Goal: Task Accomplishment & Management: Manage account settings

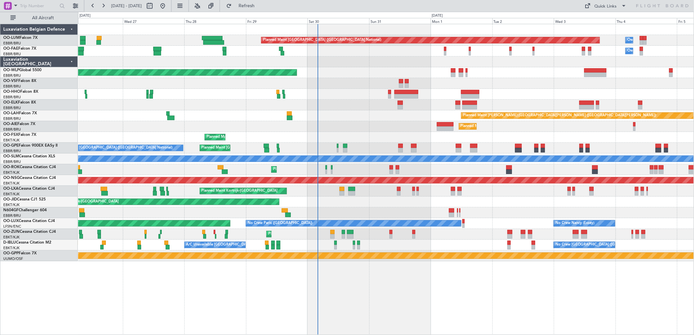
click at [412, 71] on div "Planned Maint [GEOGRAPHIC_DATA] ([GEOGRAPHIC_DATA] National) Owner [GEOGRAPHIC_…" at bounding box center [386, 142] width 616 height 237
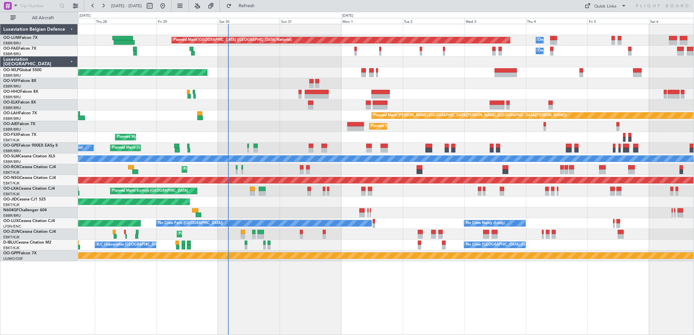
click at [349, 299] on div "Planned Maint [GEOGRAPHIC_DATA] ([GEOGRAPHIC_DATA] National) Owner [GEOGRAPHIC_…" at bounding box center [386, 179] width 616 height 311
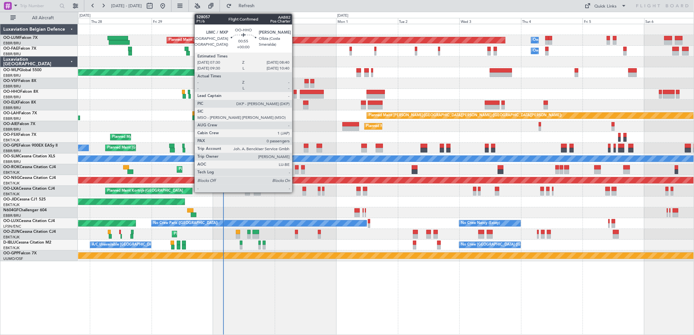
click at [295, 91] on div at bounding box center [295, 92] width 3 height 5
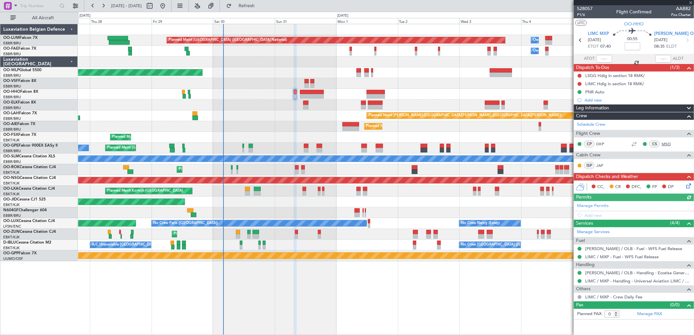
click at [667, 145] on link "MSO" at bounding box center [669, 144] width 15 height 6
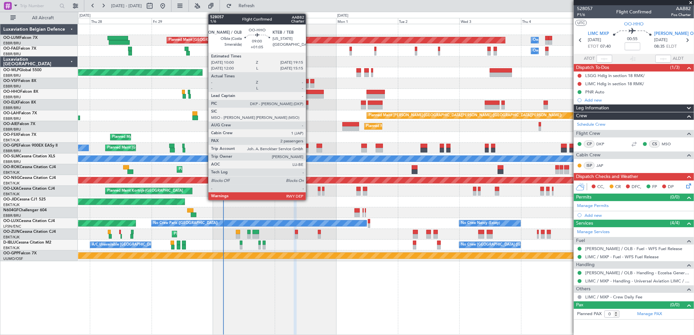
click at [309, 92] on div at bounding box center [312, 92] width 24 height 5
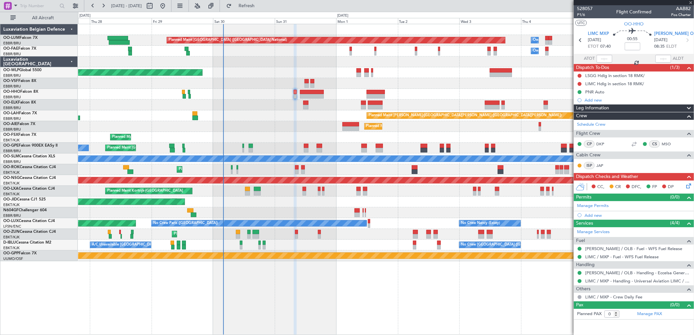
type input "+01:05"
type input "2"
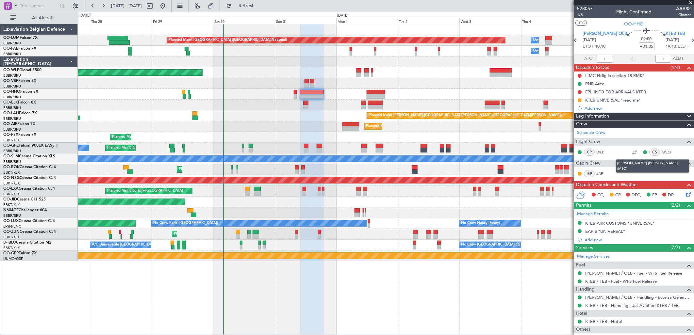
click at [665, 150] on link "MSO" at bounding box center [669, 152] width 15 height 6
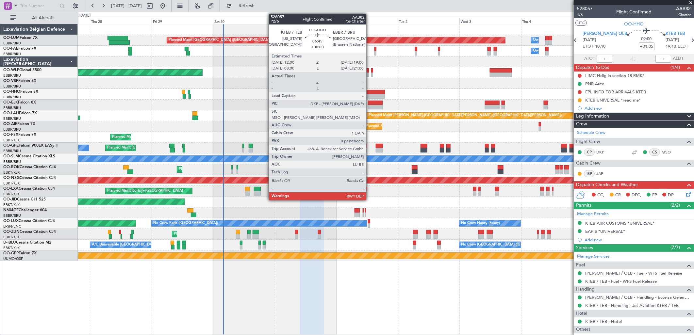
click at [371, 92] on div at bounding box center [376, 92] width 18 height 5
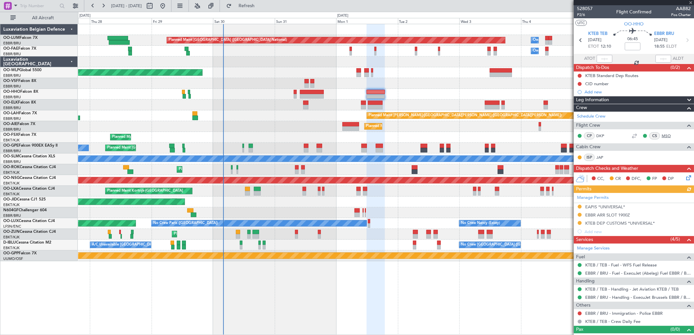
click at [662, 138] on link "MSO" at bounding box center [669, 136] width 15 height 6
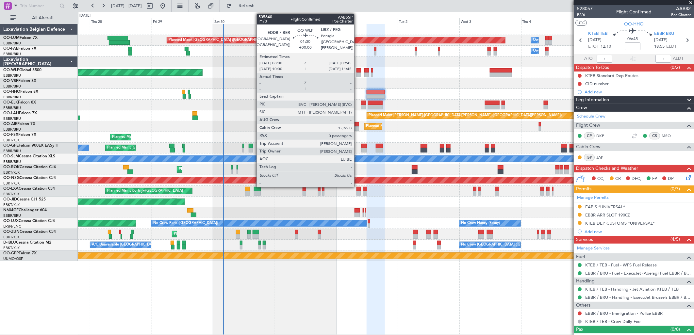
click at [357, 73] on div at bounding box center [358, 75] width 5 height 5
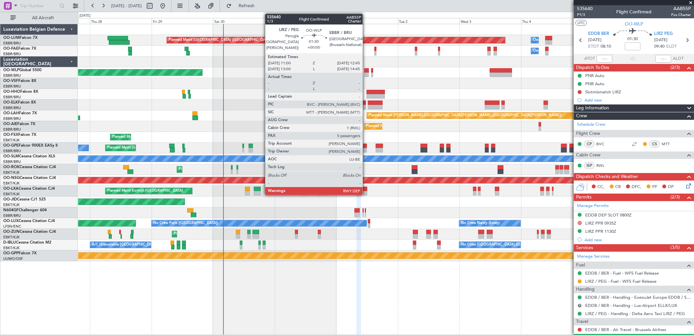
click at [366, 73] on div at bounding box center [366, 75] width 5 height 5
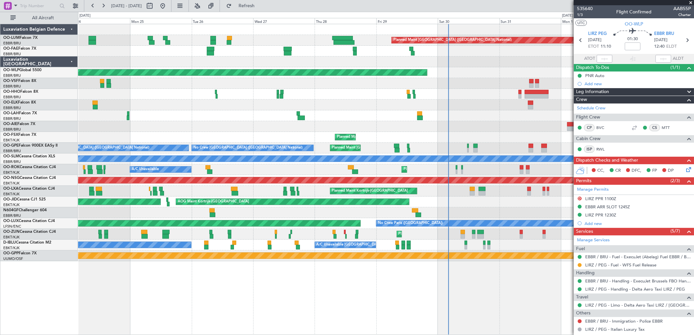
click at [489, 99] on div at bounding box center [386, 94] width 616 height 11
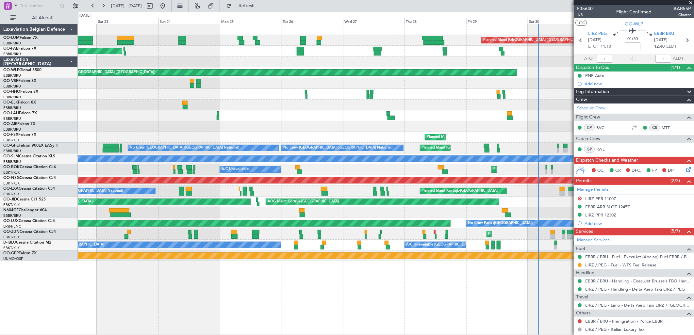
click at [273, 102] on div at bounding box center [386, 105] width 616 height 11
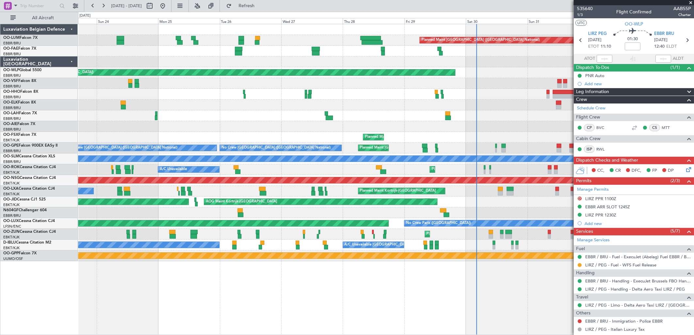
click at [250, 99] on div at bounding box center [386, 94] width 616 height 11
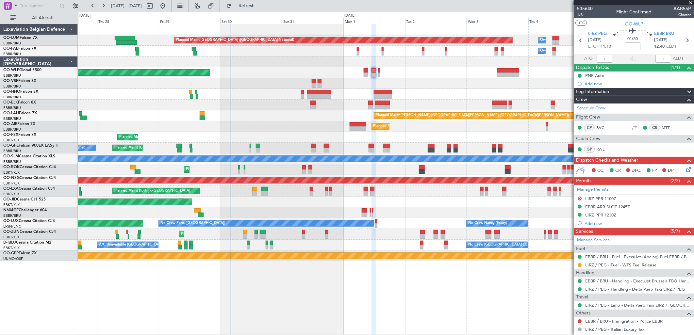
click at [213, 120] on div "Planned Maint [GEOGRAPHIC_DATA] ([GEOGRAPHIC_DATA] National) Owner [GEOGRAPHIC_…" at bounding box center [386, 142] width 616 height 237
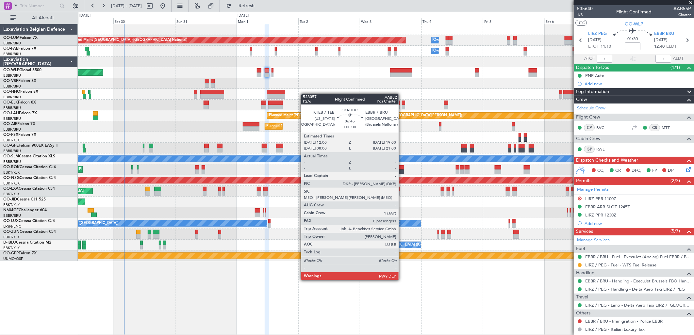
click at [280, 97] on div "Planned Maint [GEOGRAPHIC_DATA] ([GEOGRAPHIC_DATA] National) Owner [GEOGRAPHIC_…" at bounding box center [386, 142] width 616 height 237
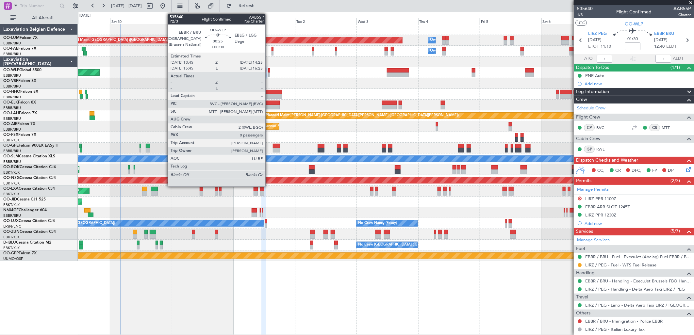
click at [269, 74] on div at bounding box center [269, 75] width 2 height 5
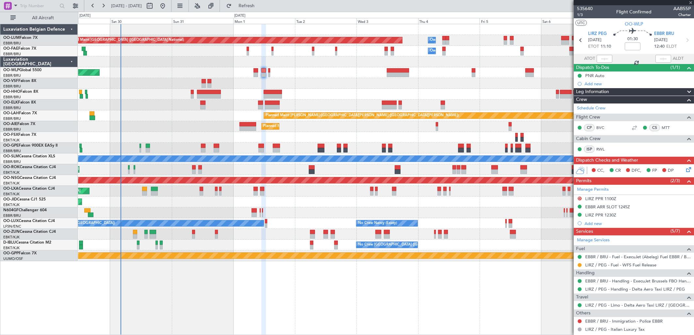
type input "0"
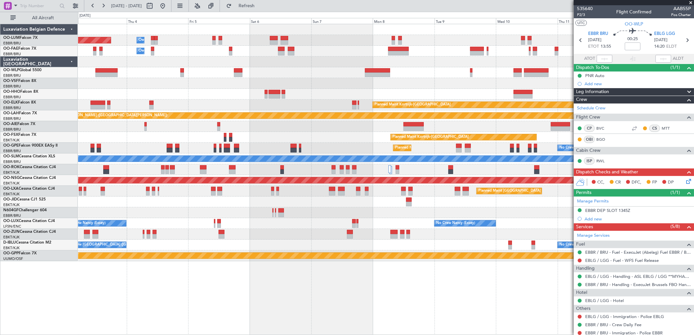
click at [144, 100] on div "Planned Maint [GEOGRAPHIC_DATA] ([GEOGRAPHIC_DATA] National) Owner [GEOGRAPHIC_…" at bounding box center [386, 142] width 616 height 237
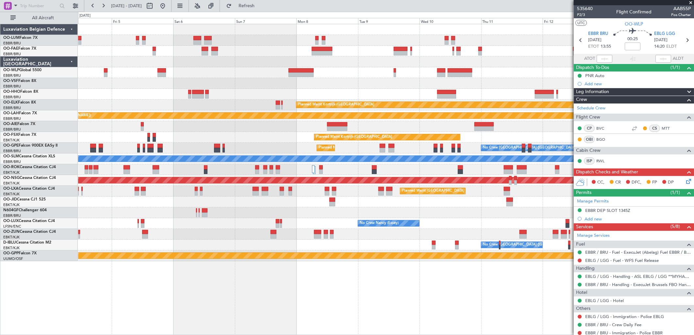
click at [515, 95] on div "Owner Melsbroek Air Base Planned Maint [GEOGRAPHIC_DATA] ([GEOGRAPHIC_DATA]) Ow…" at bounding box center [386, 142] width 616 height 237
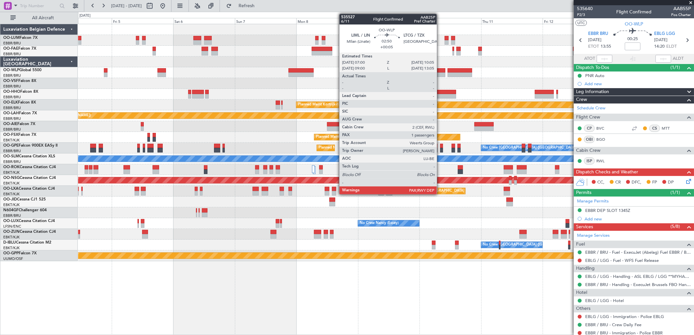
click at [440, 70] on div at bounding box center [441, 70] width 8 height 5
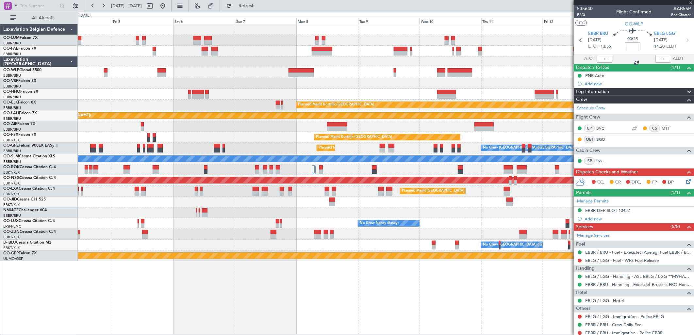
type input "+00:05"
type input "3"
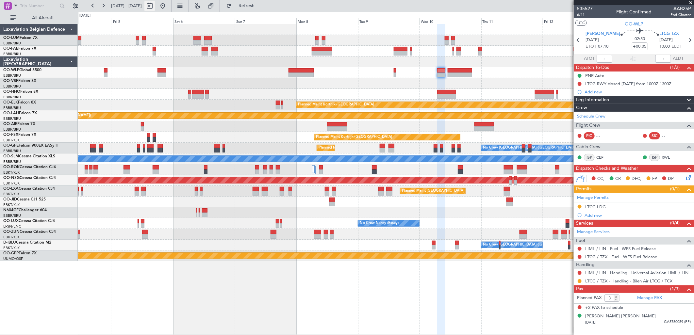
click at [155, 10] on button at bounding box center [149, 6] width 10 height 10
select select "9"
select select "2025"
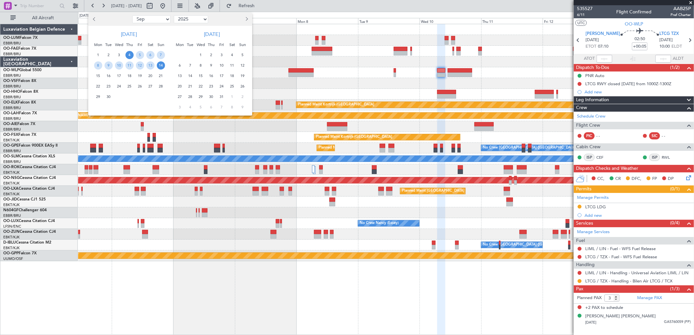
click at [190, 75] on span "14" at bounding box center [190, 76] width 8 height 8
click at [188, 86] on span "21" at bounding box center [190, 86] width 8 height 8
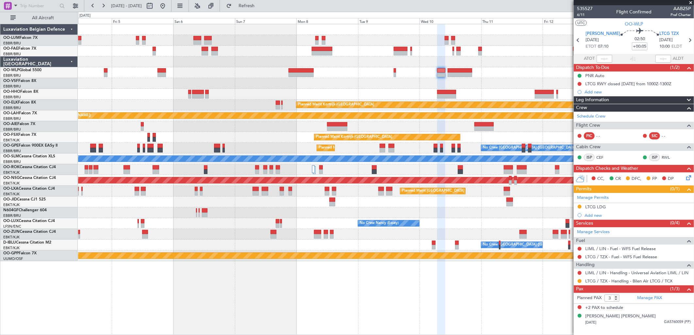
select select "10"
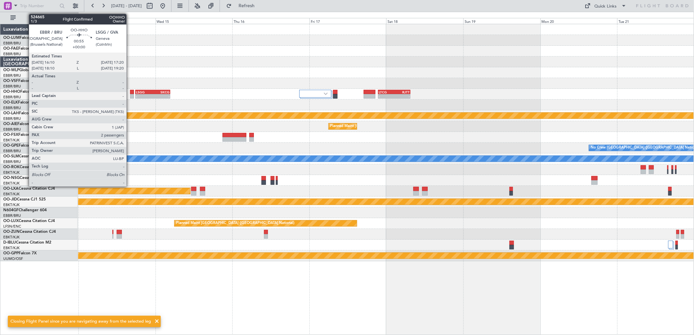
click at [130, 95] on div at bounding box center [132, 96] width 4 height 5
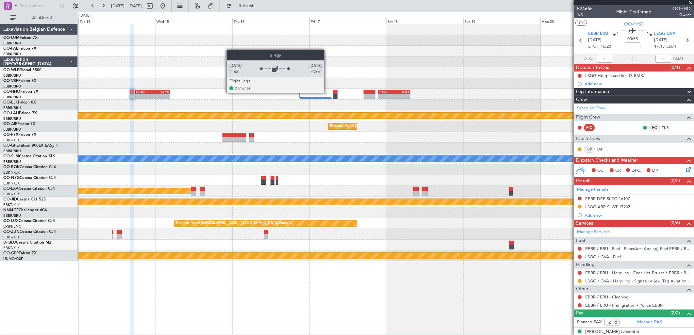
click at [327, 93] on img at bounding box center [326, 93] width 4 height 3
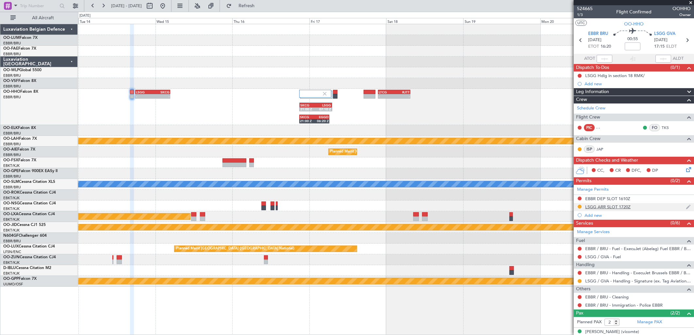
click at [620, 208] on div "LSGG ARR SLOT 1720Z" at bounding box center [607, 207] width 45 height 6
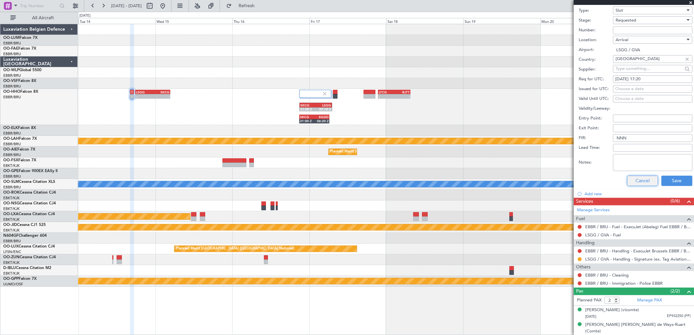
click at [640, 178] on button "Cancel" at bounding box center [642, 181] width 31 height 10
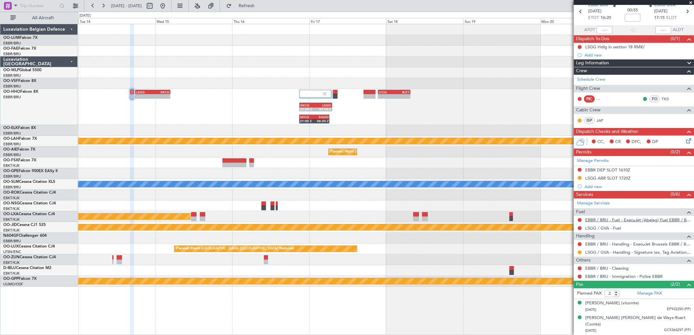
scroll to position [22, 0]
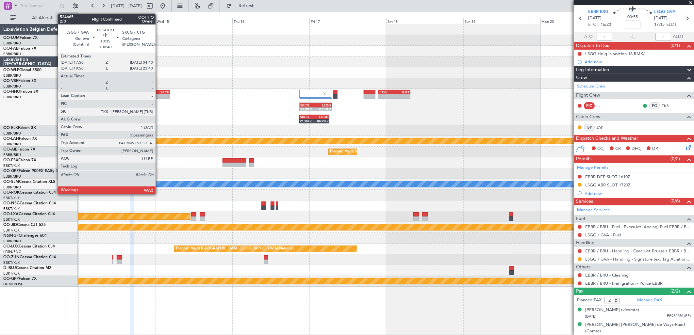
click at [159, 95] on div "-" at bounding box center [161, 96] width 17 height 4
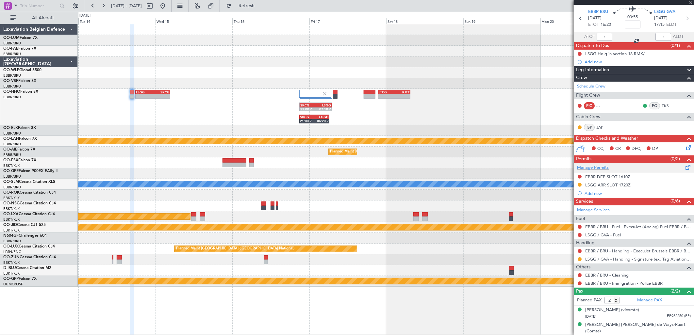
type input "+00:40"
type input "3"
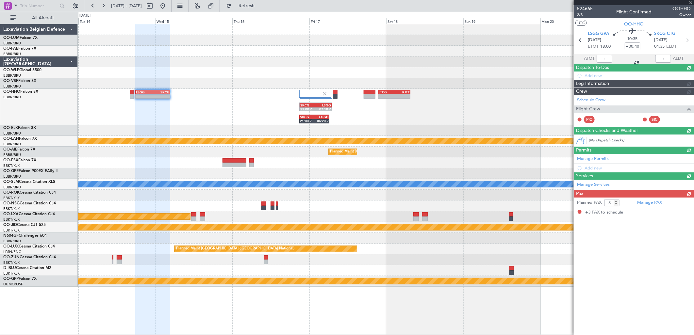
scroll to position [0, 0]
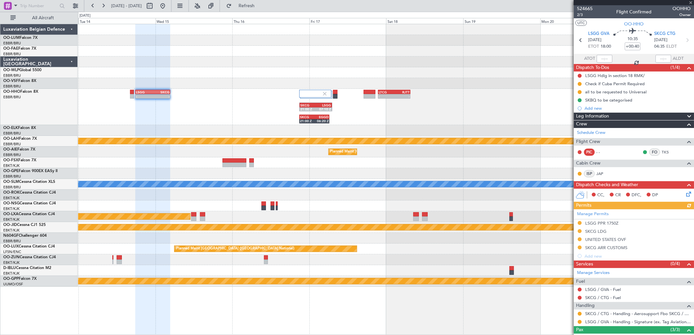
click at [607, 221] on div "Manage Permits LSGG PPR 1750Z SKCG LDG UNITED STATES OVF SKCG ARR CUSTOMS Add n…" at bounding box center [634, 234] width 120 height 51
click at [610, 223] on div "LSGG PPR 1750Z" at bounding box center [601, 224] width 33 height 6
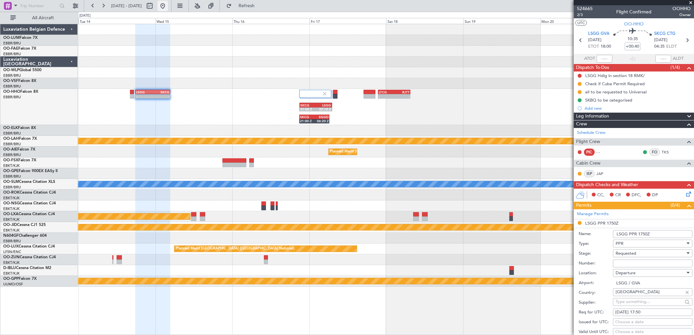
click at [168, 4] on button at bounding box center [162, 6] width 10 height 10
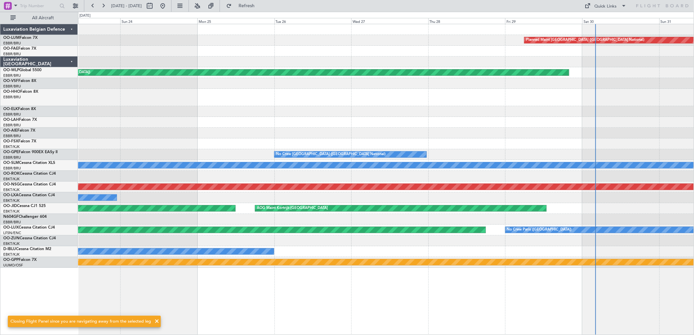
click at [485, 100] on div "Planned Maint [GEOGRAPHIC_DATA] ([GEOGRAPHIC_DATA] National) Planned Maint [GEO…" at bounding box center [386, 146] width 616 height 244
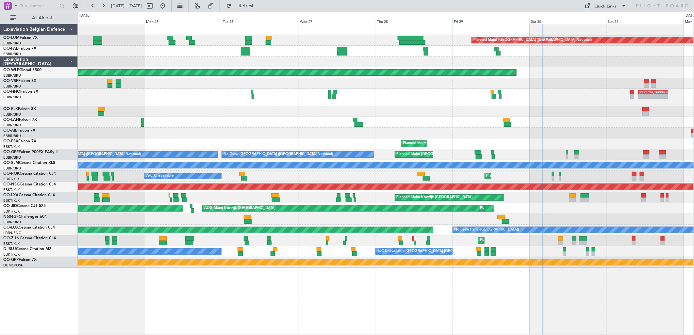
click at [249, 122] on div "Planned Maint [PERSON_NAME]-[GEOGRAPHIC_DATA][PERSON_NAME] ([GEOGRAPHIC_DATA][P…" at bounding box center [386, 122] width 616 height 11
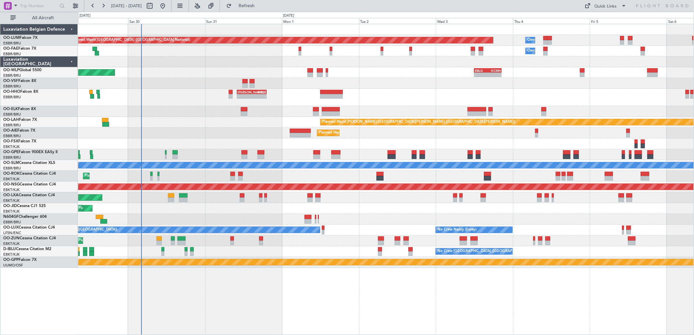
click at [172, 103] on div "- - [PERSON_NAME] 10:00 Z KTEB 19:15 Z" at bounding box center [386, 97] width 616 height 17
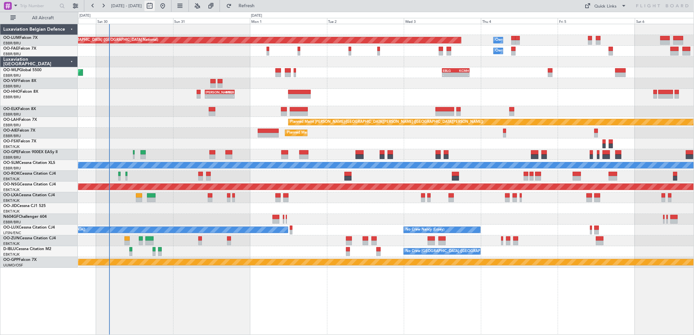
click at [155, 10] on button at bounding box center [149, 6] width 10 height 10
select select "8"
select select "2025"
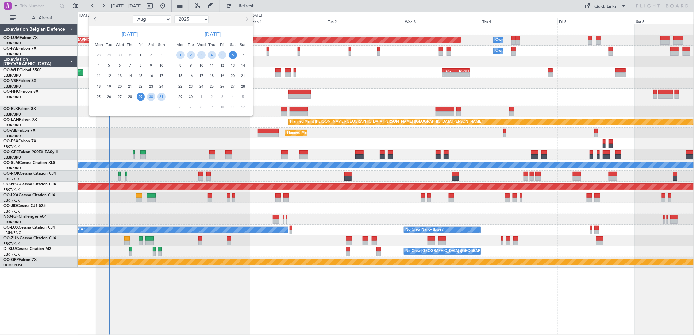
click at [244, 20] on button "Next month" at bounding box center [246, 19] width 7 height 10
click at [185, 75] on div "13" at bounding box center [180, 76] width 10 height 10
click at [178, 86] on span "20" at bounding box center [180, 86] width 8 height 8
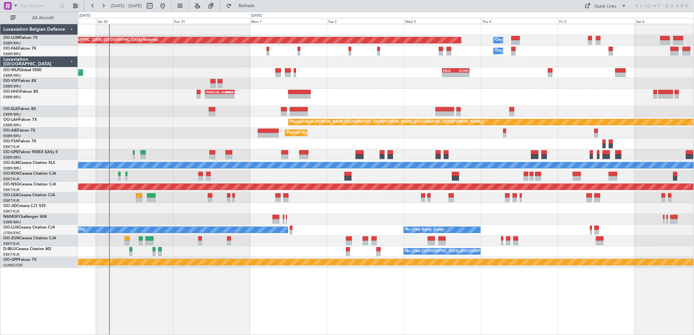
select select "10"
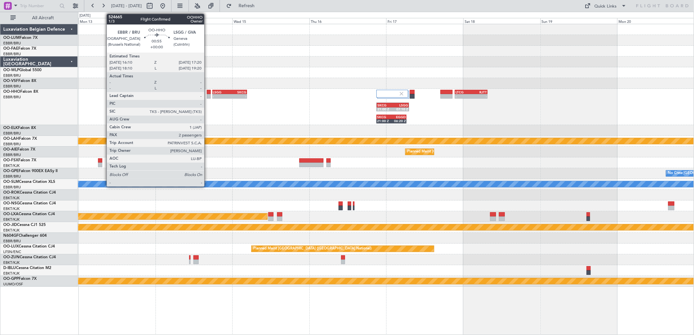
click at [207, 93] on div at bounding box center [209, 92] width 4 height 5
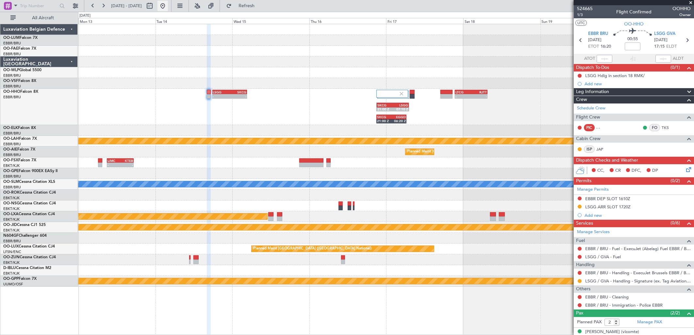
click at [168, 4] on button at bounding box center [162, 6] width 10 height 10
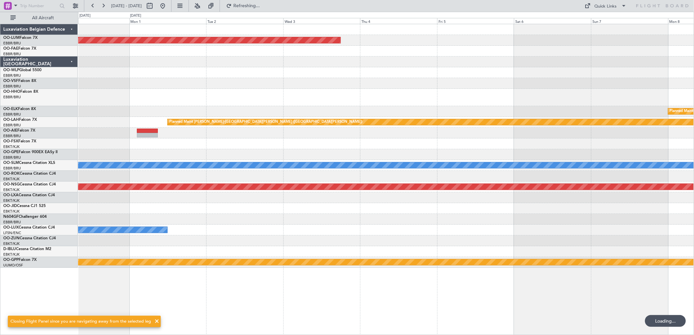
click at [156, 90] on div at bounding box center [386, 97] width 616 height 17
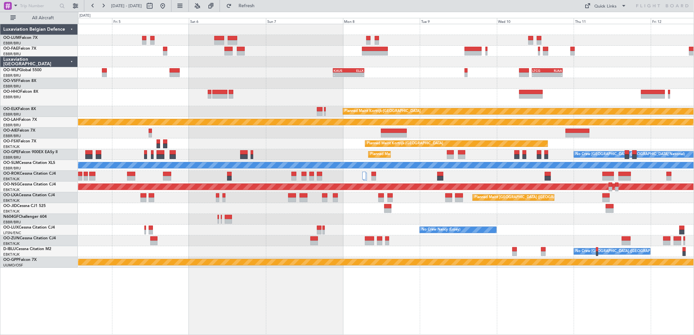
click at [324, 94] on div at bounding box center [386, 97] width 616 height 17
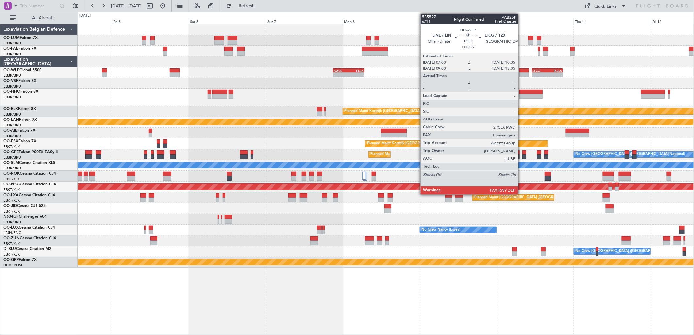
click at [521, 74] on div at bounding box center [524, 75] width 10 height 5
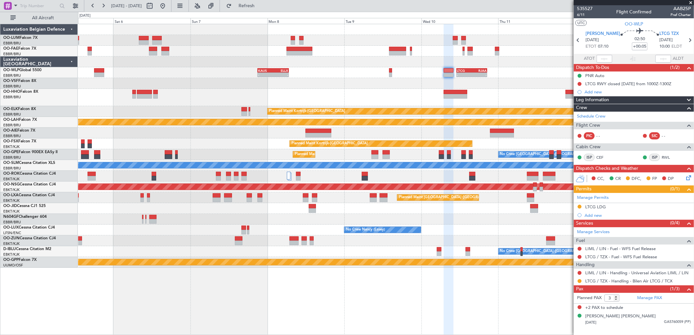
click at [453, 89] on div "Owner Melsbroek Air Base Planned Maint [GEOGRAPHIC_DATA] ([GEOGRAPHIC_DATA]) Ow…" at bounding box center [386, 146] width 616 height 244
click at [155, 6] on button at bounding box center [149, 6] width 10 height 10
select select "9"
select select "2025"
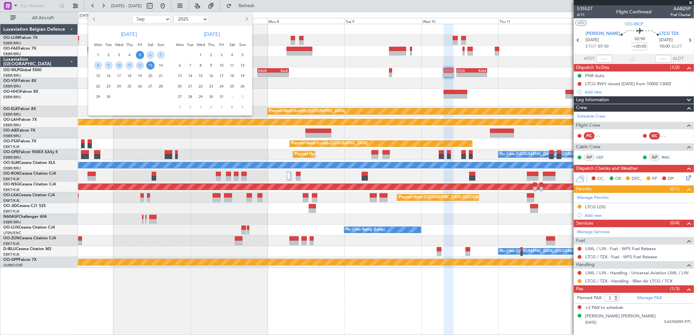
click at [187, 74] on span "14" at bounding box center [190, 76] width 8 height 8
click at [187, 84] on span "21" at bounding box center [190, 86] width 8 height 8
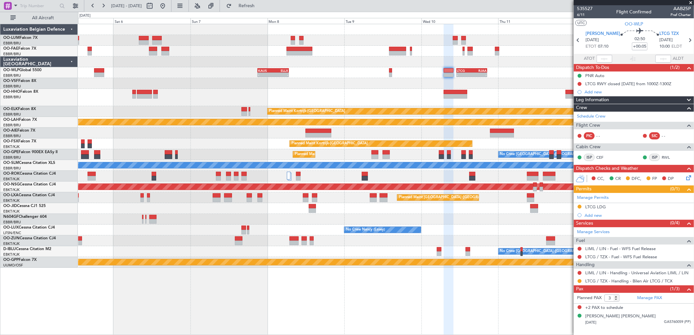
select select "10"
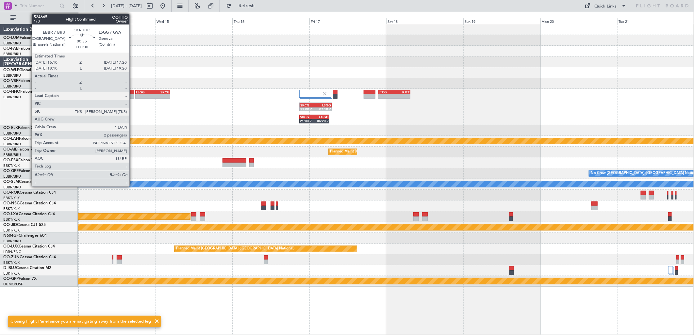
click at [133, 92] on div at bounding box center [132, 92] width 4 height 5
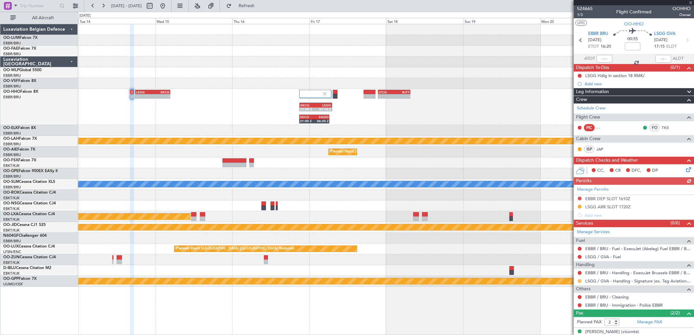
click at [580, 282] on button at bounding box center [580, 281] width 4 height 4
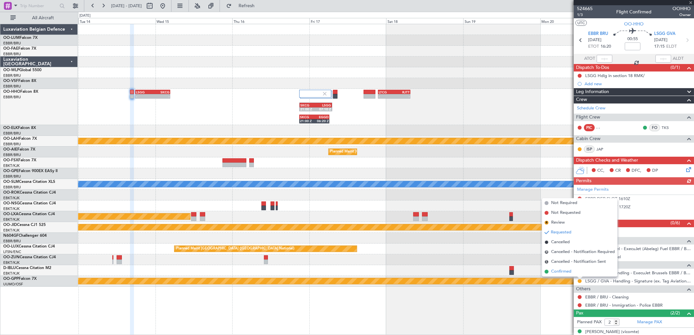
click at [569, 273] on span "Confirmed" at bounding box center [561, 272] width 20 height 7
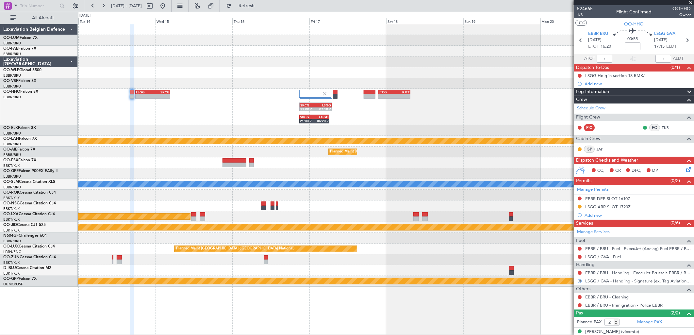
click at [580, 251] on div at bounding box center [579, 248] width 5 height 5
click at [580, 249] on button at bounding box center [580, 249] width 4 height 4
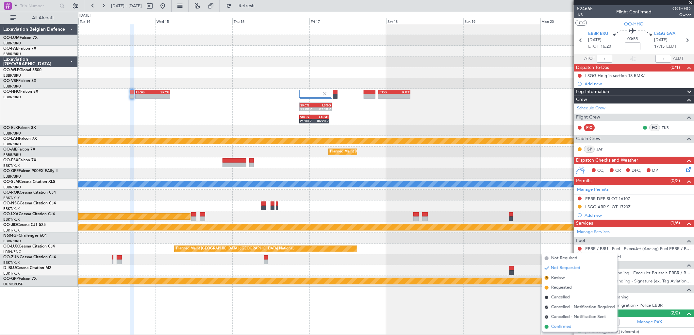
click at [559, 326] on span "Confirmed" at bounding box center [561, 327] width 20 height 7
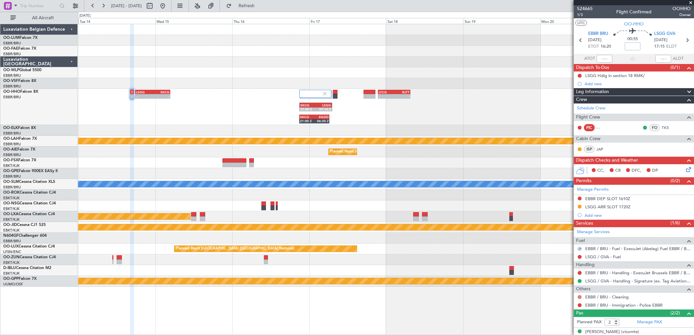
click at [579, 297] on button at bounding box center [580, 297] width 4 height 4
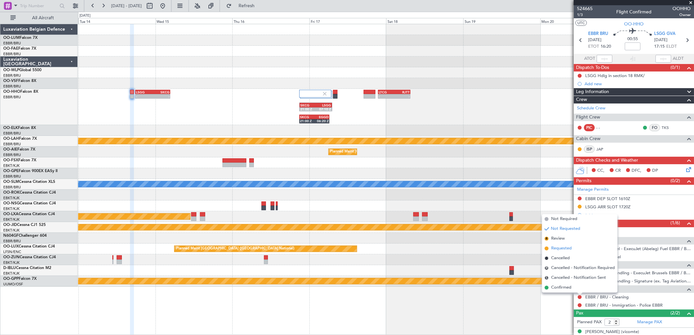
click at [564, 249] on span "Requested" at bounding box center [561, 248] width 21 height 7
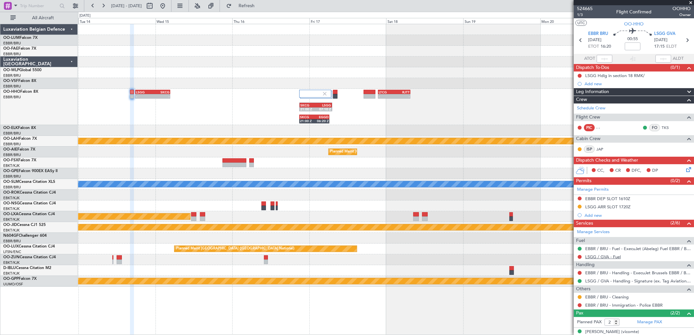
click at [593, 257] on link "LSGG / GVA - Fuel" at bounding box center [603, 257] width 36 height 6
click at [257, 10] on button "Refresh" at bounding box center [242, 6] width 39 height 10
click at [631, 206] on div "LSGG ARR SLOT 1720Z" at bounding box center [634, 207] width 120 height 8
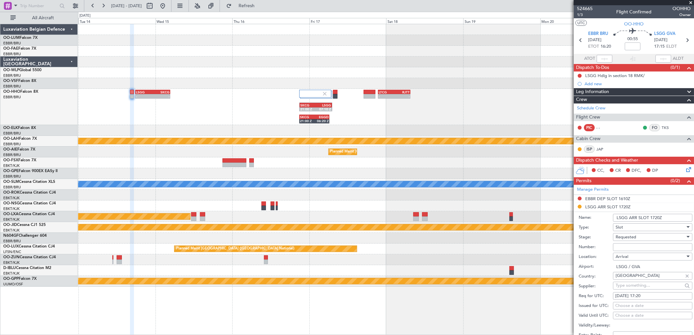
click at [639, 240] on div "Requested" at bounding box center [651, 237] width 70 height 10
click at [638, 283] on span "Received OK" at bounding box center [650, 287] width 68 height 10
click at [636, 247] on input "Number:" at bounding box center [652, 247] width 79 height 8
type input "5 day before DOF"
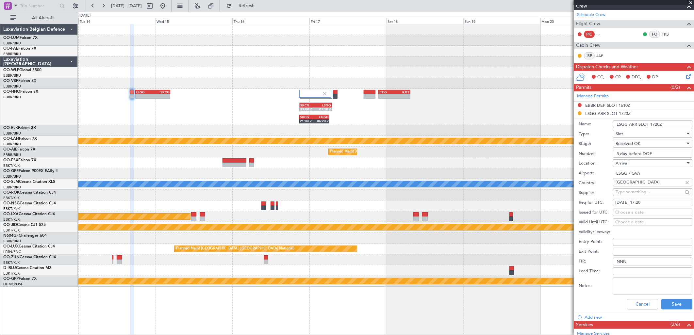
scroll to position [145, 0]
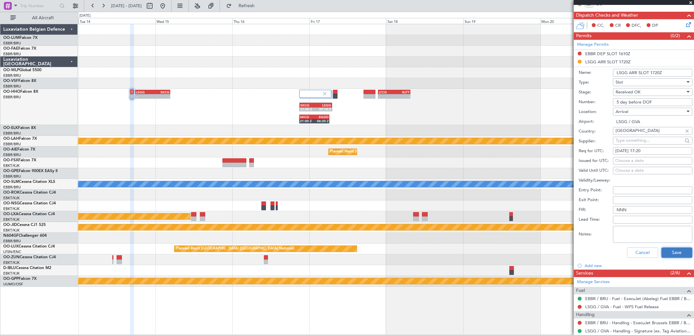
click at [674, 253] on button "Save" at bounding box center [676, 253] width 31 height 10
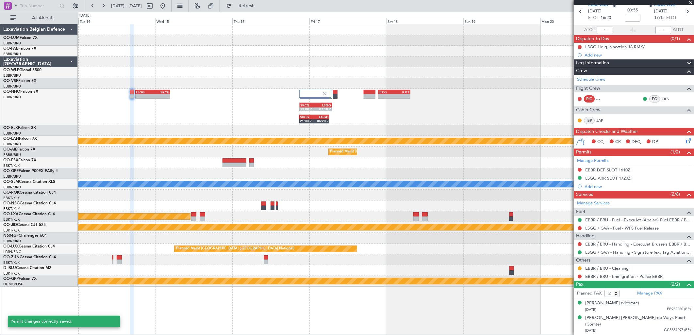
scroll to position [22, 0]
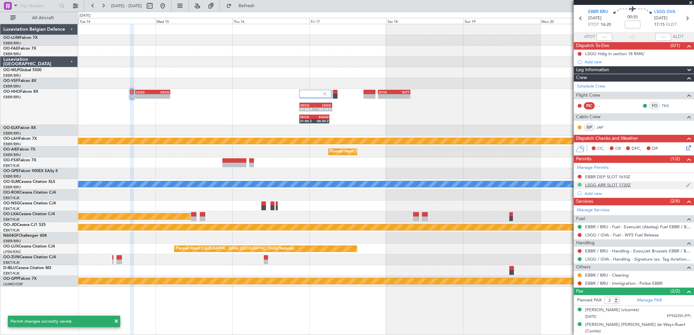
click at [580, 183] on button at bounding box center [580, 185] width 4 height 4
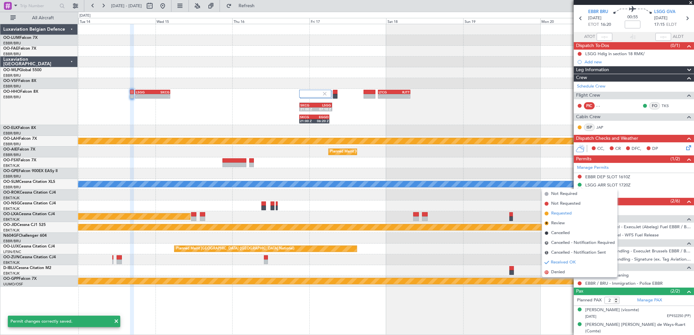
click at [563, 214] on span "Requested" at bounding box center [561, 213] width 21 height 7
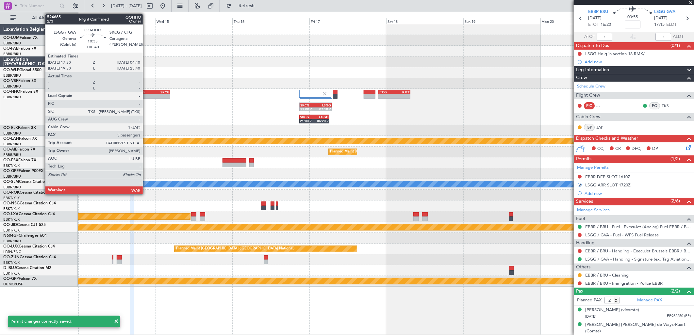
click at [146, 94] on div "17:50 Z" at bounding box center [144, 96] width 17 height 4
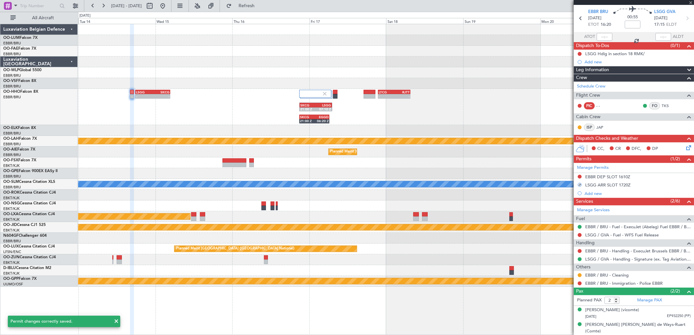
type input "+00:40"
type input "3"
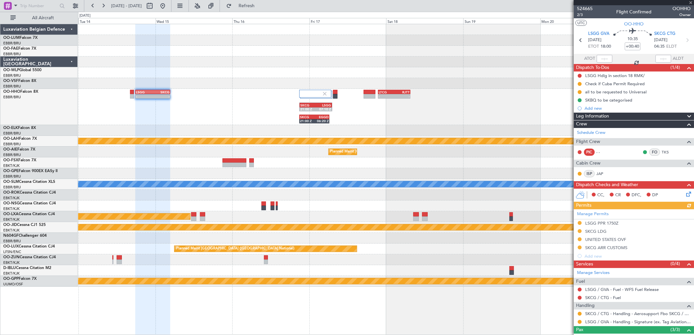
scroll to position [53, 0]
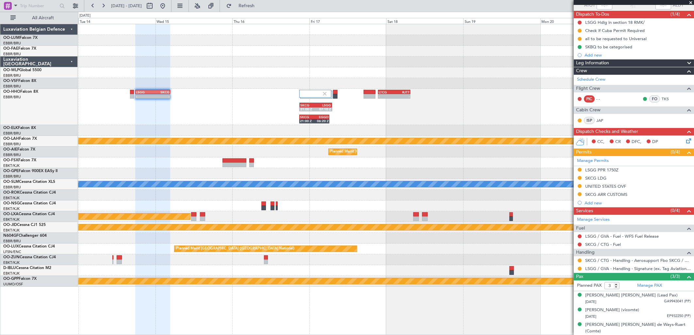
click at [608, 172] on div "LSGG PPR 1750Z" at bounding box center [601, 170] width 33 height 6
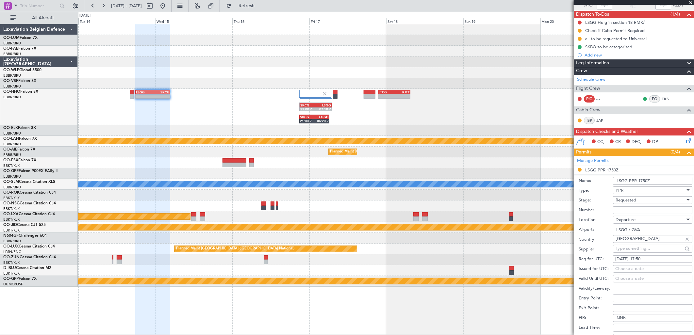
click at [635, 200] on span "Requested" at bounding box center [626, 200] width 21 height 6
click at [638, 202] on div at bounding box center [347, 167] width 694 height 335
click at [630, 212] on input "Number:" at bounding box center [652, 211] width 79 height 8
type input "5 day before DOF"
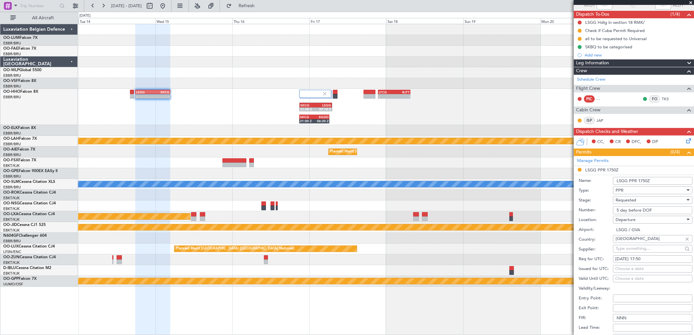
scroll to position [162, 0]
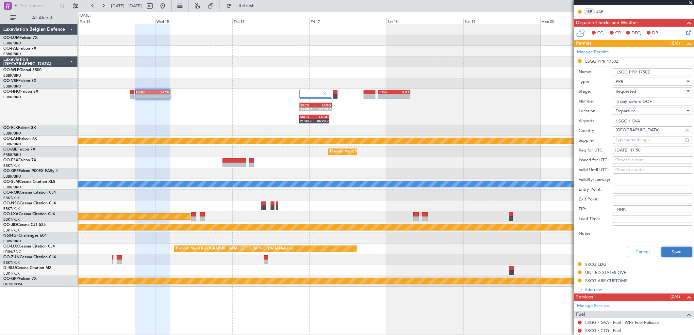
click at [675, 252] on button "Save" at bounding box center [676, 252] width 31 height 10
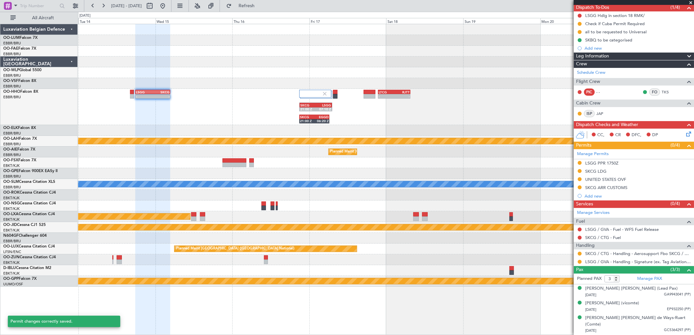
scroll to position [53, 0]
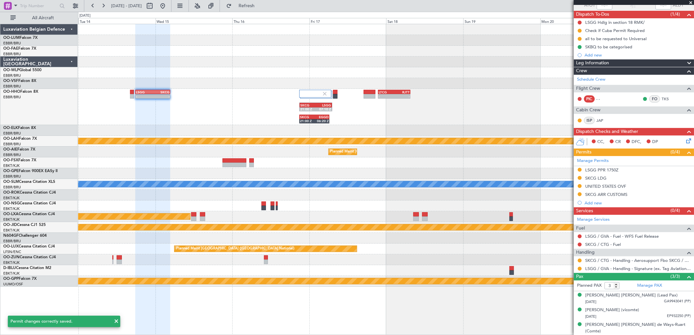
click at [580, 271] on mat-tooltip-component "Requested" at bounding box center [579, 279] width 29 height 17
click at [580, 269] on button at bounding box center [580, 269] width 4 height 4
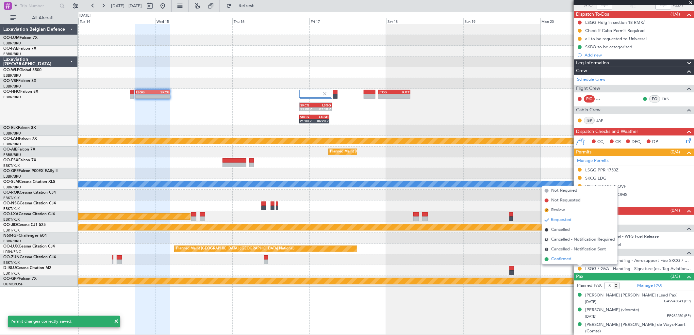
click at [566, 260] on span "Confirmed" at bounding box center [561, 259] width 20 height 7
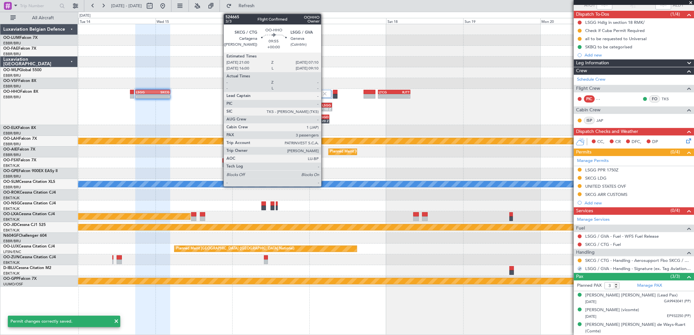
click at [324, 106] on div "LSGG" at bounding box center [323, 105] width 15 height 4
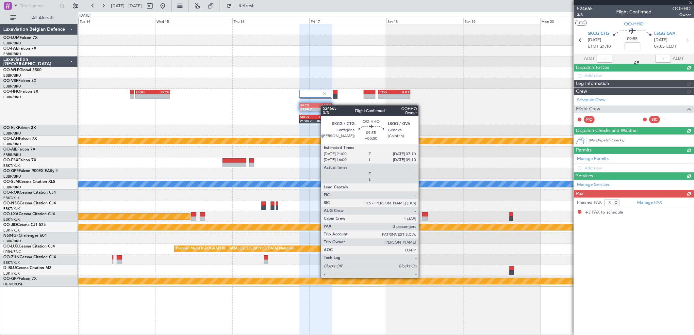
scroll to position [0, 0]
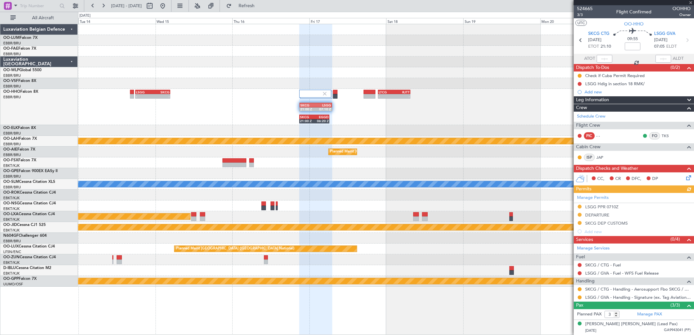
click at [595, 207] on div "Manage Permits LSGG PPR 0710Z DEPARTURE SKCG DEP CUSTOMS Add new" at bounding box center [634, 214] width 120 height 43
click at [612, 205] on div "LSGG PPR 0710Z" at bounding box center [601, 207] width 33 height 6
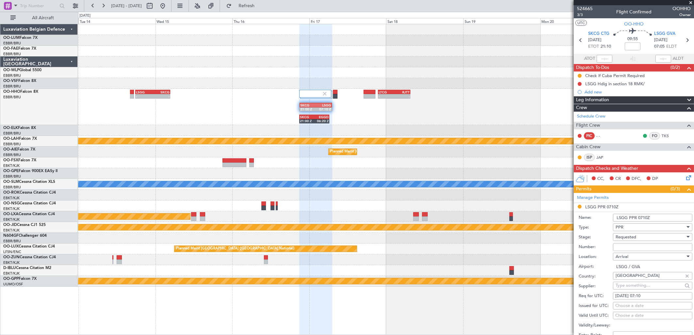
click at [632, 245] on div "Number:" at bounding box center [636, 247] width 114 height 10
click at [633, 247] on input "Number:" at bounding box center [652, 247] width 79 height 8
type input "5 day before DOF"
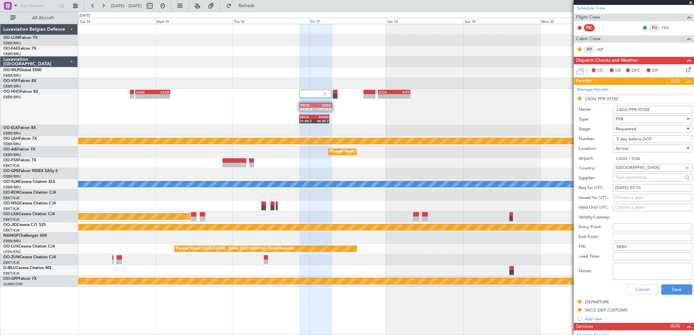
scroll to position [109, 0]
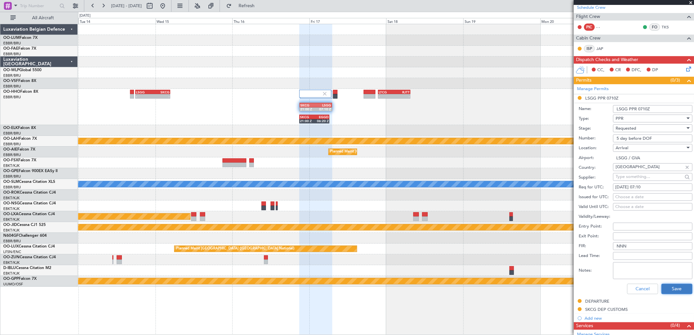
click at [662, 290] on button "Save" at bounding box center [676, 289] width 31 height 10
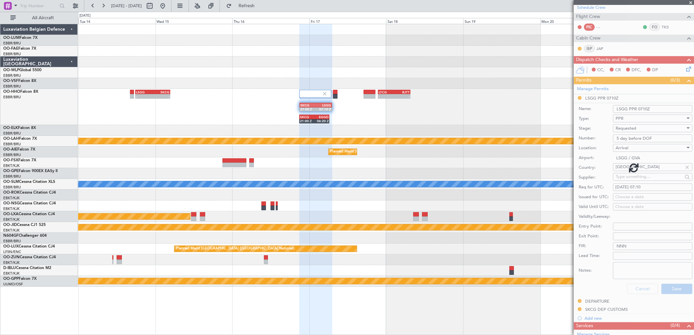
scroll to position [29, 0]
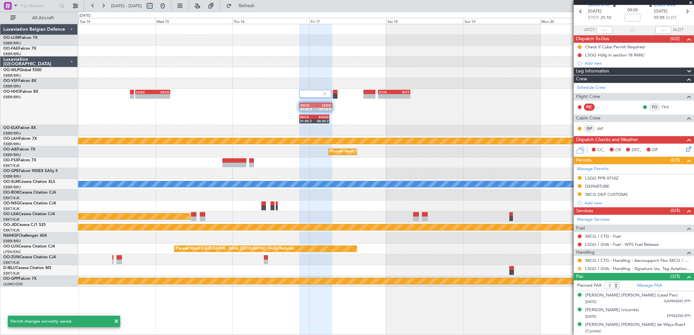
click at [580, 269] on button at bounding box center [580, 269] width 4 height 4
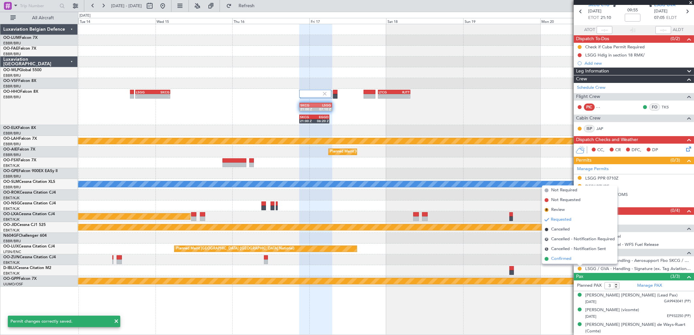
click at [550, 257] on li "Confirmed" at bounding box center [579, 259] width 75 height 10
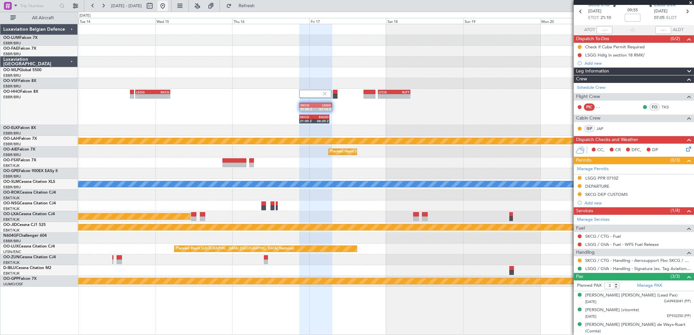
click at [168, 7] on button at bounding box center [162, 6] width 10 height 10
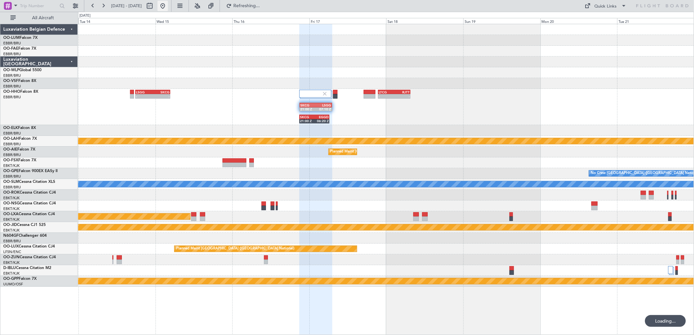
scroll to position [0, 0]
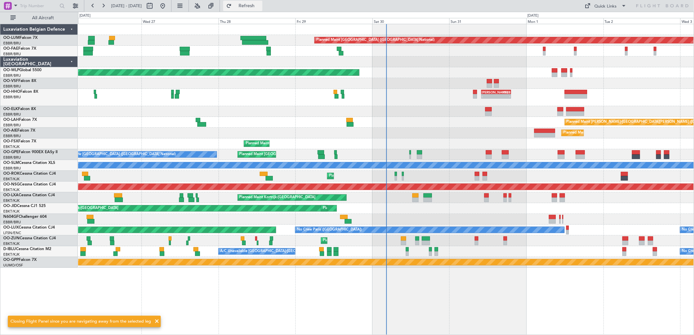
click at [260, 6] on span "Refresh" at bounding box center [246, 6] width 27 height 5
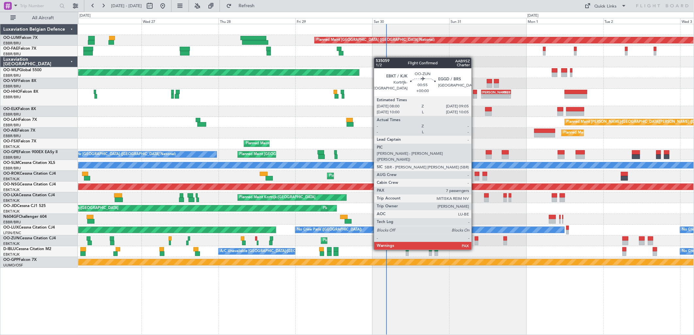
click at [475, 238] on div at bounding box center [477, 239] width 4 height 5
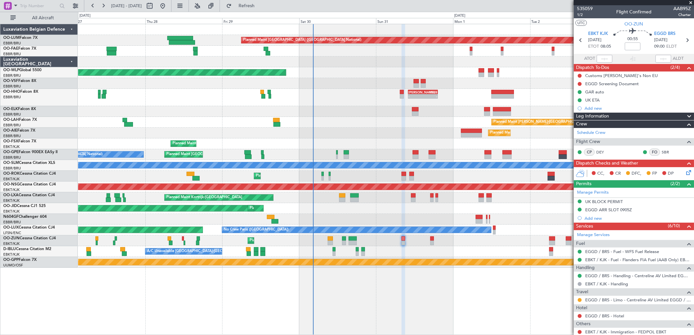
scroll to position [36, 0]
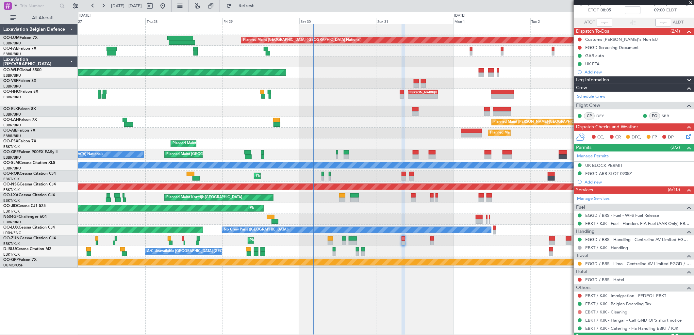
click at [579, 311] on button at bounding box center [580, 312] width 4 height 4
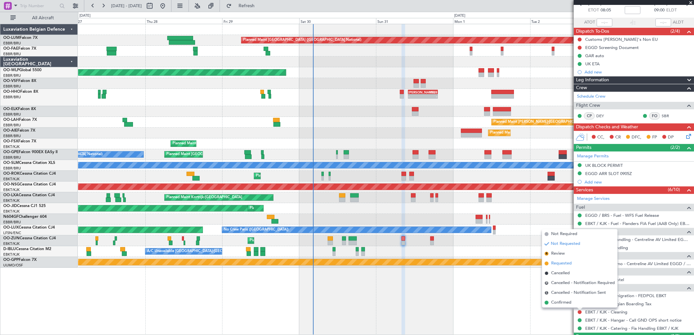
click at [563, 267] on span "Requested" at bounding box center [561, 263] width 21 height 7
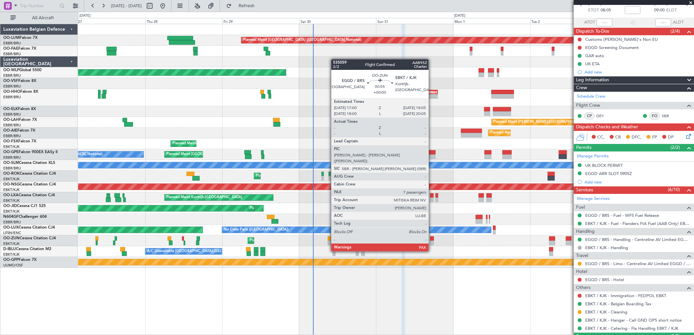
click at [432, 239] on div at bounding box center [432, 239] width 4 height 5
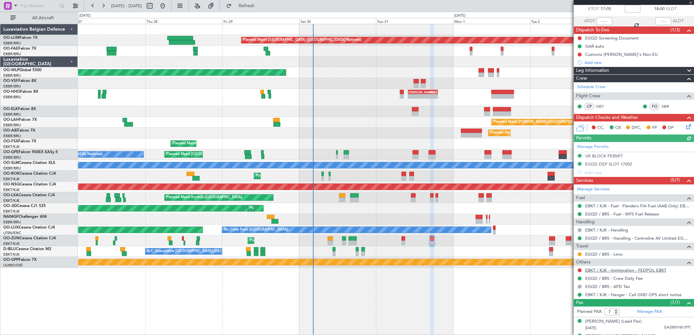
scroll to position [73, 0]
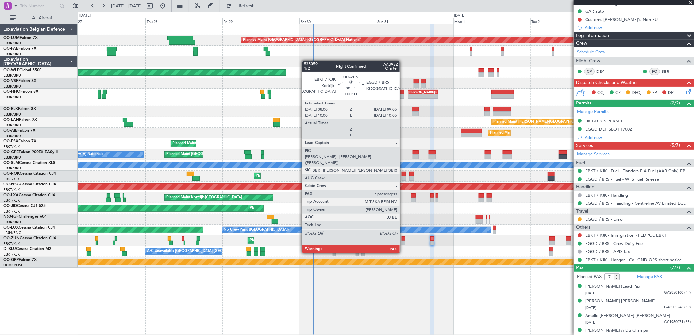
click at [403, 241] on div at bounding box center [404, 243] width 4 height 5
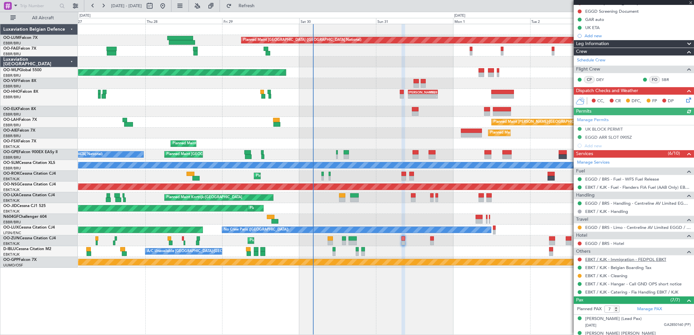
click at [595, 259] on link "EBKT / KJK - Immigration - FEDPOL EBKT" at bounding box center [625, 260] width 81 height 6
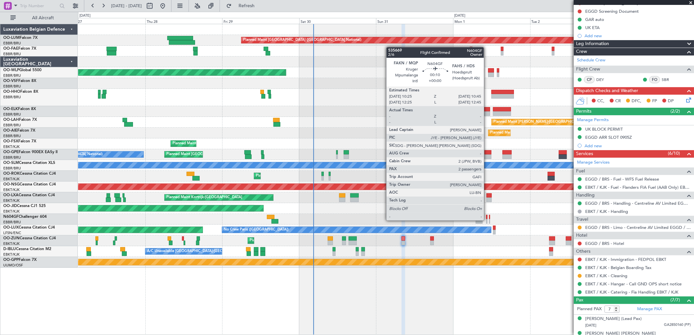
click at [487, 220] on div at bounding box center [486, 221] width 1 height 5
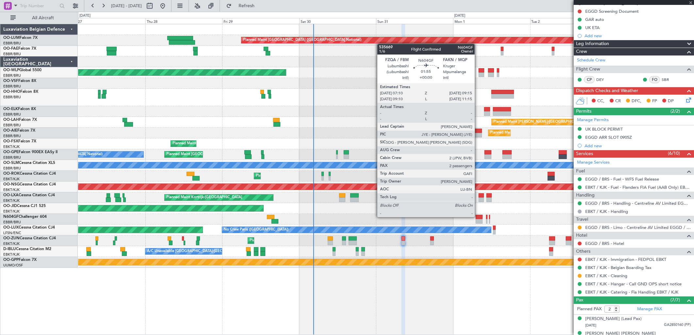
scroll to position [0, 0]
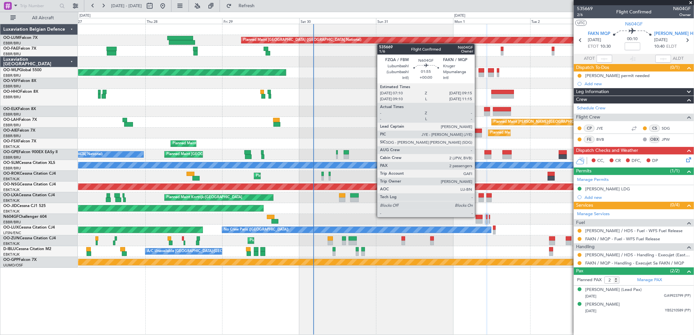
click at [478, 217] on div at bounding box center [479, 217] width 7 height 5
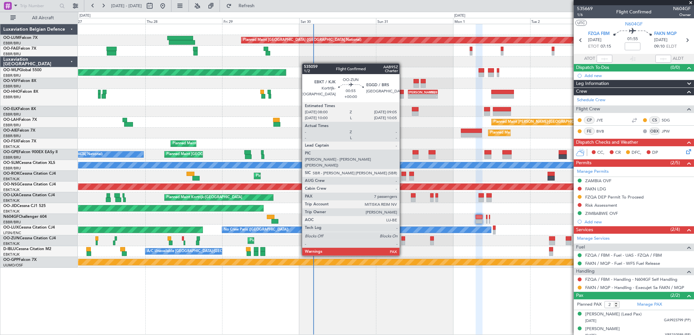
click at [403, 243] on div at bounding box center [404, 243] width 4 height 5
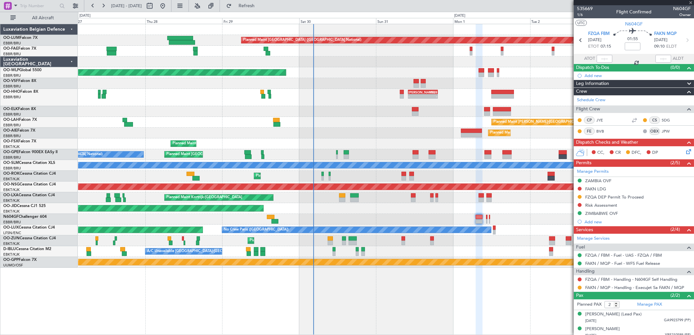
type input "7"
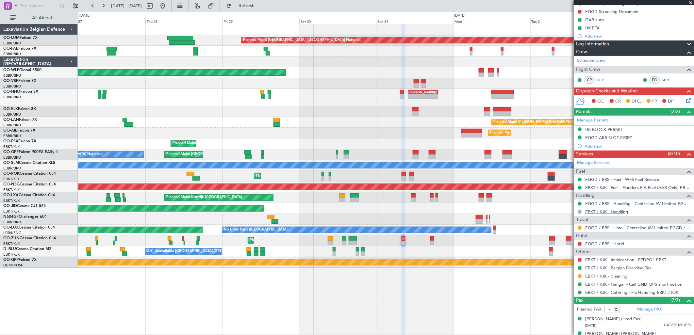
scroll to position [73, 0]
click at [609, 260] on link "EBKT / KJK - Immigration - FEDPOL EBKT" at bounding box center [625, 260] width 81 height 6
click at [250, 2] on button "Refresh" at bounding box center [242, 6] width 39 height 10
click at [260, 5] on span "Refresh" at bounding box center [246, 6] width 27 height 5
click at [580, 261] on button at bounding box center [580, 260] width 4 height 4
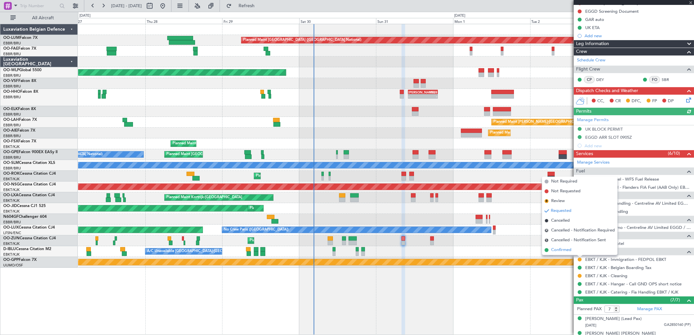
click at [569, 253] on span "Confirmed" at bounding box center [561, 250] width 20 height 7
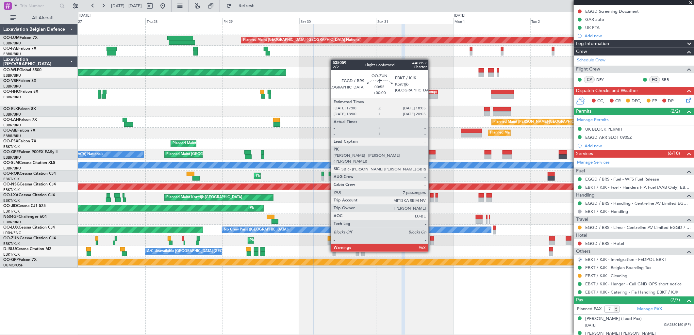
click at [432, 240] on div at bounding box center [432, 239] width 4 height 5
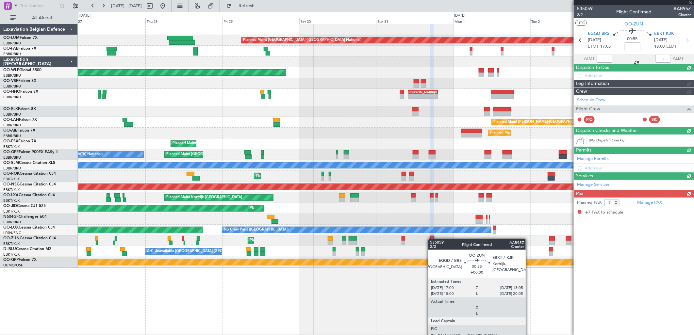
scroll to position [0, 0]
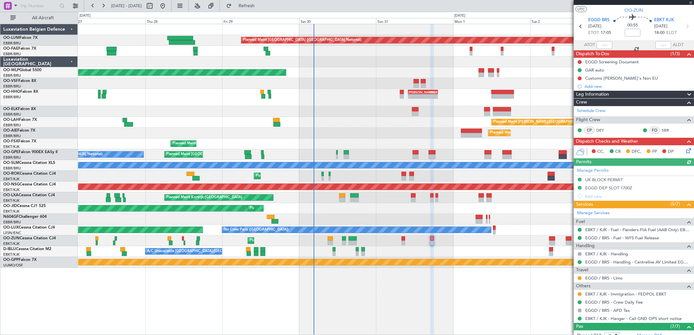
scroll to position [36, 0]
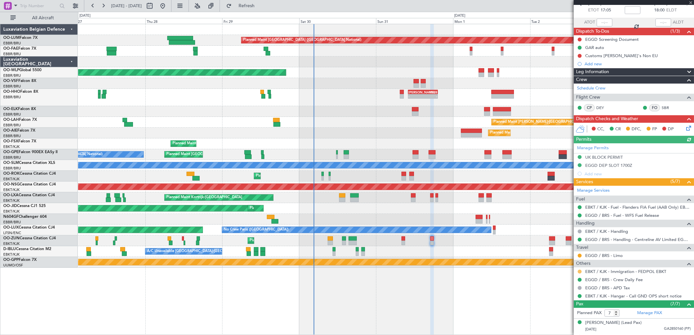
click at [579, 273] on button at bounding box center [580, 272] width 4 height 4
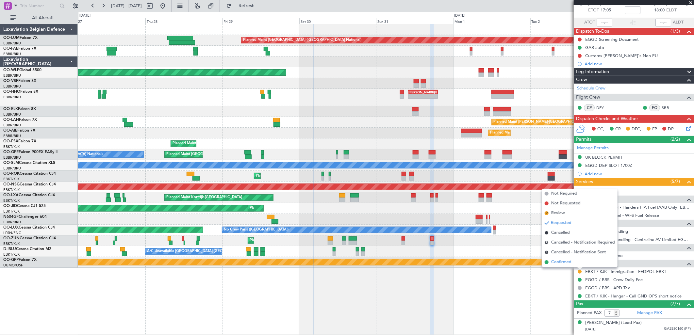
click at [559, 261] on span "Confirmed" at bounding box center [561, 262] width 20 height 7
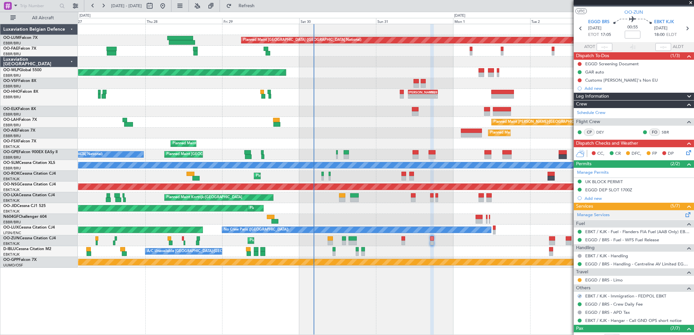
scroll to position [0, 0]
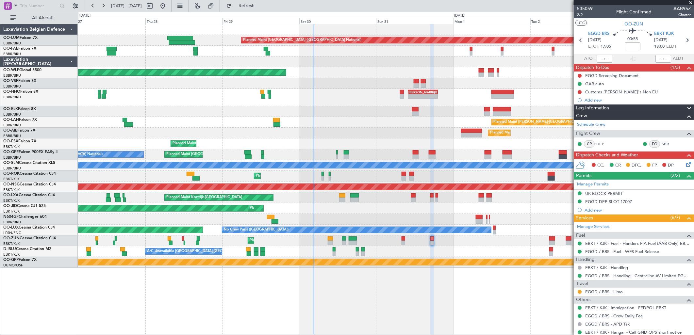
click at [685, 162] on icon at bounding box center [687, 163] width 5 height 5
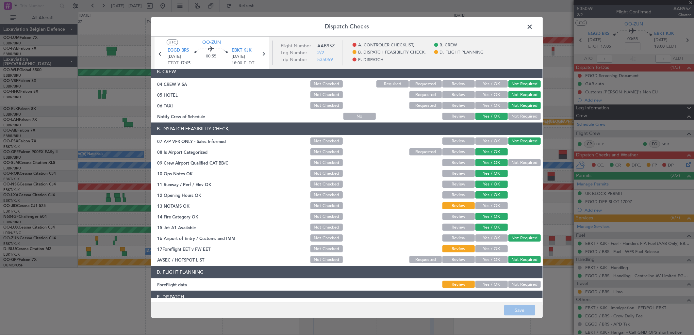
scroll to position [99, 0]
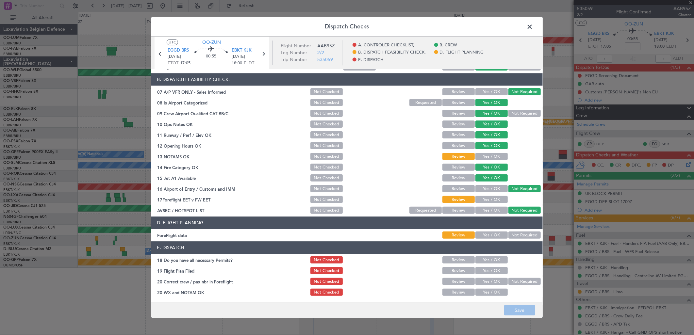
drag, startPoint x: 528, startPoint y: 236, endPoint x: 524, endPoint y: 235, distance: 4.6
click at [528, 236] on button "Not Required" at bounding box center [524, 235] width 32 height 7
drag, startPoint x: 521, startPoint y: 310, endPoint x: 525, endPoint y: 307, distance: 4.4
click at [521, 310] on button "Save" at bounding box center [519, 311] width 31 height 10
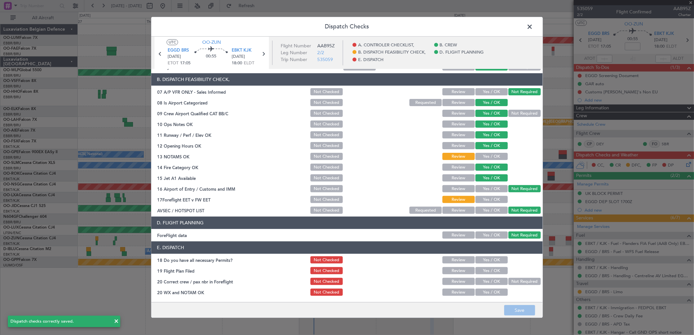
click at [533, 25] on span at bounding box center [533, 28] width 0 height 13
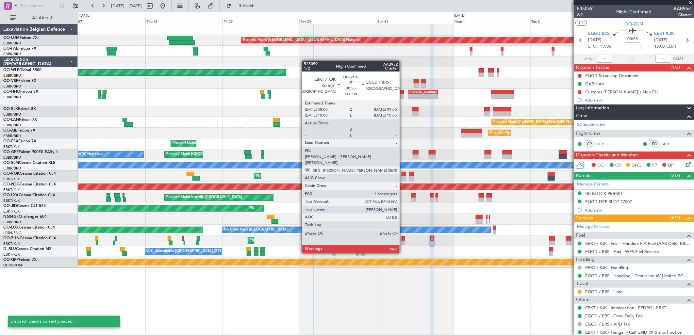
click at [403, 241] on div at bounding box center [404, 243] width 4 height 5
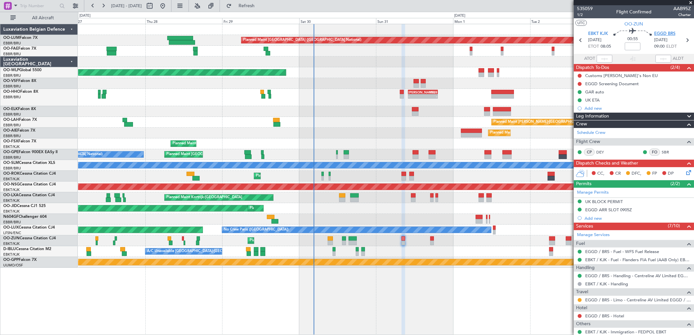
click at [666, 32] on span "EGGD BRS" at bounding box center [664, 34] width 21 height 7
click at [602, 81] on div "EGGD Screening Document" at bounding box center [612, 84] width 54 height 6
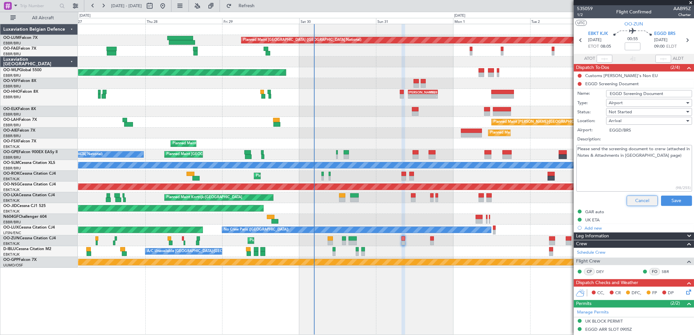
click at [631, 198] on button "Cancel" at bounding box center [642, 201] width 31 height 10
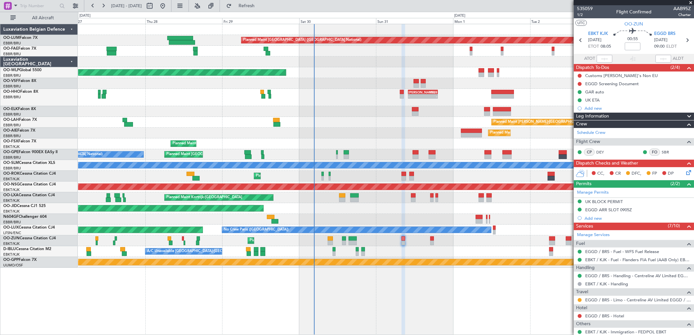
click at [685, 170] on icon at bounding box center [687, 171] width 5 height 5
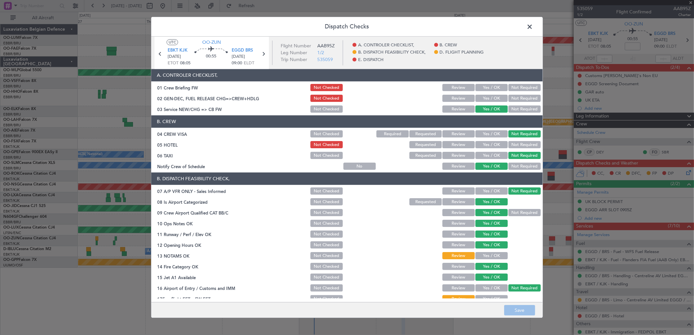
click at [490, 253] on button "Yes / OK" at bounding box center [491, 256] width 32 height 7
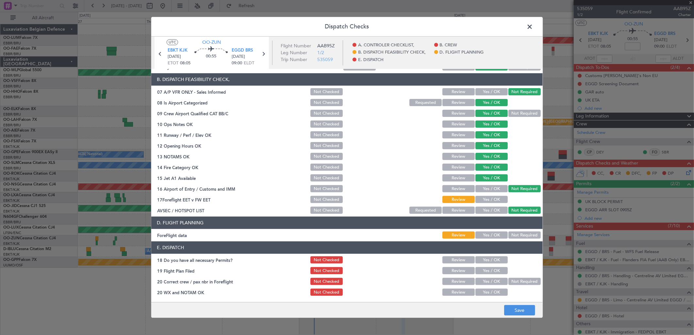
click at [511, 303] on footer "Save" at bounding box center [346, 311] width 391 height 16
click at [514, 306] on button "Save" at bounding box center [519, 311] width 31 height 10
click at [533, 25] on span at bounding box center [533, 28] width 0 height 13
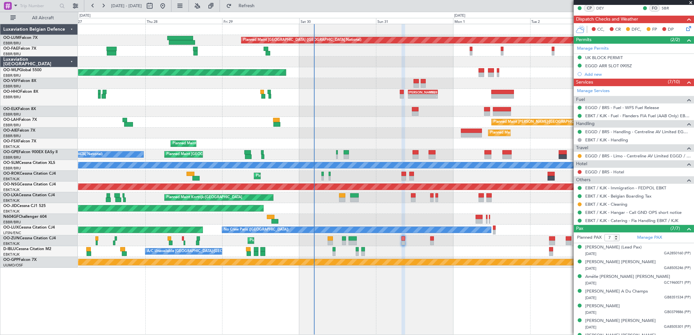
scroll to position [155, 0]
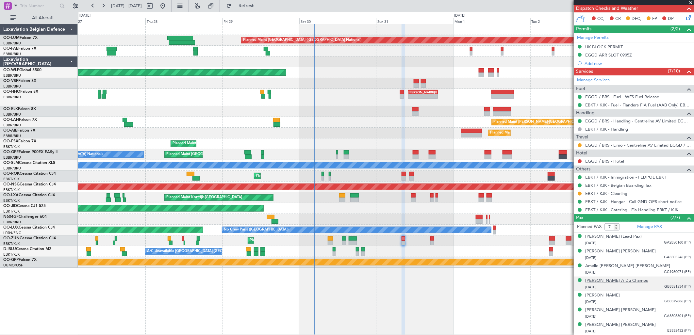
click at [623, 282] on div "[PERSON_NAME] A Du Champs" at bounding box center [616, 281] width 63 height 7
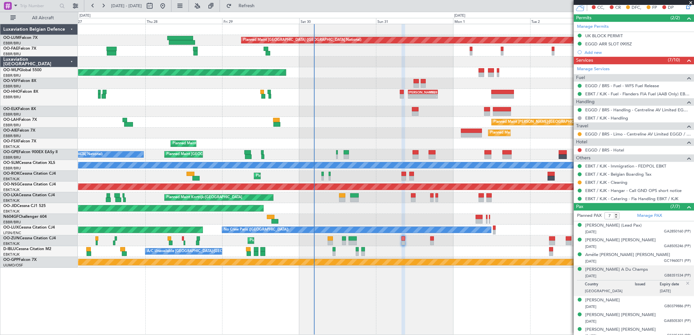
scroll to position [171, 0]
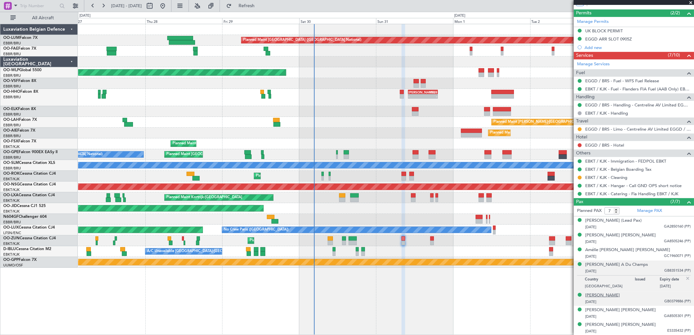
click at [620, 296] on div "[PERSON_NAME]" at bounding box center [602, 295] width 35 height 7
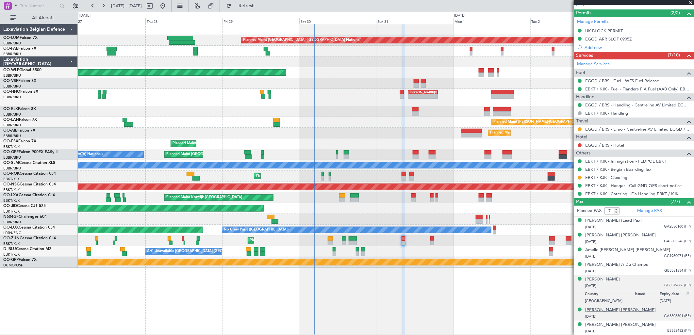
click at [621, 312] on div "[PERSON_NAME] [PERSON_NAME]" at bounding box center [620, 310] width 71 height 7
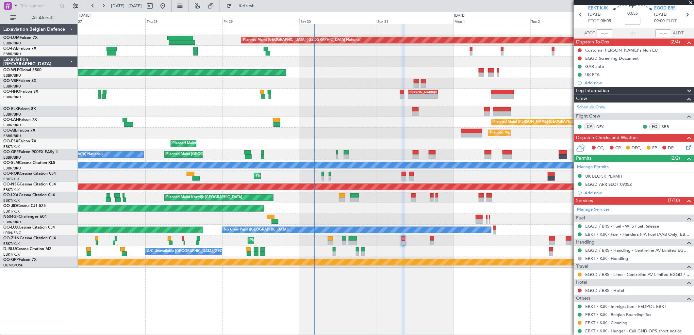
drag, startPoint x: 595, startPoint y: 177, endPoint x: 600, endPoint y: 180, distance: 6.4
click at [595, 177] on div "UK BLOCK PERMIT" at bounding box center [604, 176] width 38 height 6
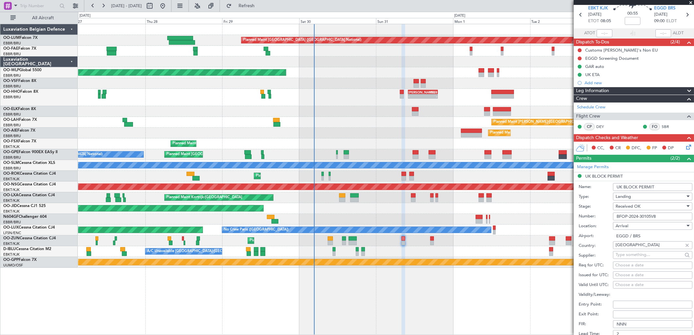
click at [632, 216] on input "BFOP-2024-30105V8" at bounding box center [652, 217] width 79 height 8
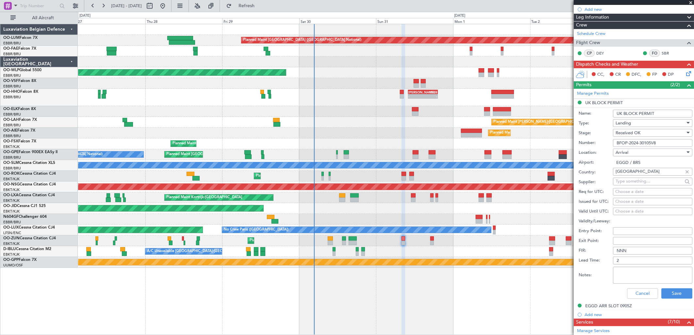
scroll to position [171, 0]
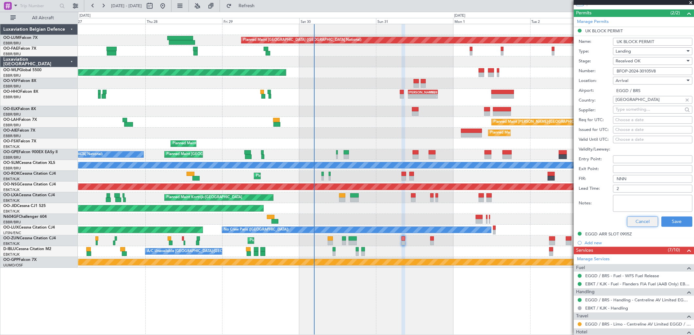
click at [627, 222] on button "Cancel" at bounding box center [642, 222] width 31 height 10
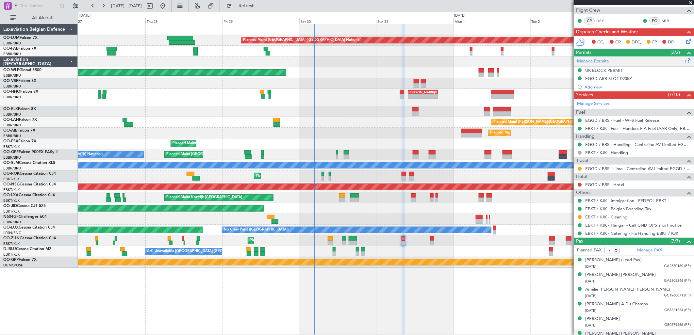
scroll to position [62, 0]
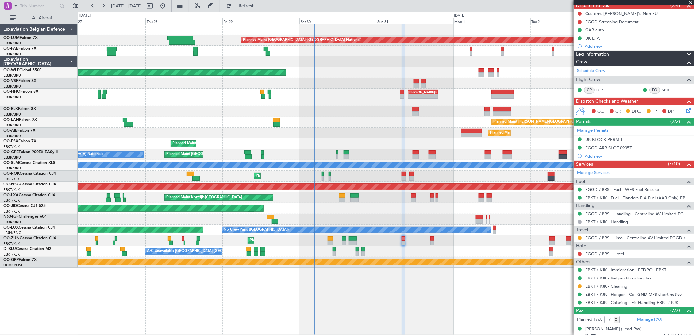
click at [618, 151] on mat-tooltip-component "UK BLOCK PERMIT" at bounding box center [604, 150] width 44 height 17
click at [621, 150] on div "EGGD ARR SLOT 0905Z" at bounding box center [608, 148] width 47 height 6
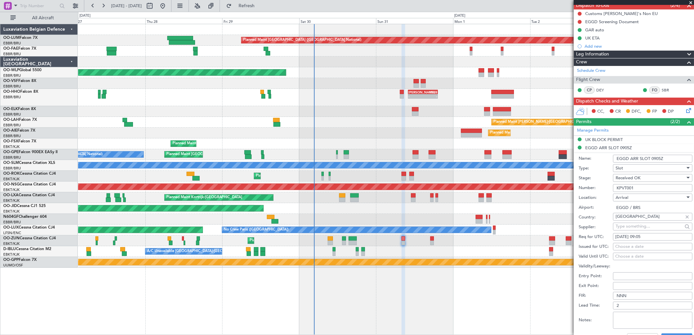
click at [639, 189] on input "KPVT001" at bounding box center [652, 188] width 79 height 8
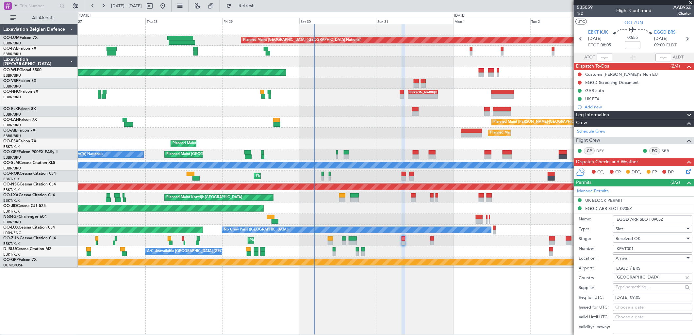
scroll to position [0, 0]
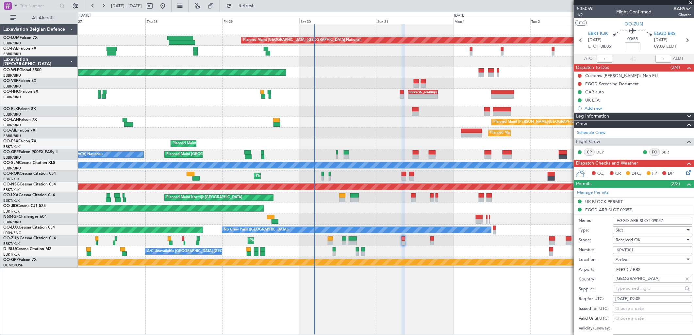
click at [685, 174] on icon at bounding box center [687, 171] width 5 height 5
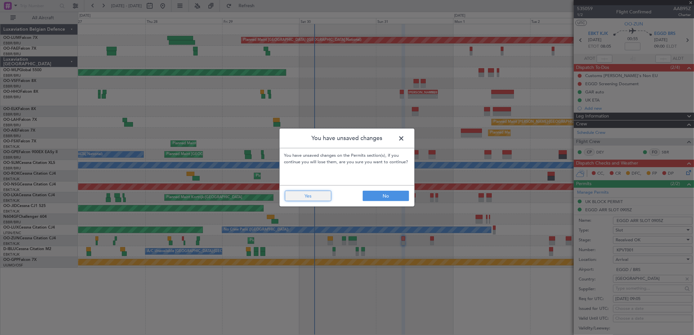
click at [296, 195] on button "Yes" at bounding box center [308, 196] width 46 height 10
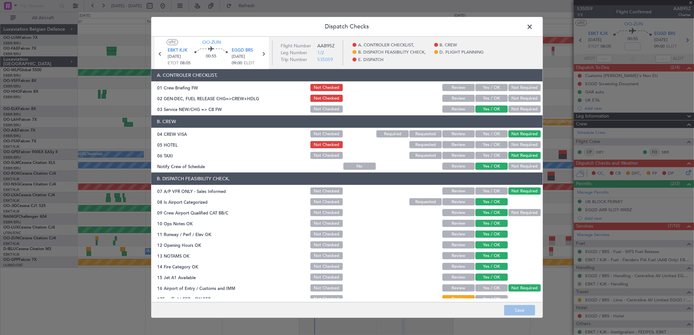
scroll to position [99, 0]
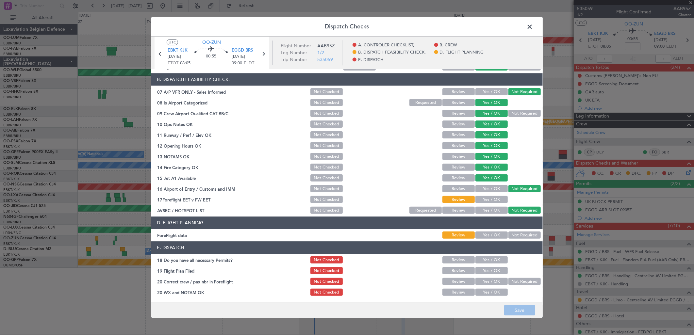
click at [483, 198] on button "Yes / OK" at bounding box center [491, 199] width 32 height 7
click at [524, 235] on button "Not Required" at bounding box center [524, 235] width 32 height 7
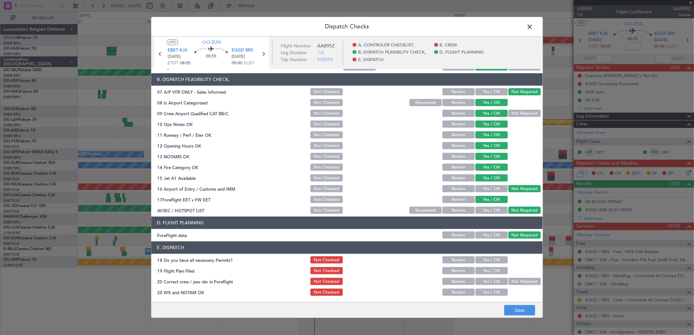
click at [484, 260] on button "Yes / OK" at bounding box center [491, 260] width 32 height 7
click at [483, 268] on button "Yes / OK" at bounding box center [491, 271] width 32 height 7
click at [484, 279] on button "Yes / OK" at bounding box center [491, 281] width 32 height 7
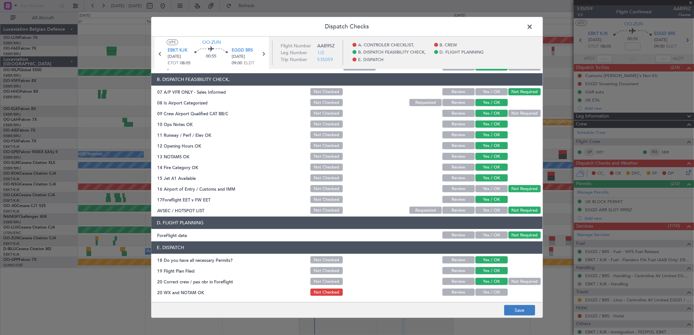
drag, startPoint x: 488, startPoint y: 292, endPoint x: 525, endPoint y: 313, distance: 41.7
click at [490, 293] on button "Yes / OK" at bounding box center [491, 292] width 32 height 7
click at [530, 308] on button "Save" at bounding box center [519, 311] width 31 height 10
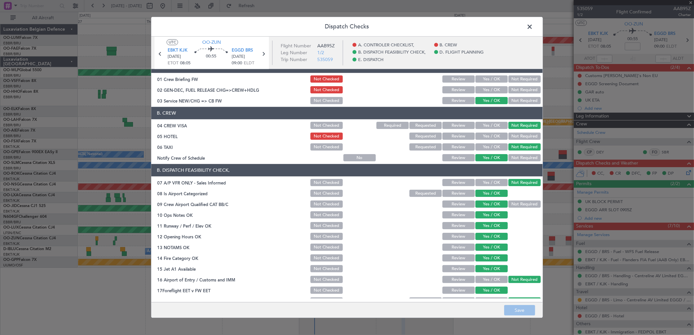
scroll to position [0, 0]
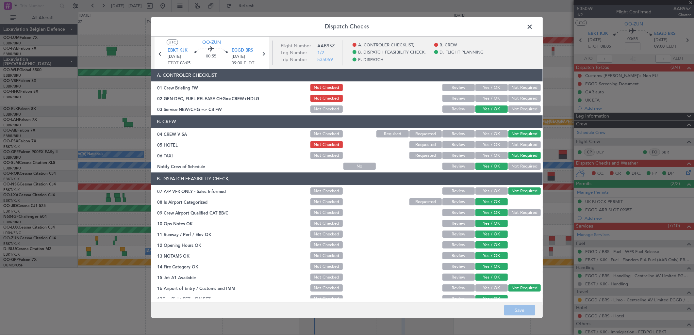
click at [533, 30] on span at bounding box center [533, 28] width 0 height 13
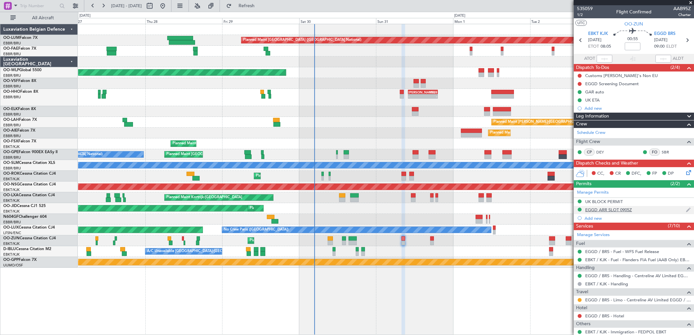
click at [636, 213] on div "EGGD ARR SLOT 0905Z" at bounding box center [634, 210] width 120 height 8
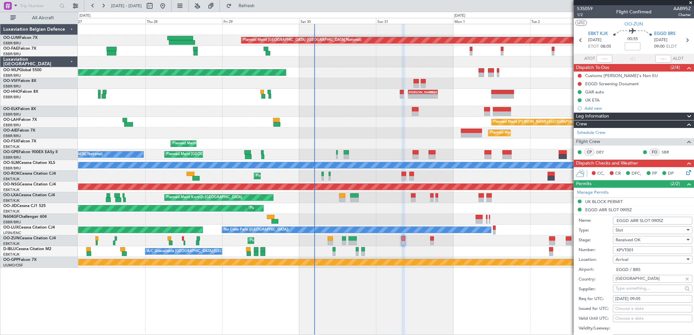
click at [435, 242] on div "Planned Maint Kortrijk-[GEOGRAPHIC_DATA]" at bounding box center [386, 241] width 616 height 11
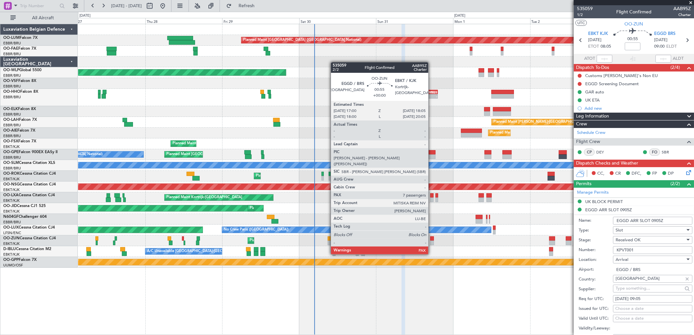
click at [432, 242] on div at bounding box center [432, 243] width 4 height 5
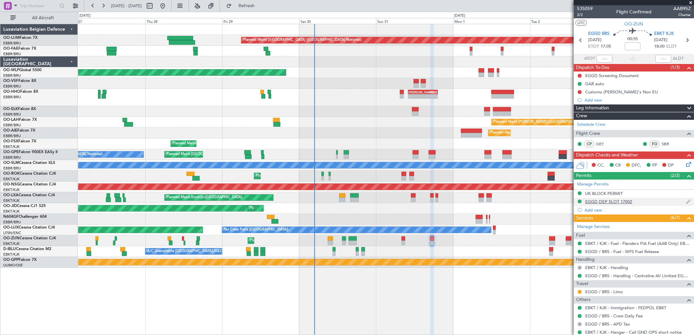
click at [616, 201] on div "EGGD DEP SLOT 1700Z" at bounding box center [608, 202] width 47 height 6
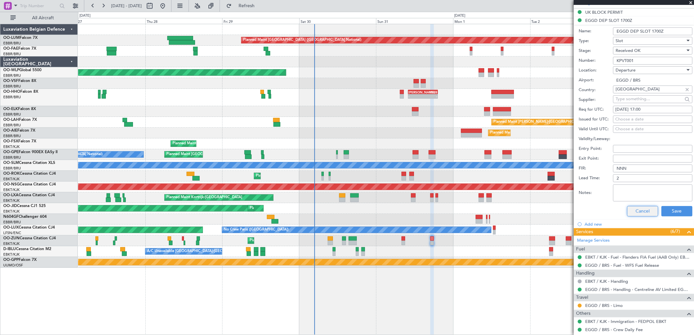
click at [632, 212] on button "Cancel" at bounding box center [642, 211] width 31 height 10
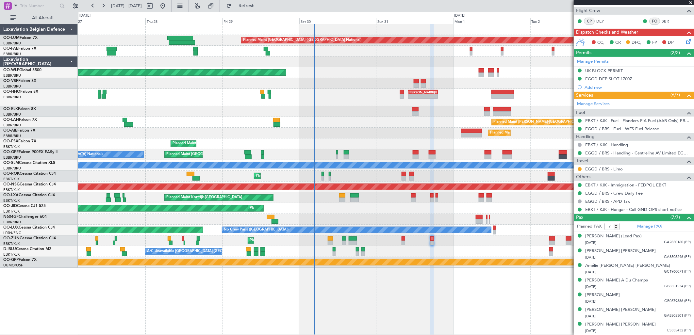
scroll to position [123, 0]
click at [685, 40] on icon at bounding box center [687, 40] width 5 height 5
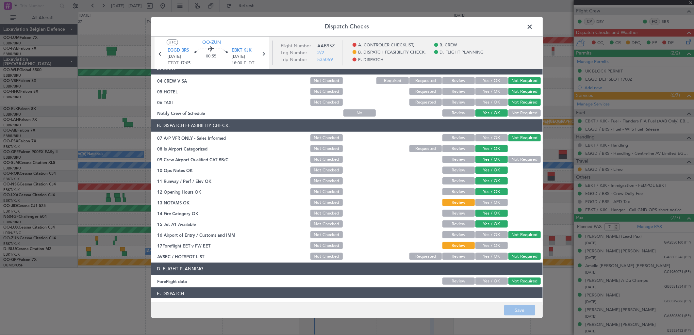
scroll to position [99, 0]
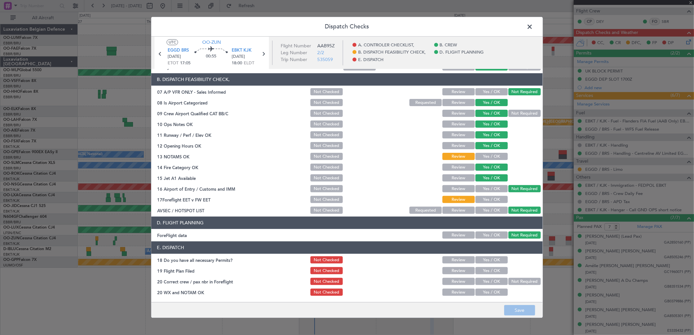
click at [488, 157] on button "Yes / OK" at bounding box center [491, 156] width 32 height 7
click at [487, 200] on button "Yes / OK" at bounding box center [491, 199] width 32 height 7
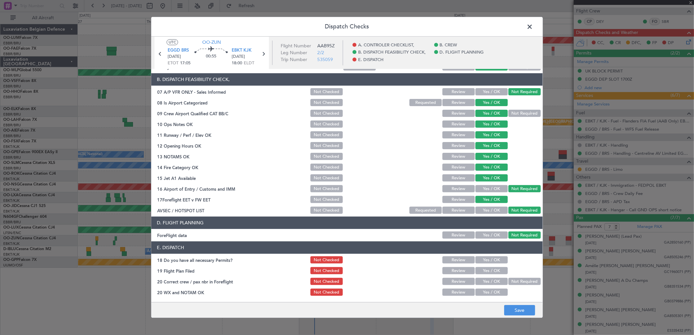
click at [485, 258] on button "Yes / OK" at bounding box center [491, 260] width 32 height 7
click at [487, 265] on section "E. DISPATCH 18 Do you have all necessary Permits? Not Checked Review Yes / OK 1…" at bounding box center [346, 270] width 391 height 56
click at [491, 280] on button "Yes / OK" at bounding box center [491, 281] width 32 height 7
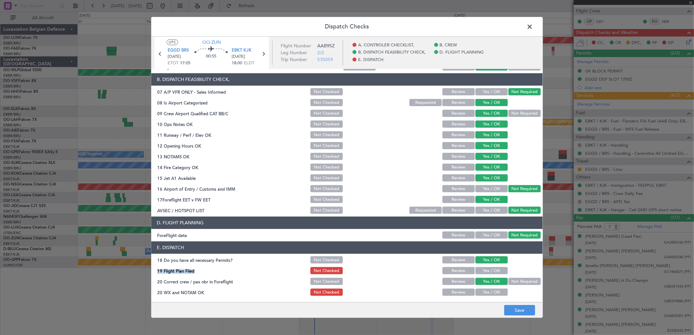
click at [484, 263] on button "Yes / OK" at bounding box center [491, 260] width 32 height 7
click at [487, 270] on button "Yes / OK" at bounding box center [491, 271] width 32 height 7
click at [488, 295] on button "Yes / OK" at bounding box center [491, 292] width 32 height 7
click at [520, 310] on button "Save" at bounding box center [519, 311] width 31 height 10
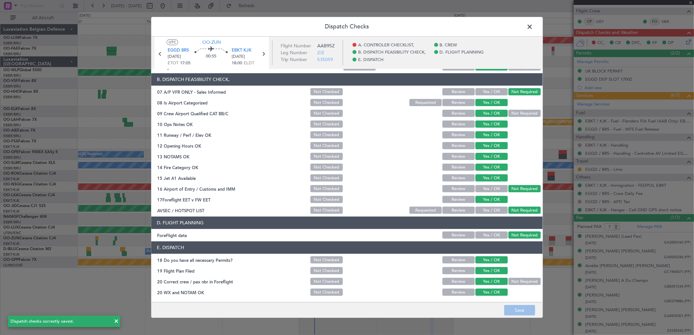
click at [533, 26] on span at bounding box center [533, 28] width 0 height 13
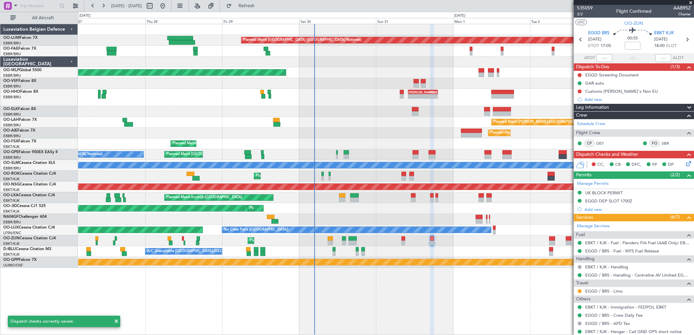
scroll to position [0, 0]
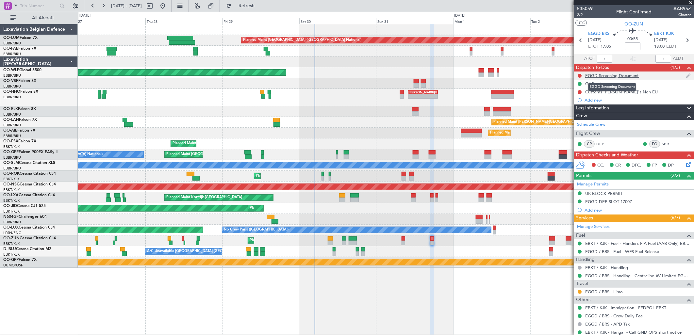
click at [605, 74] on div "EGGD Screening Document" at bounding box center [612, 76] width 54 height 6
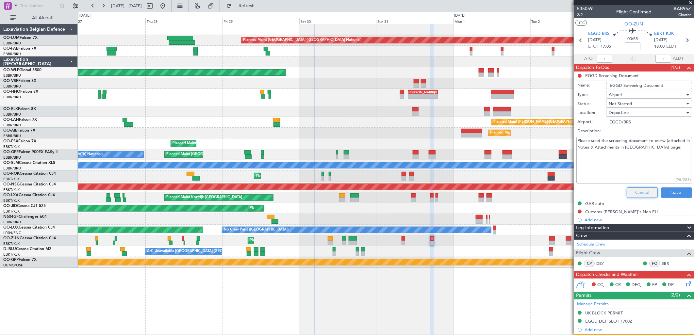
click at [630, 191] on button "Cancel" at bounding box center [642, 193] width 31 height 10
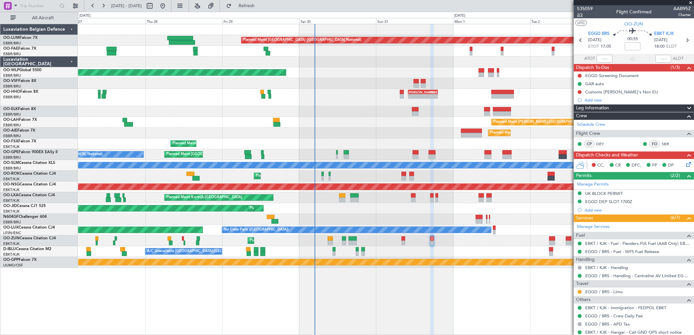
click at [580, 16] on span "2/2" at bounding box center [585, 15] width 16 height 6
click at [594, 33] on span "EGGD BRS" at bounding box center [598, 34] width 21 height 7
click at [618, 77] on div "EGGD Screening Document" at bounding box center [612, 76] width 54 height 6
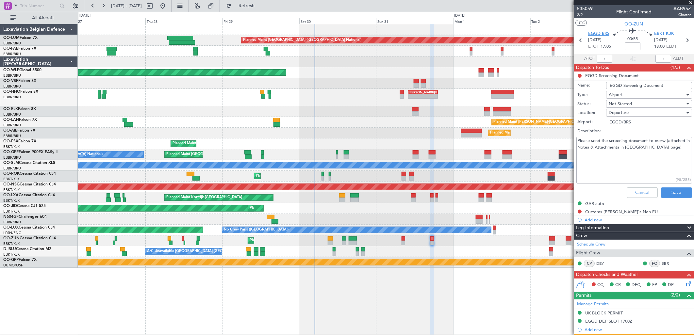
click at [599, 31] on span "EGGD BRS" at bounding box center [598, 34] width 21 height 7
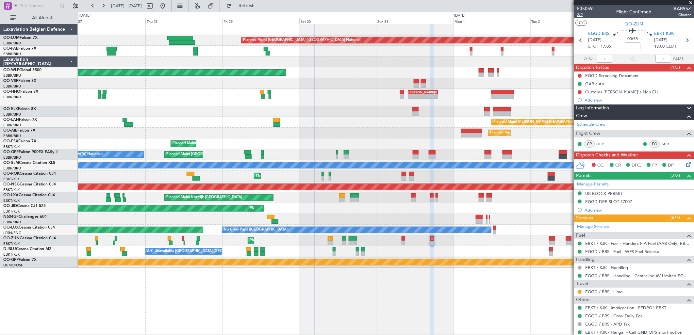
click at [578, 14] on span "2/2" at bounding box center [585, 15] width 16 height 6
click at [607, 268] on link "EBKT / KJK - Handling" at bounding box center [606, 268] width 43 height 6
click at [262, 9] on button "Refresh" at bounding box center [242, 6] width 39 height 10
click at [261, 10] on button "Refresh" at bounding box center [242, 6] width 39 height 10
click at [580, 90] on button at bounding box center [580, 92] width 4 height 4
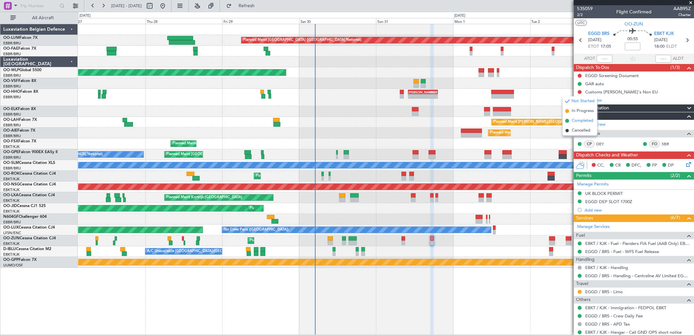
click at [574, 120] on span "Completed" at bounding box center [583, 121] width 22 height 7
click at [685, 165] on icon at bounding box center [687, 163] width 5 height 5
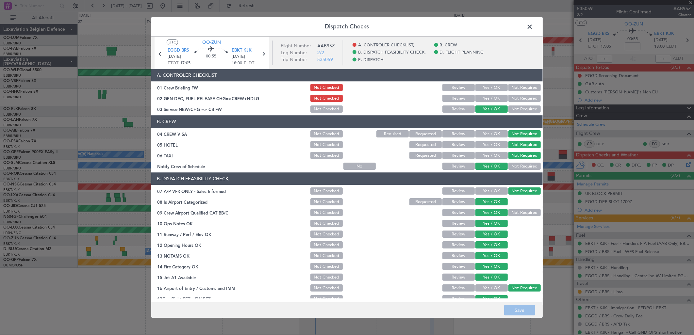
click at [488, 99] on button "Yes / OK" at bounding box center [491, 98] width 32 height 7
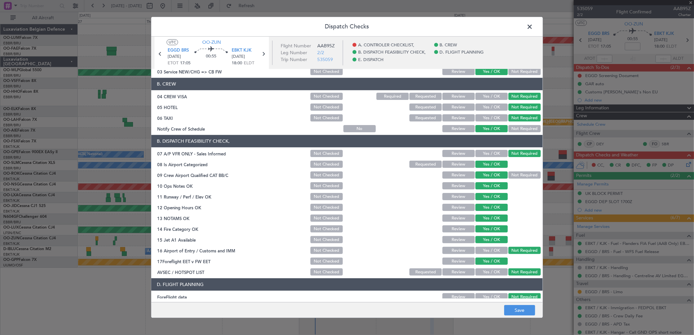
scroll to position [99, 0]
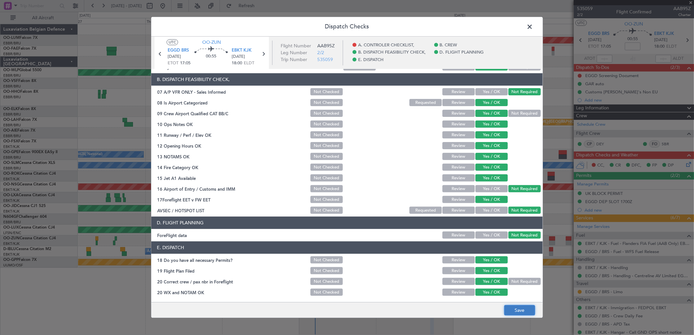
click at [519, 312] on button "Save" at bounding box center [519, 311] width 31 height 10
click at [156, 55] on icon at bounding box center [160, 54] width 8 height 8
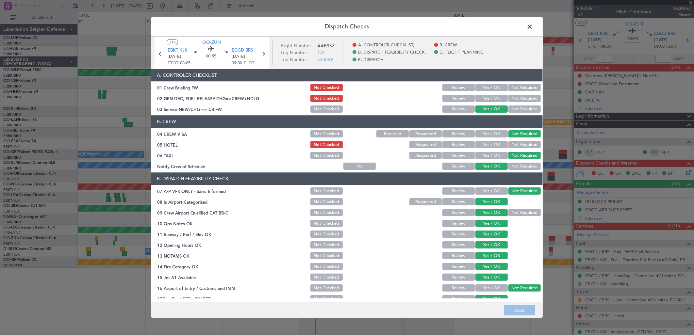
click at [487, 100] on button "Yes / OK" at bounding box center [491, 98] width 32 height 7
click at [513, 310] on button "Save" at bounding box center [519, 311] width 31 height 10
click at [533, 26] on span at bounding box center [533, 28] width 0 height 13
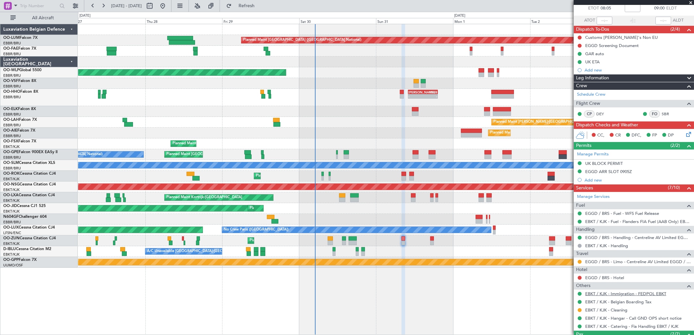
scroll to position [25, 0]
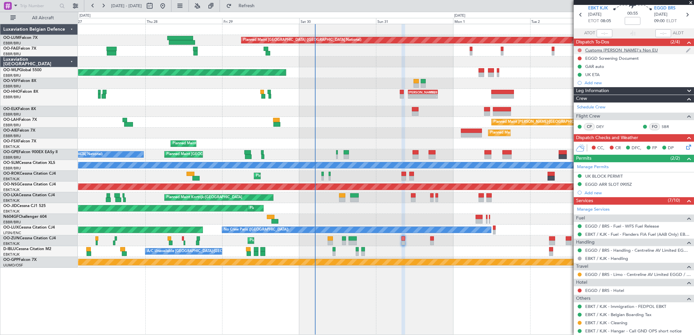
click at [578, 50] on button at bounding box center [580, 50] width 4 height 4
click at [574, 76] on span "Completed" at bounding box center [583, 78] width 22 height 7
click at [580, 57] on button at bounding box center [580, 59] width 4 height 4
click at [576, 77] on span "In Progress" at bounding box center [583, 77] width 22 height 7
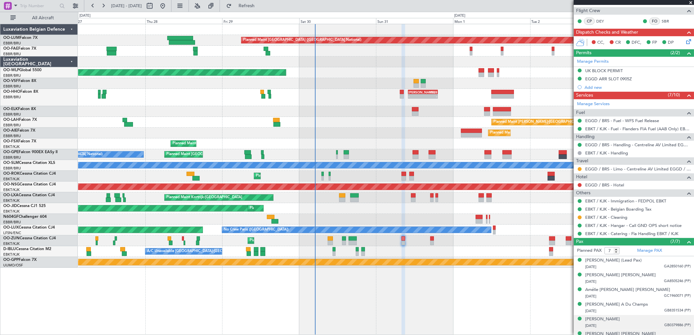
scroll to position [135, 0]
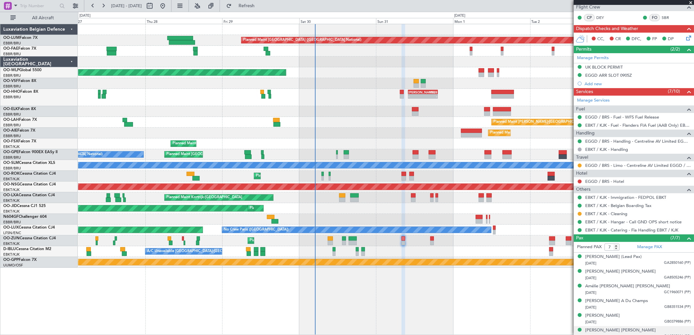
click at [685, 35] on icon at bounding box center [687, 36] width 5 height 5
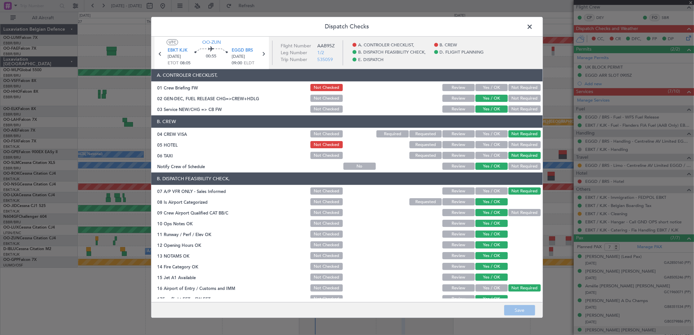
click at [493, 87] on button "Yes / OK" at bounding box center [491, 87] width 32 height 7
click at [518, 306] on button "Save" at bounding box center [519, 311] width 31 height 10
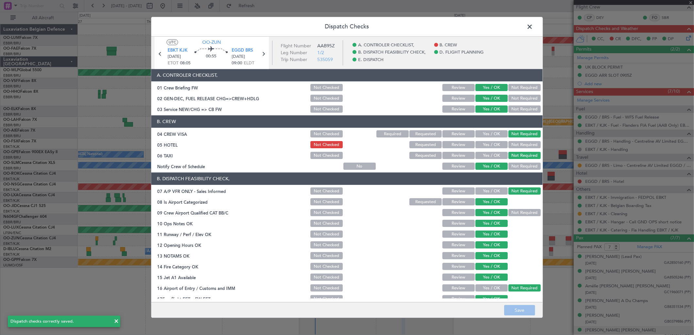
click at [264, 54] on icon at bounding box center [263, 54] width 8 height 8
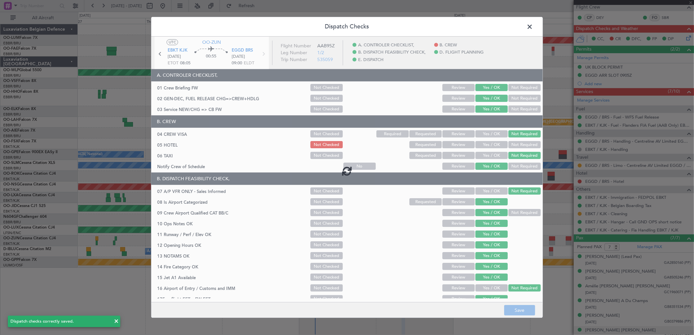
scroll to position [0, 0]
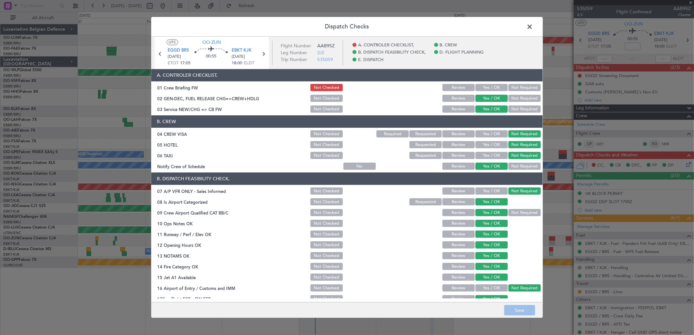
click at [487, 85] on button "Yes / OK" at bounding box center [491, 87] width 32 height 7
click at [510, 306] on button "Save" at bounding box center [519, 311] width 31 height 10
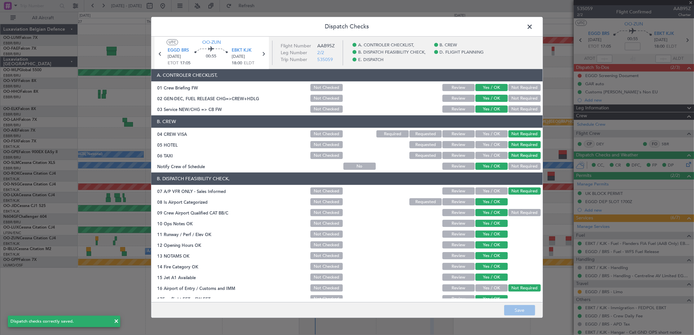
click at [533, 24] on span at bounding box center [533, 28] width 0 height 13
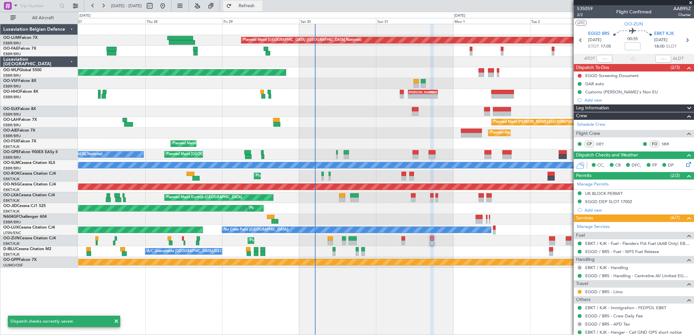
click at [260, 5] on span "Refresh" at bounding box center [246, 6] width 27 height 5
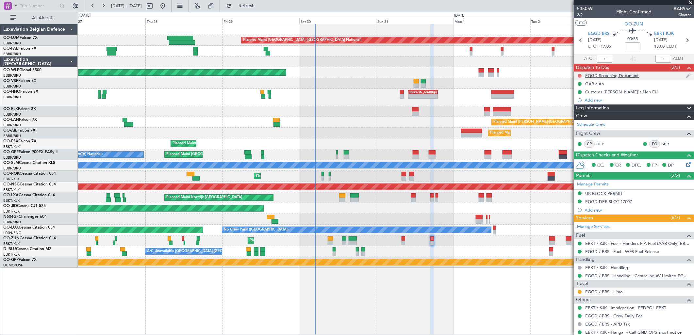
click at [581, 77] on button at bounding box center [580, 76] width 4 height 4
click at [576, 95] on span "In Progress" at bounding box center [583, 94] width 22 height 7
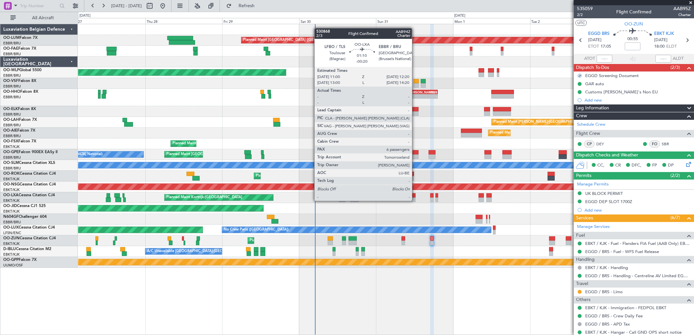
click at [415, 201] on div at bounding box center [413, 200] width 5 height 5
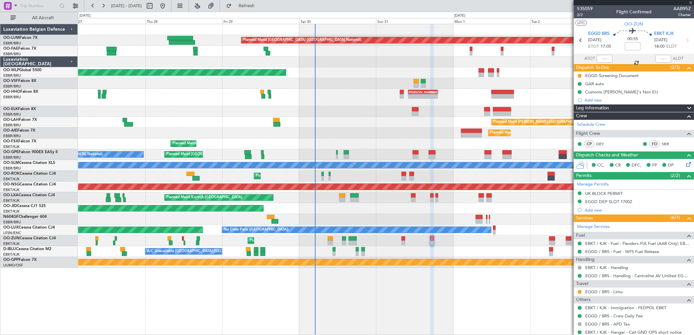
type input "-00:20"
type input "6"
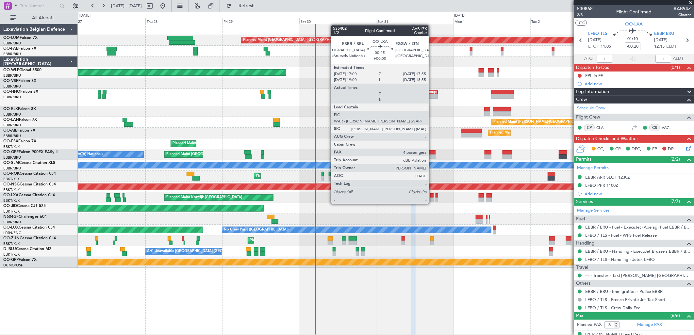
click at [432, 198] on div at bounding box center [431, 200] width 3 height 5
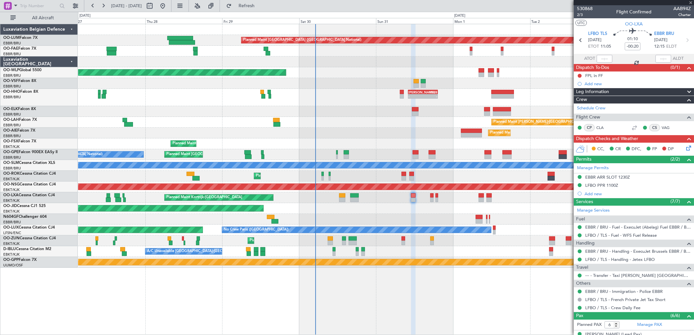
type input "4"
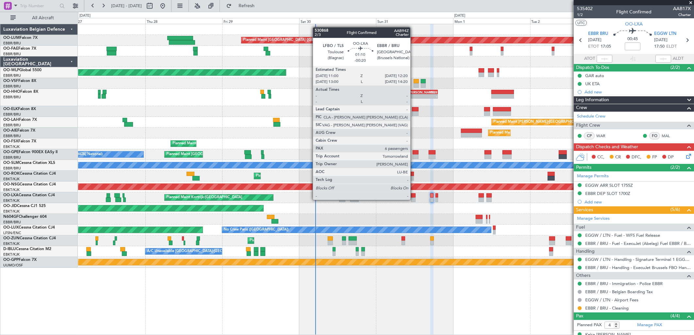
click at [414, 200] on div at bounding box center [413, 200] width 5 height 5
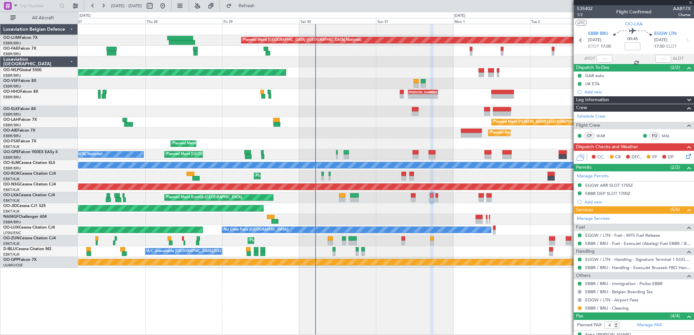
type input "-00:20"
type input "6"
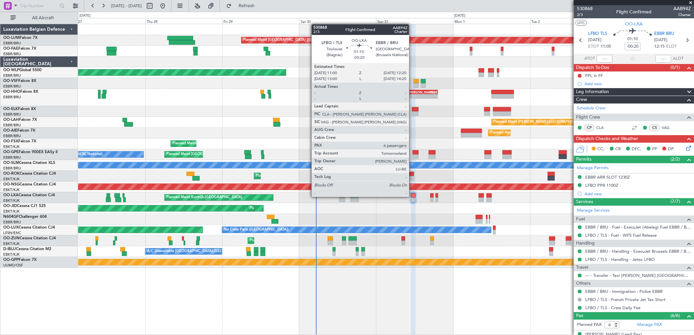
click at [412, 197] on div at bounding box center [413, 195] width 5 height 5
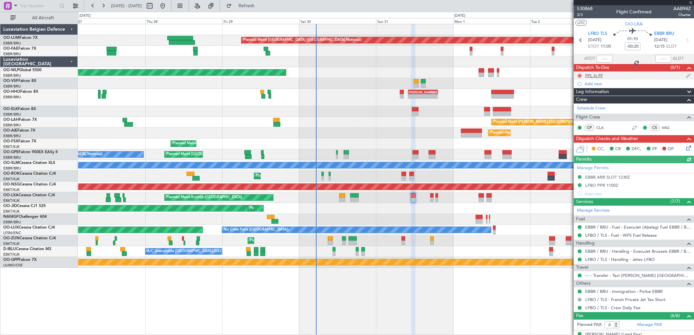
click at [581, 76] on button at bounding box center [580, 76] width 4 height 4
click at [577, 102] on span "Completed" at bounding box center [583, 104] width 22 height 7
click at [685, 149] on icon at bounding box center [687, 146] width 5 height 5
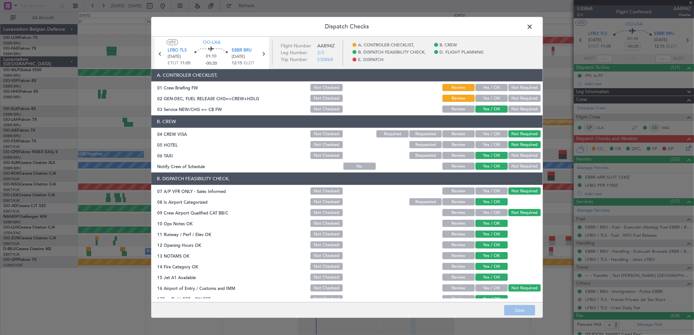
scroll to position [99, 0]
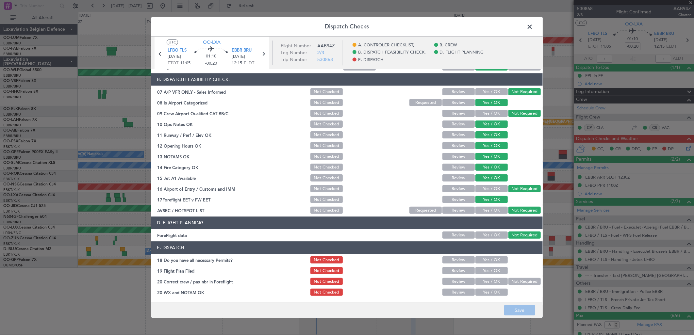
click at [533, 28] on span at bounding box center [533, 28] width 0 height 13
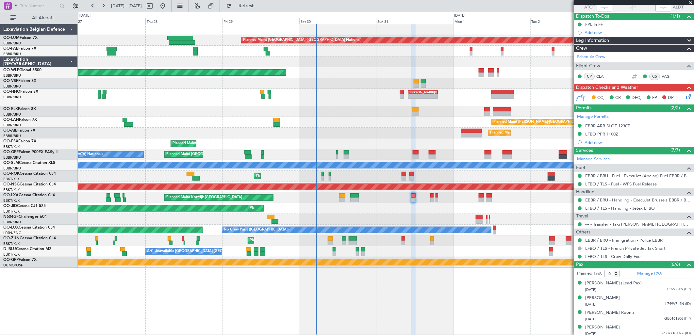
scroll to position [83, 0]
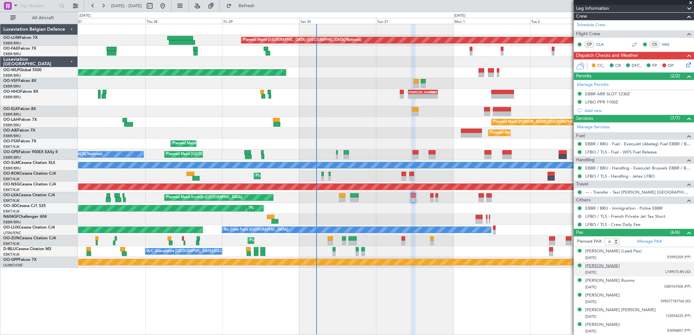
click at [609, 266] on div "[PERSON_NAME]" at bounding box center [602, 266] width 35 height 7
click at [596, 298] on div "[PERSON_NAME] Rooms" at bounding box center [609, 297] width 49 height 7
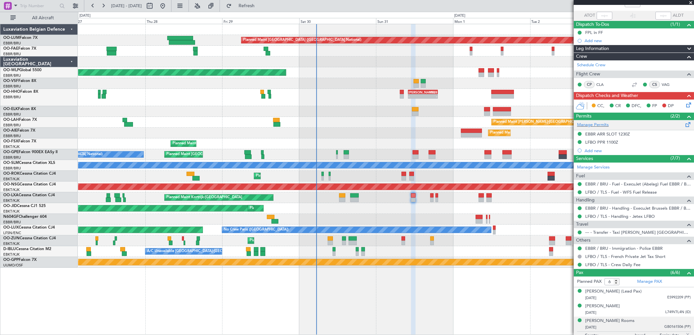
scroll to position [27, 0]
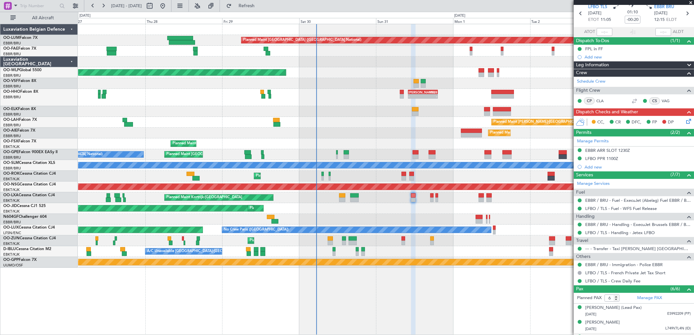
click at [614, 161] on mat-tooltip-component "LFBO PPR 1100Z" at bounding box center [602, 169] width 40 height 17
click at [605, 158] on div "LFBO PPR 1100Z" at bounding box center [601, 159] width 33 height 6
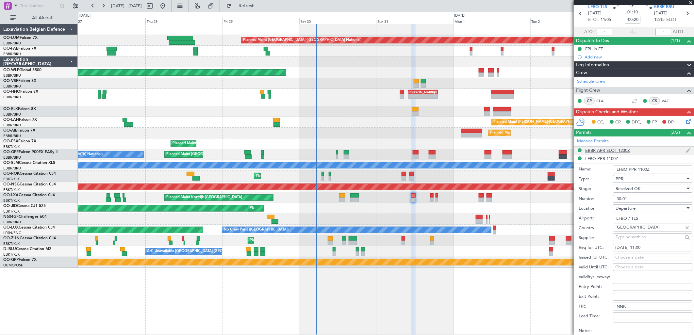
click at [612, 149] on div "EBBR ARR SLOT 1230Z" at bounding box center [607, 151] width 45 height 6
click at [685, 119] on icon at bounding box center [687, 120] width 5 height 5
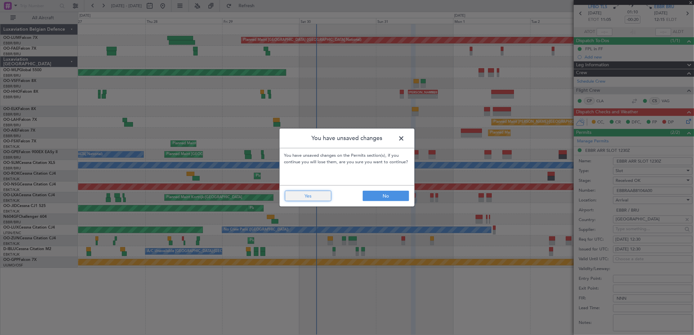
click at [312, 196] on button "Yes" at bounding box center [308, 196] width 46 height 10
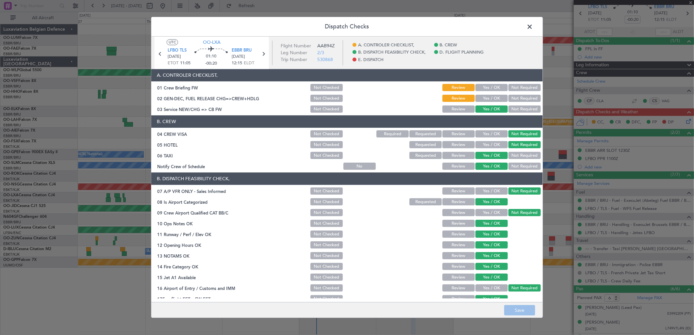
scroll to position [99, 0]
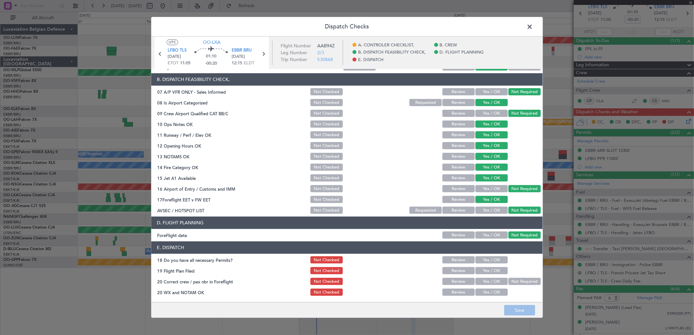
click at [475, 261] on button "Yes / OK" at bounding box center [491, 260] width 32 height 7
drag, startPoint x: 486, startPoint y: 266, endPoint x: 486, endPoint y: 270, distance: 3.7
click at [486, 267] on div "Yes / OK" at bounding box center [490, 271] width 33 height 9
click at [486, 270] on button "Yes / OK" at bounding box center [491, 271] width 32 height 7
click at [489, 282] on button "Yes / OK" at bounding box center [491, 281] width 32 height 7
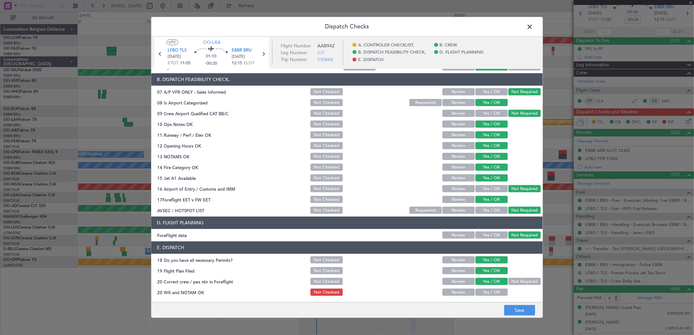
click at [491, 289] on button "Yes / OK" at bounding box center [491, 292] width 32 height 7
click at [514, 306] on button "Save" at bounding box center [519, 311] width 31 height 10
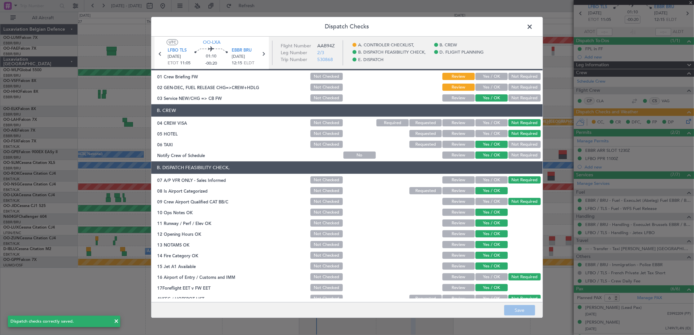
scroll to position [0, 0]
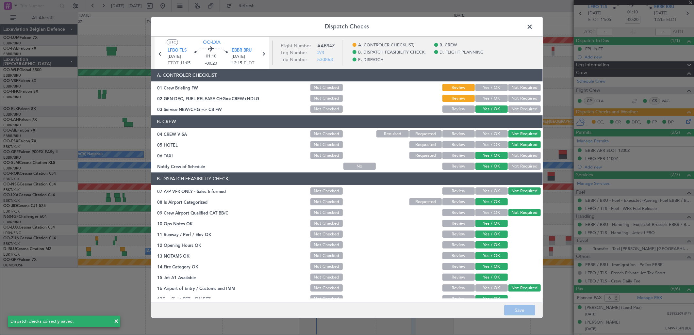
click at [533, 28] on span at bounding box center [533, 28] width 0 height 13
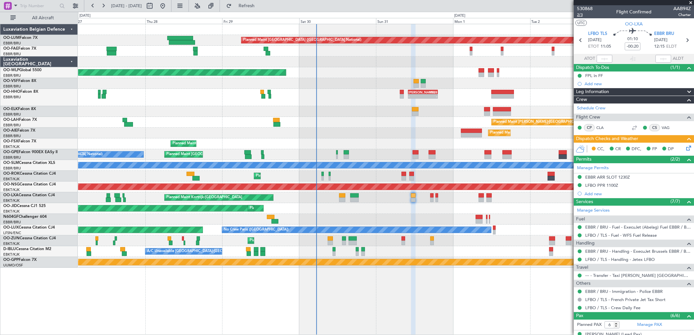
click at [579, 14] on span "2/3" at bounding box center [585, 15] width 16 height 6
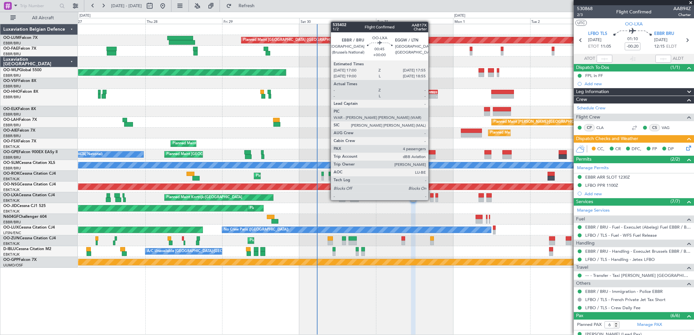
click at [432, 194] on div at bounding box center [431, 195] width 3 height 5
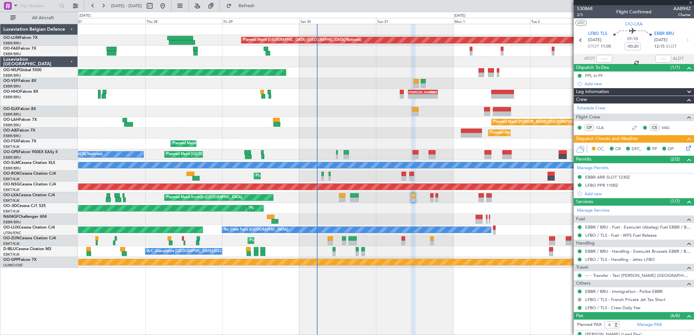
type input "4"
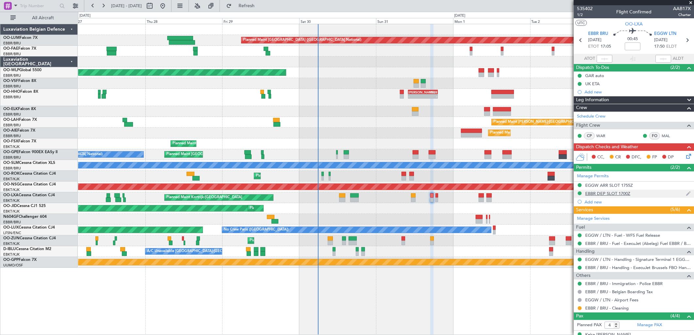
click at [624, 195] on div "EBBR DEP SLOT 1700Z" at bounding box center [607, 194] width 45 height 6
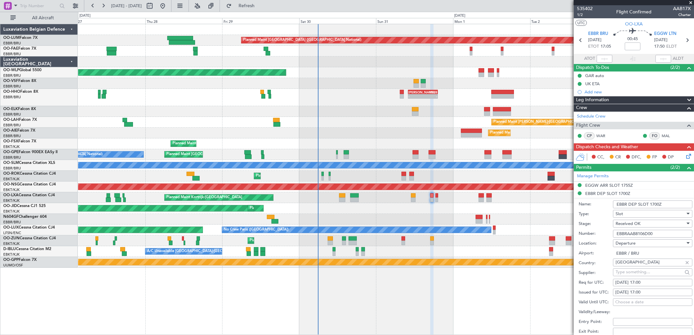
click at [633, 235] on input "EBBRAAB8106D00" at bounding box center [652, 234] width 79 height 8
click at [602, 184] on div "EGGW ARR SLOT 1755Z" at bounding box center [609, 186] width 48 height 6
click at [632, 226] on input "7460" at bounding box center [652, 226] width 79 height 8
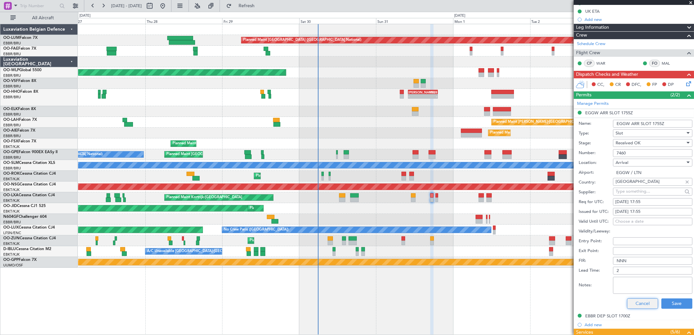
click at [633, 306] on button "Cancel" at bounding box center [642, 304] width 31 height 10
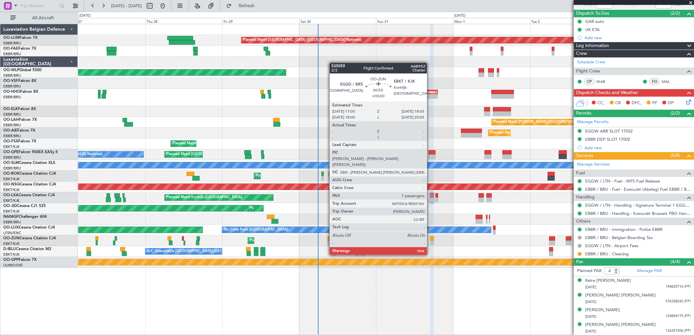
click at [430, 243] on div at bounding box center [432, 243] width 4 height 5
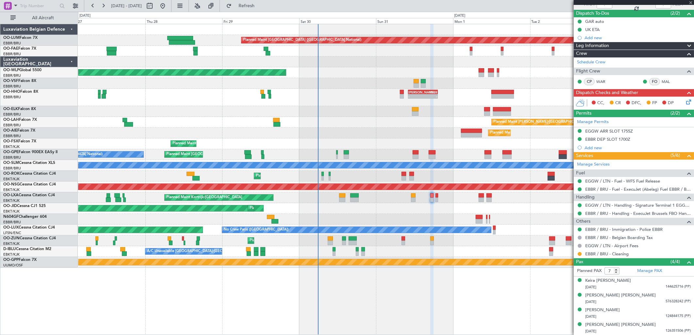
scroll to position [0, 0]
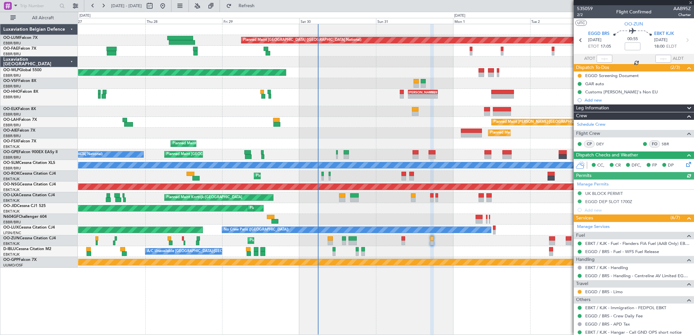
click at [613, 191] on div "Manage Permits UK BLOCK PERMIT EGGD DEP SLOT 1700Z Add new" at bounding box center [634, 197] width 120 height 35
click at [616, 196] on mat-tooltip-component "UK BLOCK PERMIT" at bounding box center [604, 204] width 44 height 17
click at [616, 195] on div "UK BLOCK PERMIT" at bounding box center [604, 194] width 38 height 6
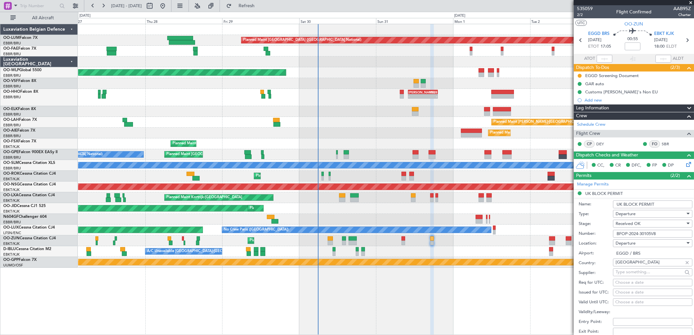
drag, startPoint x: 616, startPoint y: 195, endPoint x: 632, endPoint y: 237, distance: 44.9
click at [632, 237] on input "BFOP-2024-30105V8" at bounding box center [652, 234] width 79 height 8
click at [631, 233] on input "BFOP-2024-30105V8" at bounding box center [652, 234] width 79 height 8
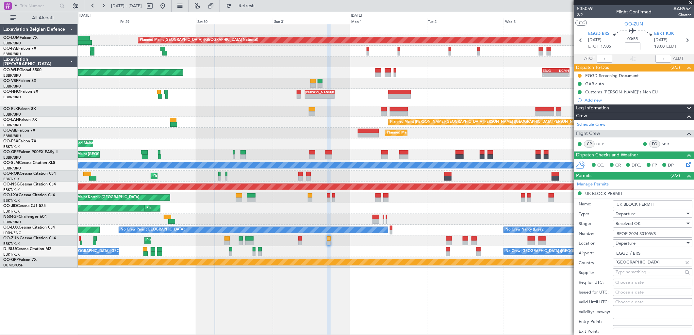
click at [408, 154] on div "Planned Maint Brussels (Brussels National) No Crew Brussels (Brussels National)" at bounding box center [386, 154] width 616 height 11
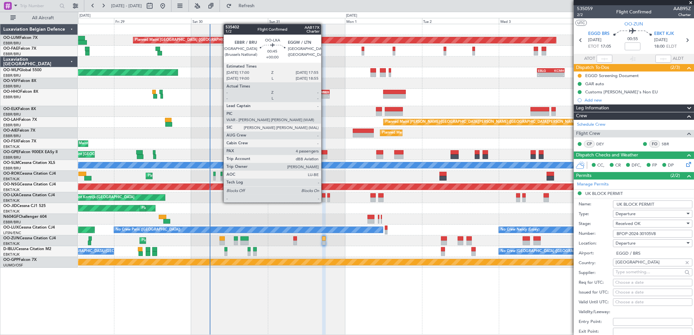
click at [324, 197] on div at bounding box center [323, 195] width 3 height 5
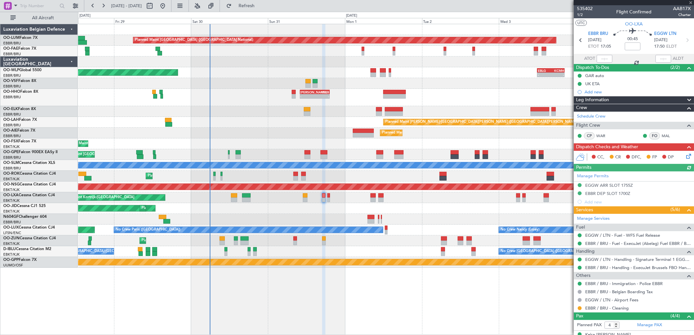
click at [685, 156] on icon at bounding box center [687, 155] width 5 height 5
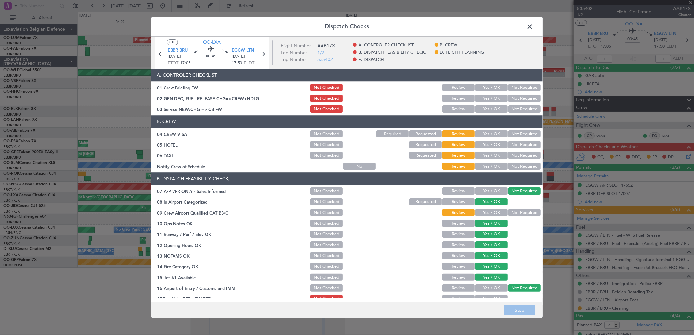
click at [484, 107] on button "Yes / OK" at bounding box center [491, 109] width 32 height 7
click at [492, 137] on button "Yes / OK" at bounding box center [491, 134] width 32 height 7
click at [517, 148] on button "Not Required" at bounding box center [524, 144] width 32 height 7
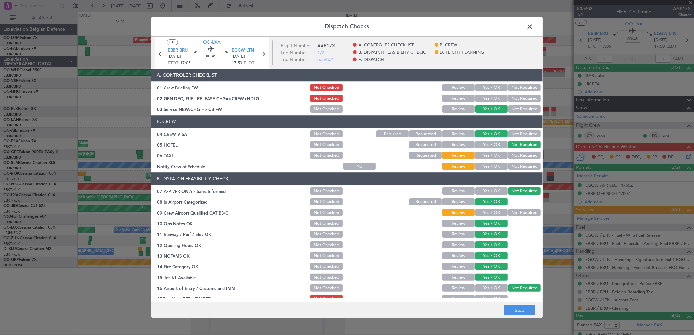
click at [514, 157] on button "Not Required" at bounding box center [524, 155] width 32 height 7
click at [490, 172] on article "A. CONTROLER CHECKLIST, 01 Crew Briefing FW Not Checked Review Yes / OK Not Req…" at bounding box center [346, 183] width 391 height 229
click at [493, 164] on button "Yes / OK" at bounding box center [491, 166] width 32 height 7
click at [240, 48] on span "EGGW LTN" at bounding box center [243, 50] width 22 height 7
click at [482, 211] on button "Yes / OK" at bounding box center [491, 212] width 32 height 7
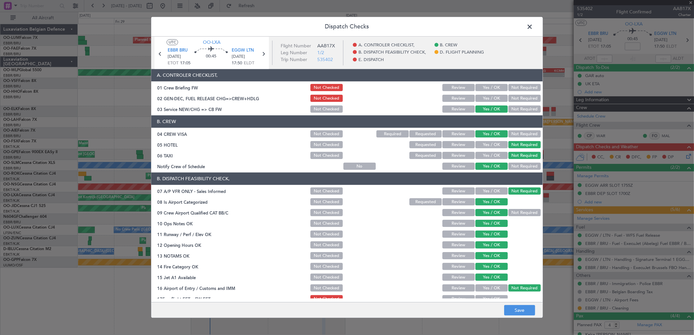
scroll to position [73, 0]
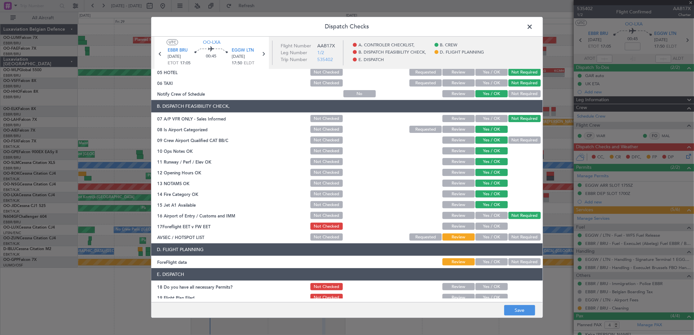
click at [493, 224] on button "Yes / OK" at bounding box center [491, 226] width 32 height 7
drag, startPoint x: 520, startPoint y: 237, endPoint x: 512, endPoint y: 250, distance: 15.1
click at [520, 237] on button "Not Required" at bounding box center [524, 237] width 32 height 7
click at [512, 259] on button "Not Required" at bounding box center [524, 262] width 32 height 7
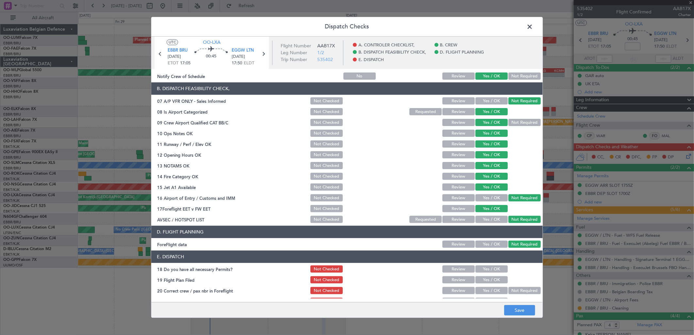
scroll to position [99, 0]
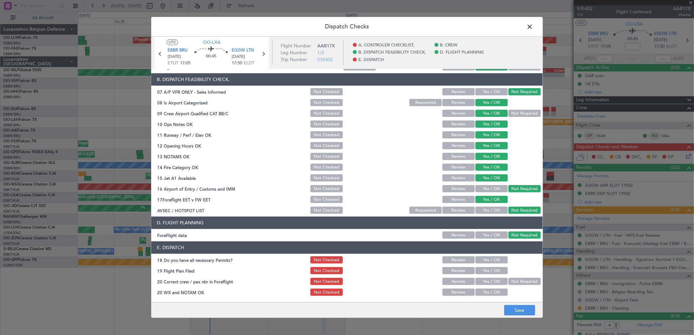
click at [490, 257] on button "Yes / OK" at bounding box center [491, 260] width 32 height 7
click at [487, 271] on button "Yes / OK" at bounding box center [491, 271] width 32 height 7
click at [483, 283] on button "Yes / OK" at bounding box center [491, 281] width 32 height 7
click at [486, 299] on main "UTC OO-LXA EBBR BRU 31/08/2025 ETOT 17:05 00:45 EGGW LTN 31/08/2025 17:50 ELDT …" at bounding box center [346, 171] width 391 height 268
click at [488, 293] on button "Yes / OK" at bounding box center [491, 292] width 32 height 7
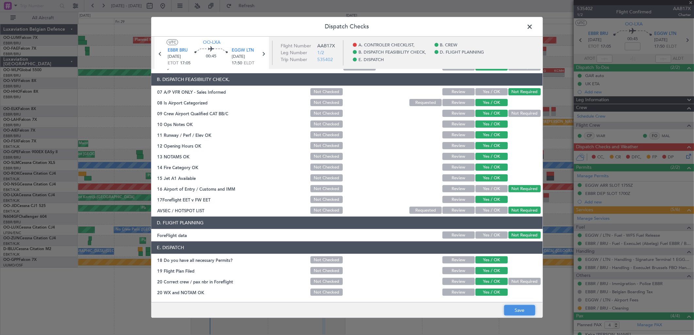
drag, startPoint x: 516, startPoint y: 315, endPoint x: 517, endPoint y: 310, distance: 4.9
click at [517, 315] on button "Save" at bounding box center [519, 311] width 31 height 10
drag, startPoint x: 530, startPoint y: 23, endPoint x: 524, endPoint y: 23, distance: 5.2
click at [533, 23] on span at bounding box center [533, 28] width 0 height 13
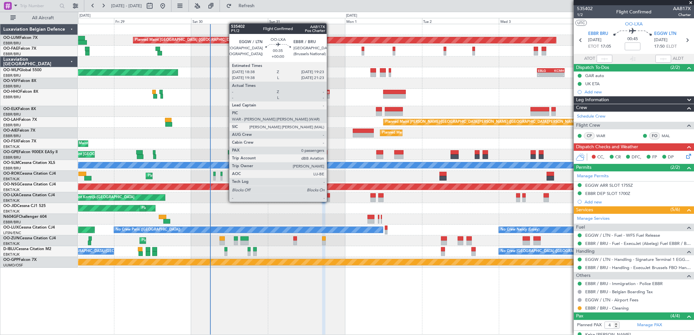
click at [330, 196] on div at bounding box center [328, 195] width 3 height 5
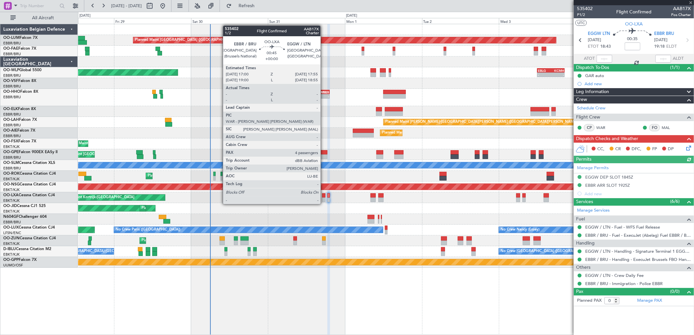
click at [324, 198] on div at bounding box center [323, 200] width 3 height 5
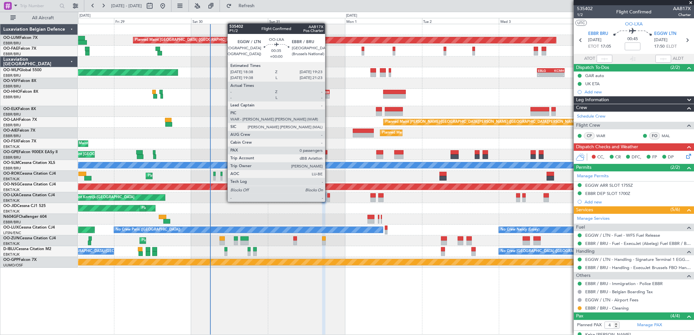
click at [328, 196] on div at bounding box center [328, 195] width 3 height 5
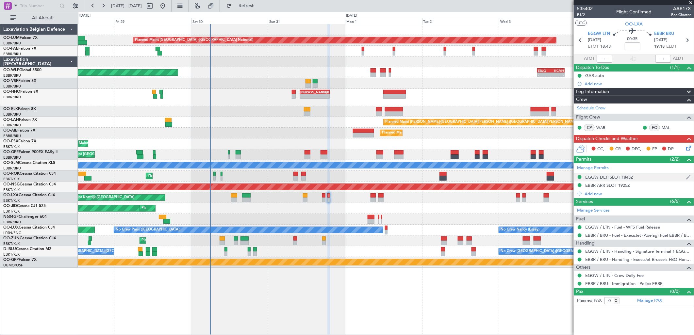
click at [643, 177] on div "EGGW DEP SLOT 1845Z" at bounding box center [634, 177] width 120 height 8
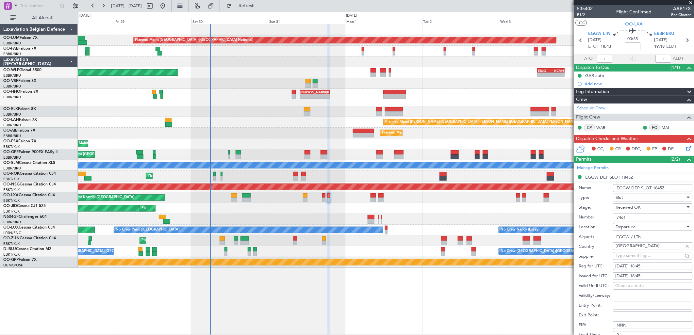
scroll to position [145, 0]
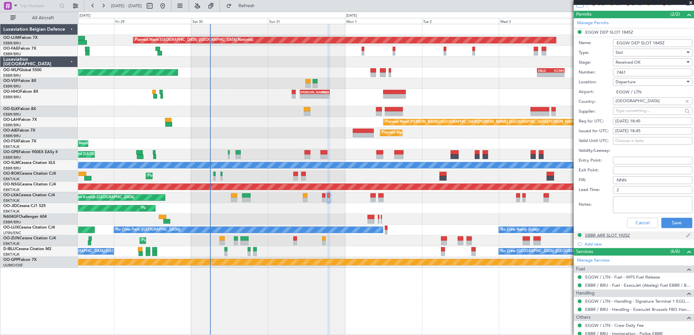
click at [606, 234] on div "EBBR ARR SLOT 1925Z" at bounding box center [607, 236] width 45 height 6
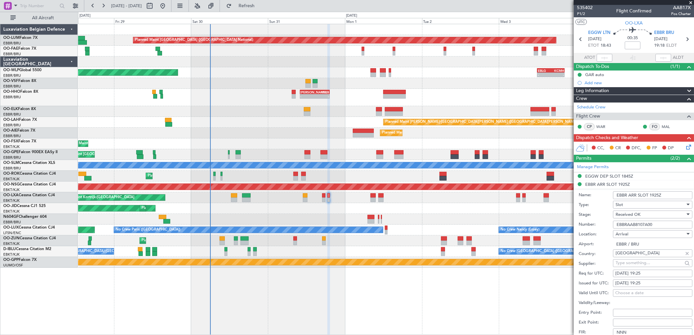
scroll to position [0, 0]
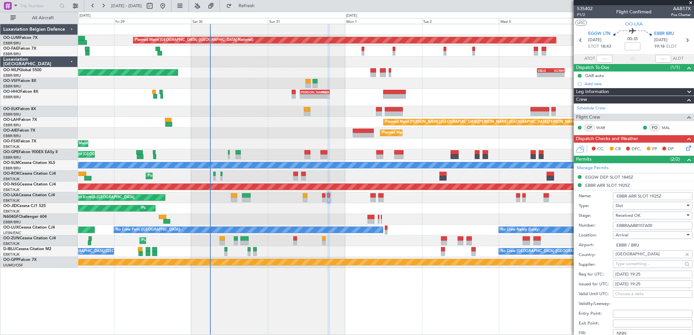
click at [645, 225] on input "EBBRAAB8107A00" at bounding box center [652, 226] width 79 height 8
click at [685, 148] on icon at bounding box center [687, 146] width 5 height 5
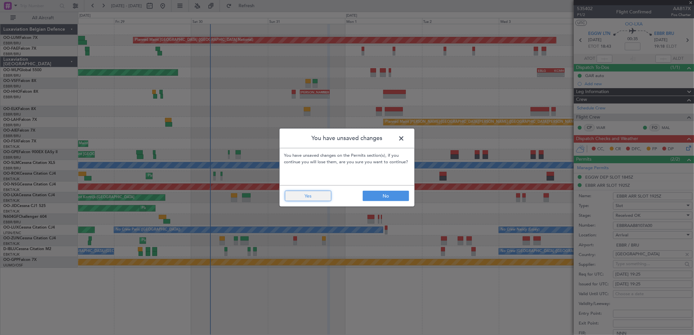
click at [316, 195] on button "Yes" at bounding box center [308, 196] width 46 height 10
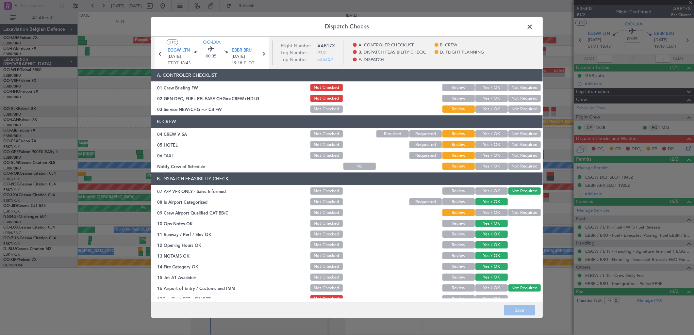
click at [476, 107] on button "Yes / OK" at bounding box center [491, 109] width 32 height 7
drag, startPoint x: 483, startPoint y: 126, endPoint x: 485, endPoint y: 134, distance: 8.2
click at [483, 127] on header "B. CREW" at bounding box center [346, 122] width 391 height 12
click at [485, 134] on button "Yes / OK" at bounding box center [491, 134] width 32 height 7
click at [514, 146] on button "Not Required" at bounding box center [524, 144] width 32 height 7
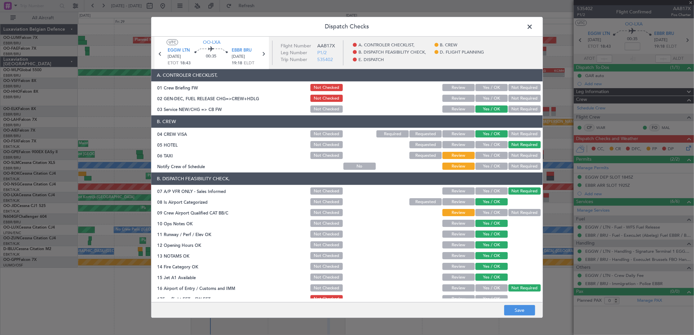
click at [512, 152] on button "Not Required" at bounding box center [524, 155] width 32 height 7
click at [497, 166] on button "Yes / OK" at bounding box center [491, 166] width 32 height 7
click at [481, 212] on button "Yes / OK" at bounding box center [491, 212] width 32 height 7
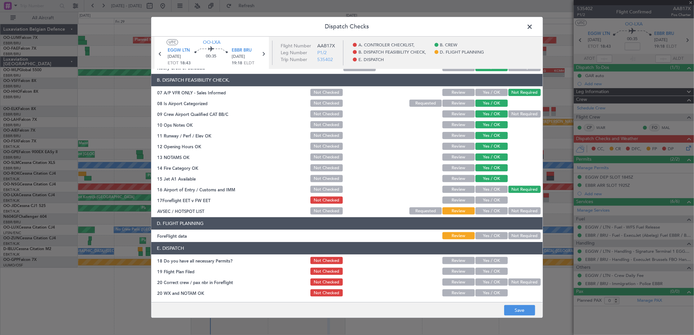
scroll to position [99, 0]
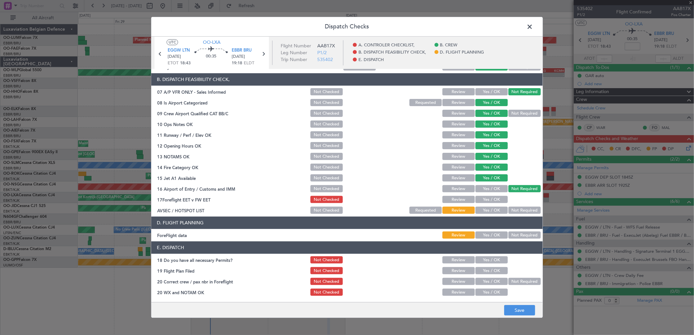
click at [496, 199] on button "Yes / OK" at bounding box center [491, 199] width 32 height 7
drag, startPoint x: 510, startPoint y: 207, endPoint x: 501, endPoint y: 235, distance: 30.2
click at [510, 209] on button "Not Required" at bounding box center [524, 210] width 32 height 7
click at [515, 236] on button "Not Required" at bounding box center [524, 235] width 32 height 7
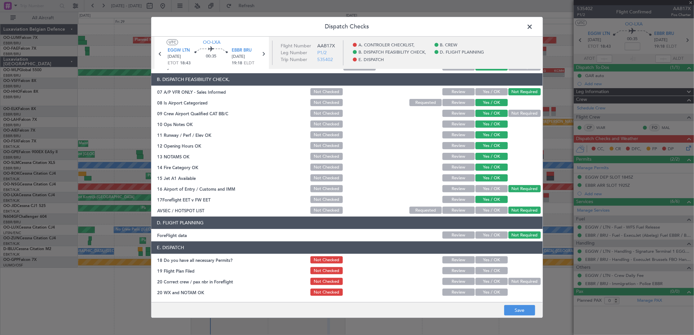
drag, startPoint x: 488, startPoint y: 260, endPoint x: 484, endPoint y: 268, distance: 9.4
click at [488, 259] on button "Yes / OK" at bounding box center [491, 260] width 32 height 7
click at [484, 268] on button "Yes / OK" at bounding box center [491, 271] width 32 height 7
drag, startPoint x: 482, startPoint y: 278, endPoint x: 481, endPoint y: 289, distance: 10.5
click at [481, 279] on button "Yes / OK" at bounding box center [491, 281] width 32 height 7
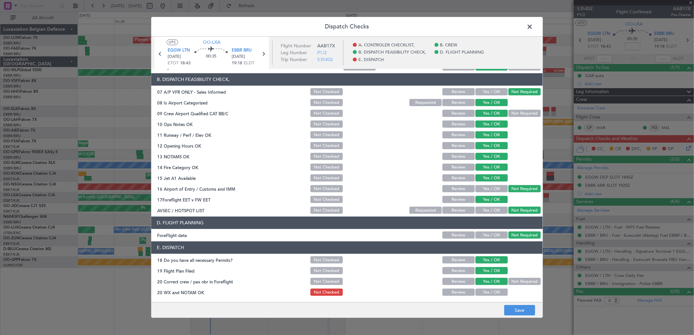
click at [481, 289] on button "Yes / OK" at bounding box center [491, 292] width 32 height 7
drag, startPoint x: 499, startPoint y: 300, endPoint x: 508, endPoint y: 307, distance: 12.1
click at [500, 300] on main "UTC OO-LXA EGGW LTN 31/08/2025 ETOT 18:43 00:35 EBBR BRU 31/08/2025 19:18 ELDT …" at bounding box center [346, 171] width 391 height 268
click at [515, 312] on button "Save" at bounding box center [519, 311] width 31 height 10
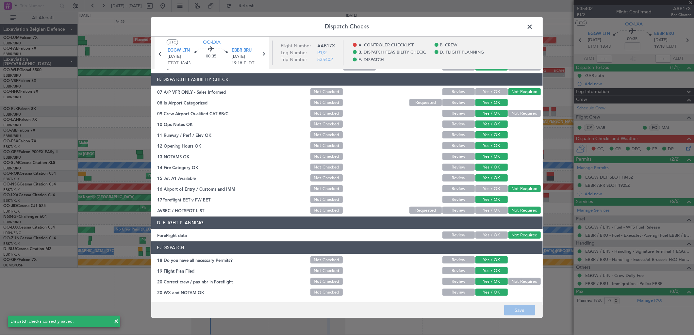
click at [533, 25] on span at bounding box center [533, 28] width 0 height 13
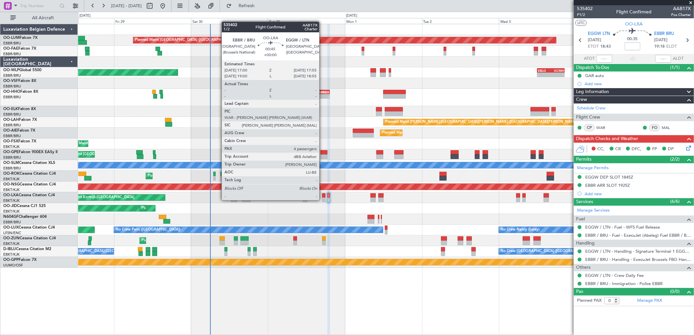
click at [322, 194] on div at bounding box center [323, 195] width 3 height 5
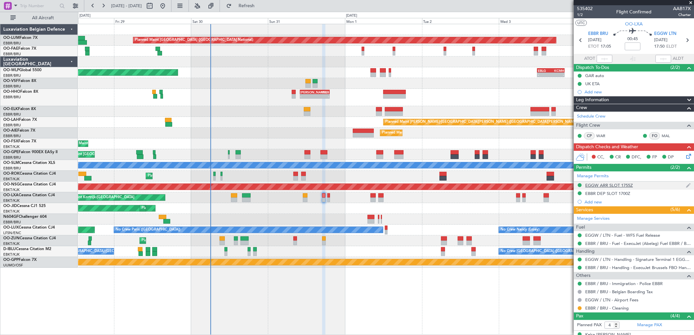
click at [595, 189] on div "EGGW ARR SLOT 1755Z" at bounding box center [634, 186] width 120 height 8
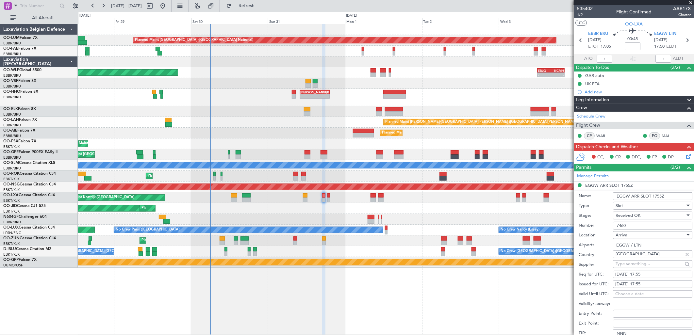
click at [625, 228] on input "7460" at bounding box center [652, 226] width 79 height 8
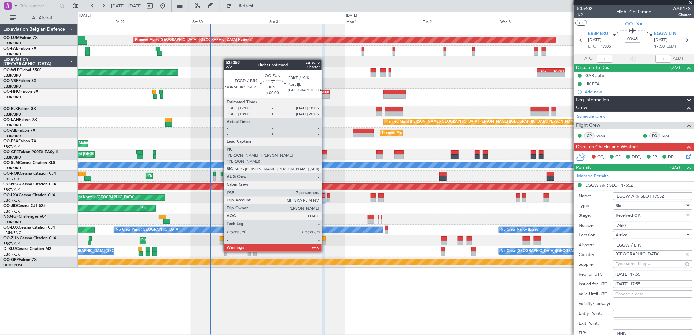
click at [325, 240] on div at bounding box center [324, 239] width 4 height 5
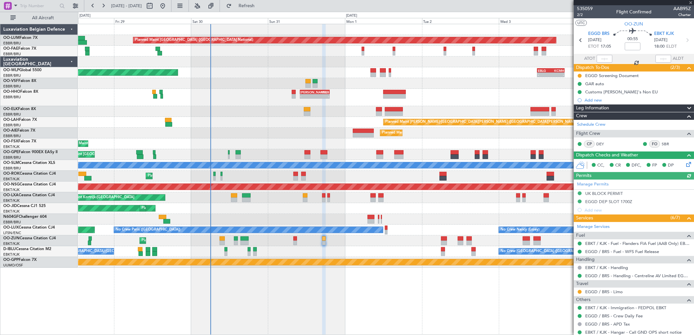
click at [599, 196] on div "Manage Permits UK BLOCK PERMIT EGGD DEP SLOT 1700Z Add new" at bounding box center [634, 197] width 120 height 35
click at [603, 193] on div "Manage Permits UK BLOCK PERMIT EGGD DEP SLOT 1700Z Add new" at bounding box center [634, 197] width 120 height 35
click at [597, 192] on div "UK BLOCK PERMIT" at bounding box center [604, 194] width 38 height 6
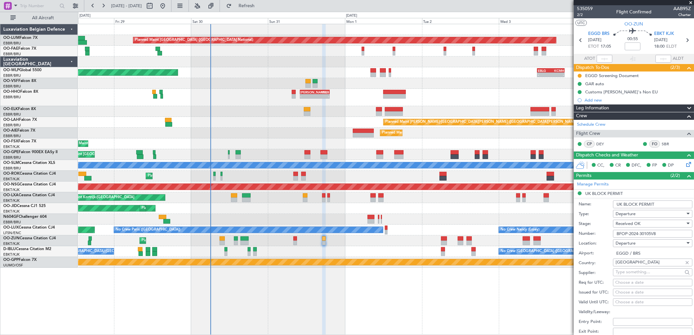
click at [635, 231] on input "BFOP-2024-30105V8" at bounding box center [652, 234] width 79 height 8
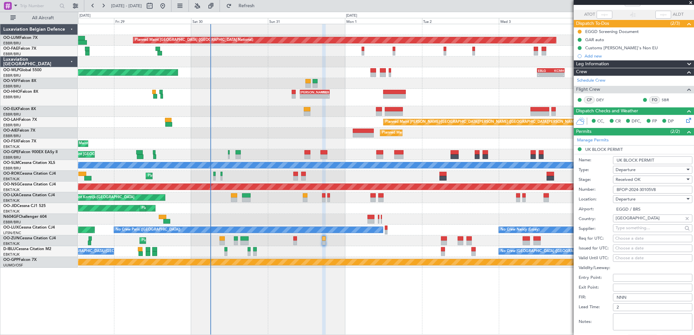
scroll to position [181, 0]
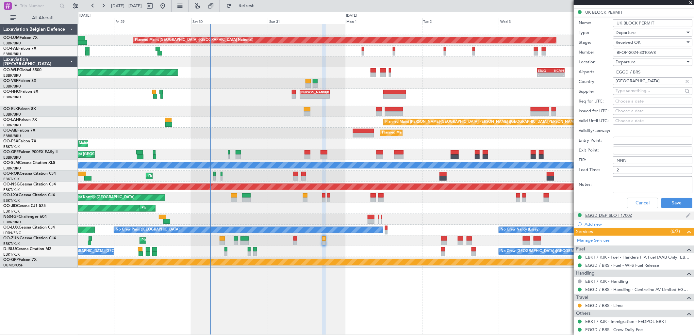
click at [609, 214] on div "EGGD DEP SLOT 1700Z" at bounding box center [608, 216] width 47 height 6
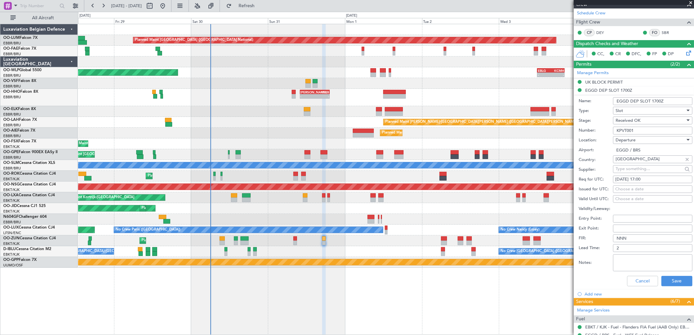
scroll to position [109, 0]
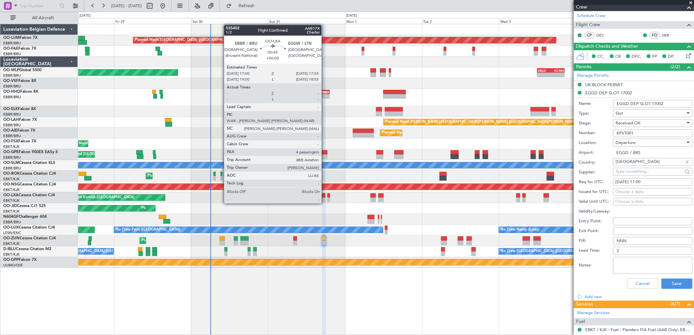
click at [325, 198] on div at bounding box center [323, 200] width 3 height 5
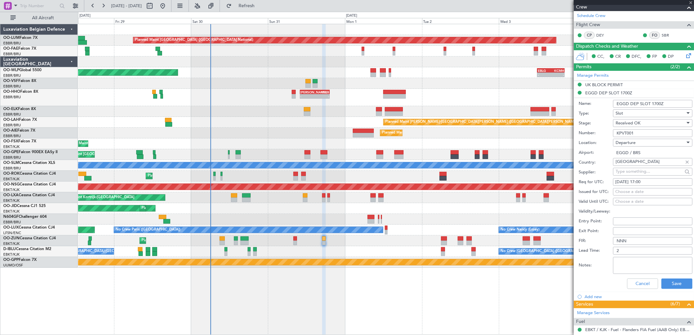
scroll to position [0, 0]
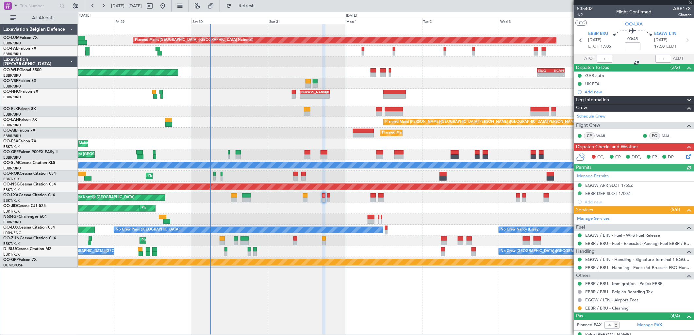
click at [602, 193] on div "Manage Permits EGGW ARR SLOT 1755Z EBBR DEP SLOT 1700Z Add new" at bounding box center [634, 189] width 120 height 35
click at [622, 192] on div "EBBR DEP SLOT 1700Z" at bounding box center [607, 194] width 45 height 6
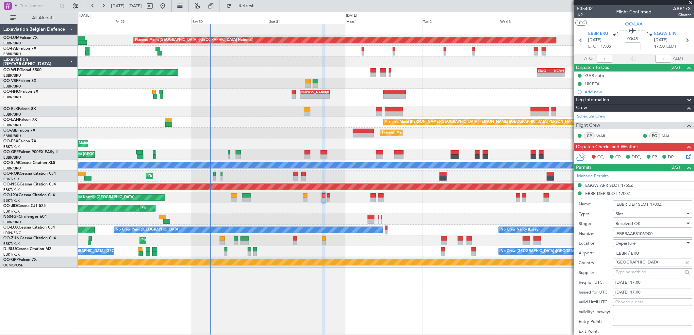
click at [637, 236] on input "EBBRAAB8106D00" at bounding box center [652, 234] width 79 height 8
click at [637, 235] on input "EBBRAAB8106D00" at bounding box center [652, 234] width 79 height 8
click at [327, 197] on div "Planned Maint Kortrijk-[GEOGRAPHIC_DATA]" at bounding box center [386, 197] width 616 height 11
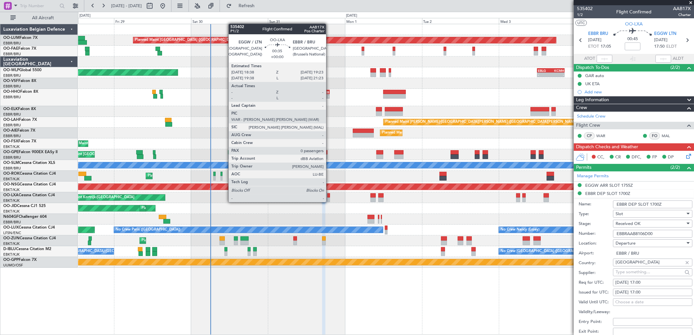
click at [329, 196] on div at bounding box center [328, 195] width 3 height 5
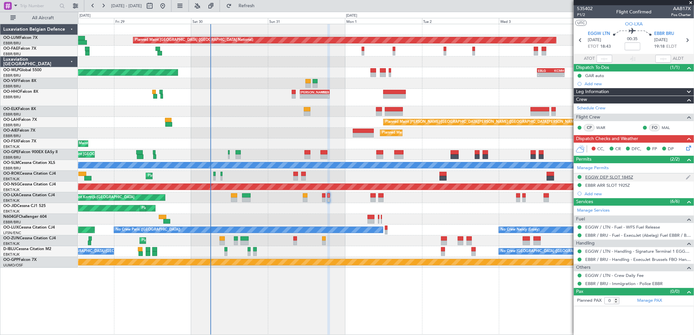
click at [615, 175] on div "EGGW DEP SLOT 1845Z" at bounding box center [609, 177] width 48 height 6
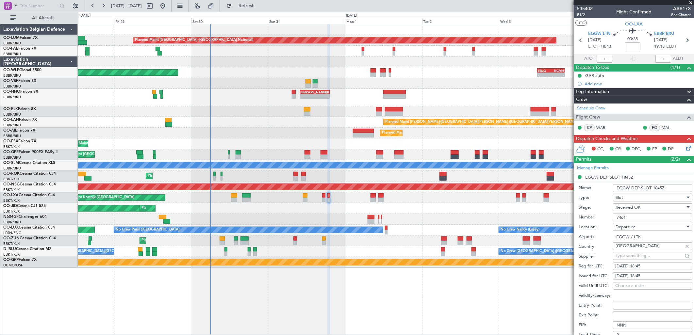
click at [633, 216] on input "7461" at bounding box center [652, 218] width 79 height 8
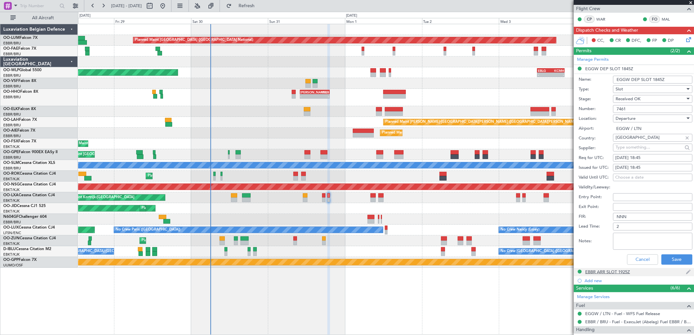
scroll to position [109, 0]
drag, startPoint x: 630, startPoint y: 274, endPoint x: 629, endPoint y: 267, distance: 6.9
click at [629, 274] on mat-tooltip-component "EBBR ARR SLOT 1925Z" at bounding box center [608, 282] width 50 height 17
click at [627, 273] on div "EBBR ARR SLOT 1925Z" at bounding box center [607, 272] width 45 height 6
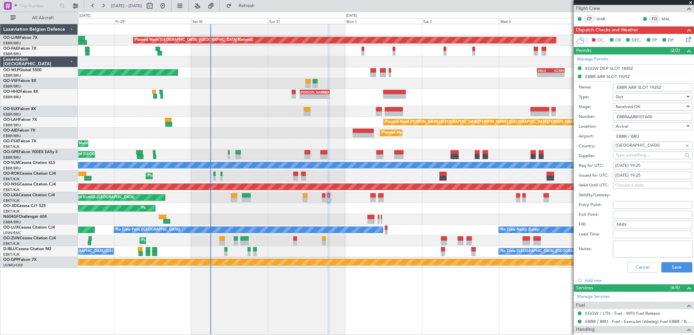
click at [633, 118] on input "EBBRAAB8107A00" at bounding box center [652, 117] width 79 height 8
drag, startPoint x: 629, startPoint y: 263, endPoint x: 629, endPoint y: 250, distance: 13.1
click at [629, 263] on button "Cancel" at bounding box center [642, 267] width 31 height 10
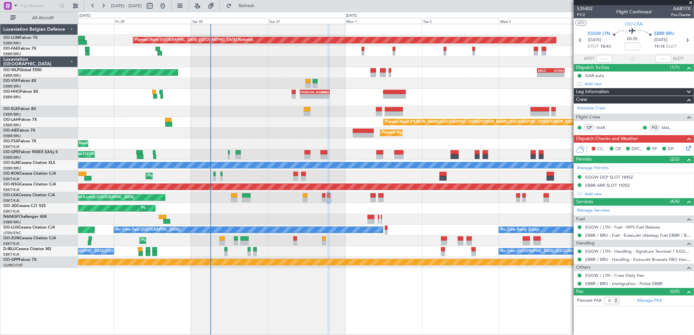
scroll to position [0, 0]
click at [581, 15] on span "P1/2" at bounding box center [585, 15] width 16 height 6
click at [686, 149] on icon at bounding box center [687, 146] width 5 height 5
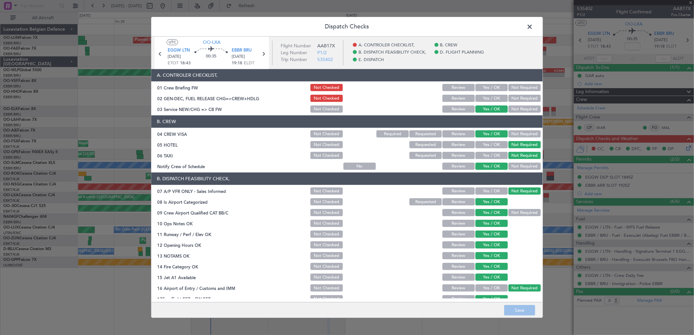
click at [495, 97] on button "Yes / OK" at bounding box center [491, 98] width 32 height 7
click at [512, 310] on button "Save" at bounding box center [519, 311] width 31 height 10
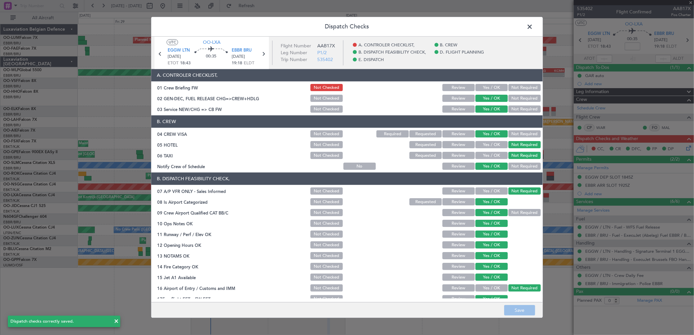
click at [488, 87] on button "Yes / OK" at bounding box center [491, 87] width 32 height 7
click at [521, 310] on button "Save" at bounding box center [519, 311] width 31 height 10
click at [161, 54] on icon at bounding box center [160, 54] width 8 height 8
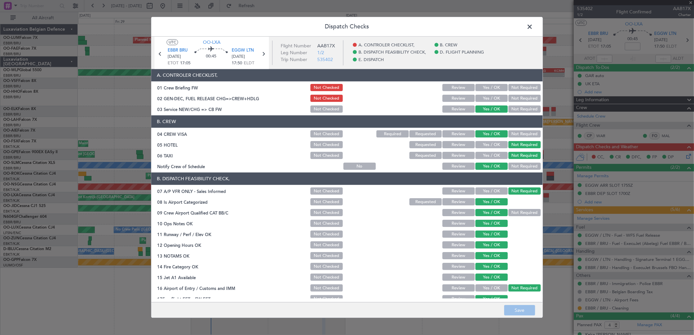
click at [488, 97] on button "Yes / OK" at bounding box center [491, 98] width 32 height 7
click at [488, 90] on button "Yes / OK" at bounding box center [491, 87] width 32 height 7
click at [517, 309] on button "Save" at bounding box center [519, 311] width 31 height 10
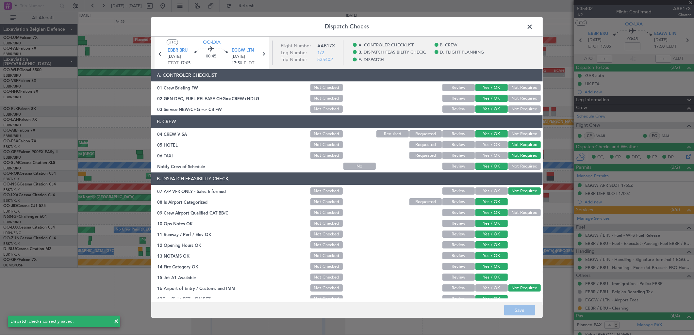
click at [533, 25] on span at bounding box center [533, 28] width 0 height 13
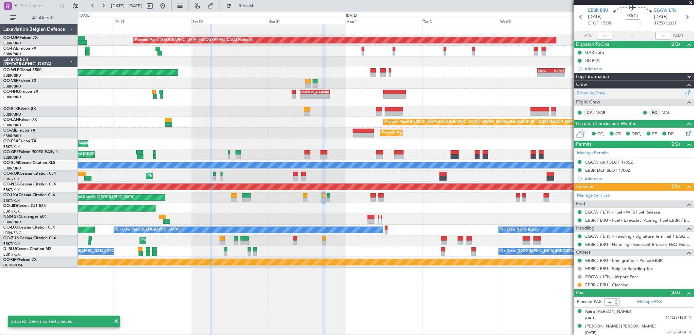
scroll to position [54, 0]
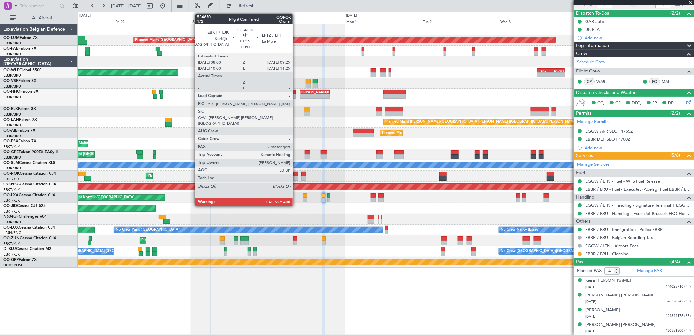
click at [296, 175] on div at bounding box center [295, 174] width 5 height 5
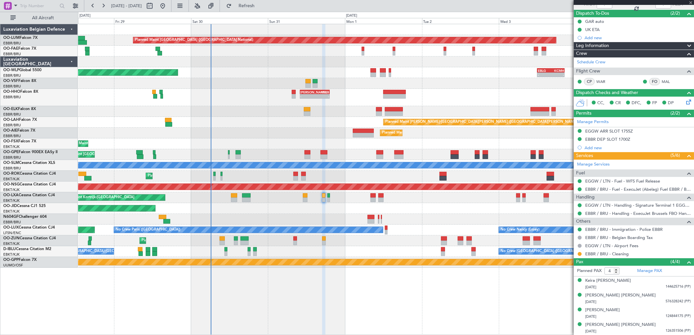
type input "2"
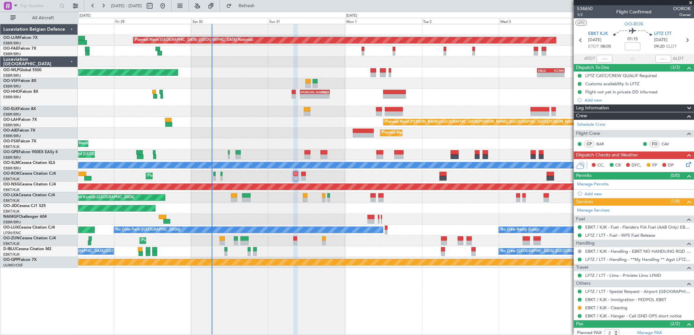
click at [352, 193] on div "Planned Maint Kortrijk-[GEOGRAPHIC_DATA]" at bounding box center [386, 197] width 616 height 11
click at [253, 8] on button "Refresh" at bounding box center [242, 6] width 39 height 10
click at [685, 166] on icon at bounding box center [687, 163] width 5 height 5
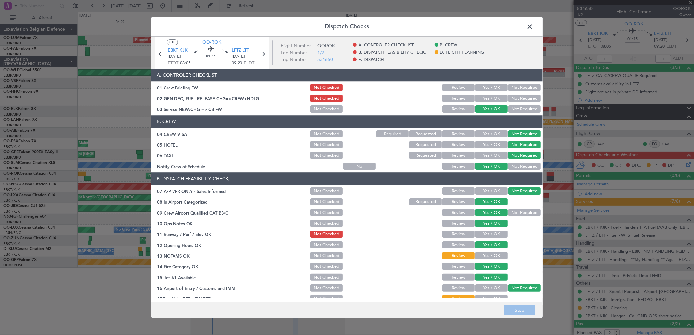
click at [533, 25] on span at bounding box center [533, 28] width 0 height 13
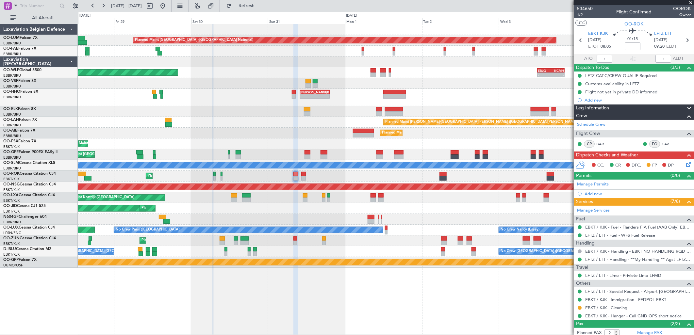
click at [685, 165] on icon at bounding box center [687, 163] width 5 height 5
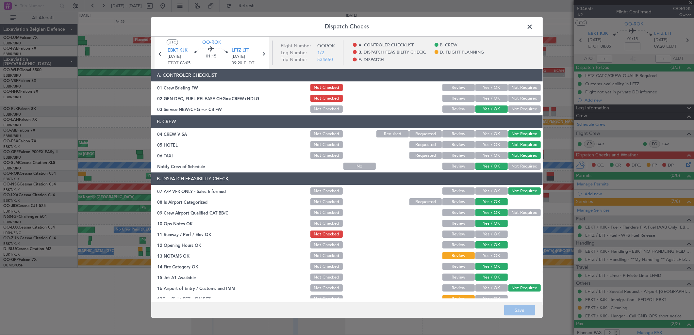
click at [492, 234] on button "Yes / OK" at bounding box center [491, 234] width 32 height 7
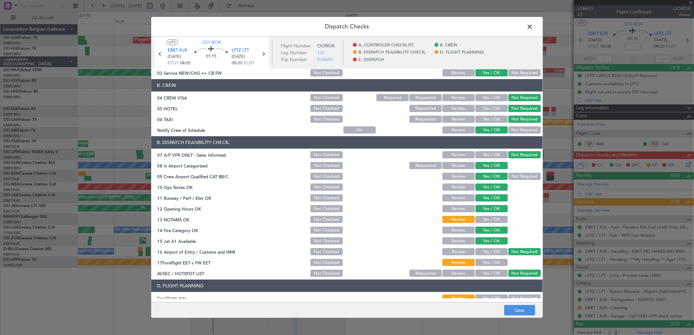
click at [489, 221] on button "Yes / OK" at bounding box center [491, 219] width 32 height 7
click at [491, 263] on button "Yes / OK" at bounding box center [491, 262] width 32 height 7
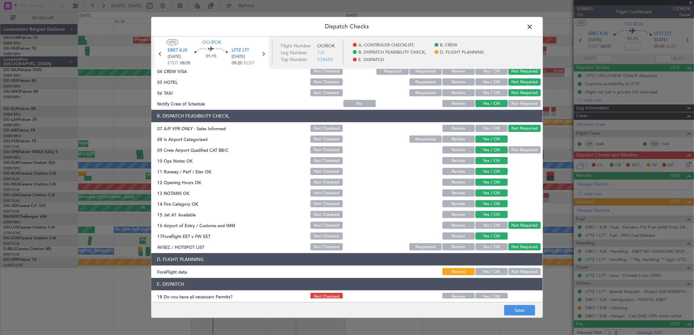
scroll to position [99, 0]
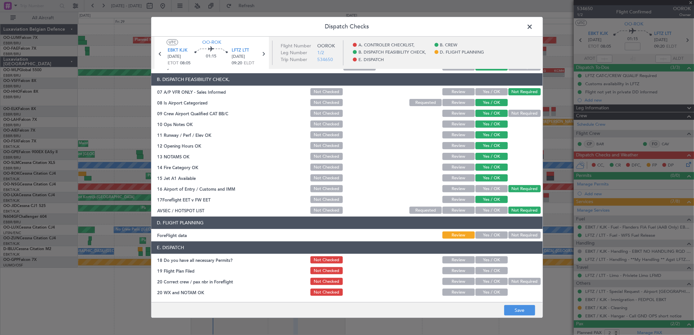
click at [512, 234] on button "Not Required" at bounding box center [524, 235] width 32 height 7
click at [479, 262] on button "Yes / OK" at bounding box center [491, 260] width 32 height 7
click at [479, 272] on button "Yes / OK" at bounding box center [491, 271] width 32 height 7
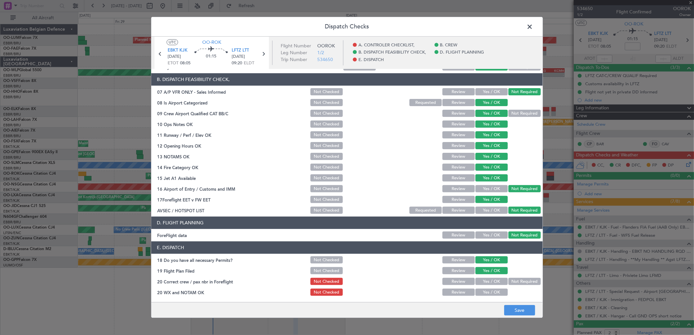
click at [480, 282] on button "Yes / OK" at bounding box center [491, 281] width 32 height 7
click at [483, 297] on article "A. CONTROLER CHECKLIST, 01 Crew Briefing FW Not Checked Review Yes / OK Not Req…" at bounding box center [346, 183] width 391 height 229
click at [485, 294] on button "Yes / OK" at bounding box center [491, 292] width 32 height 7
click at [512, 309] on button "Save" at bounding box center [519, 311] width 31 height 10
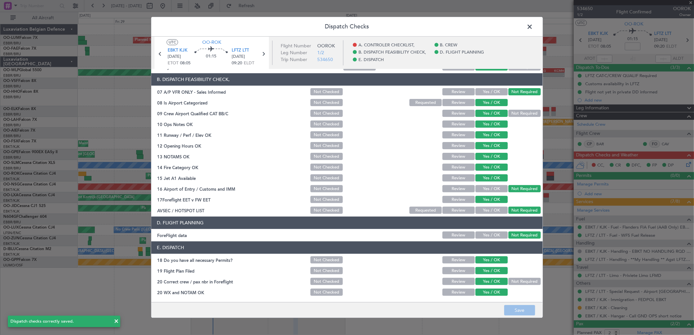
scroll to position [0, 0]
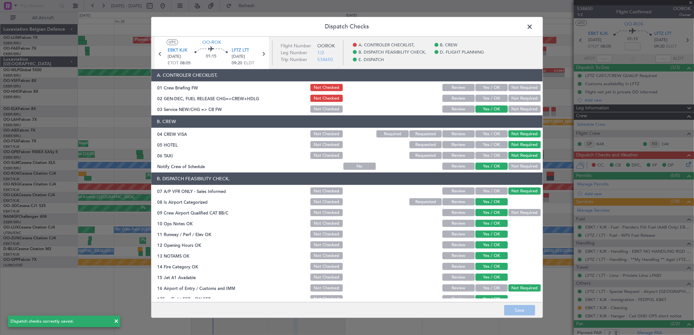
click at [533, 25] on span at bounding box center [533, 28] width 0 height 13
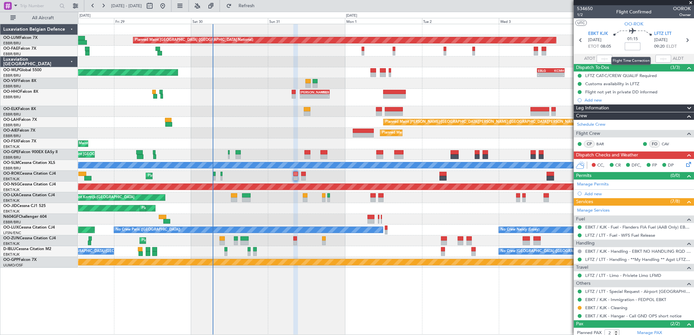
click at [631, 45] on input at bounding box center [633, 46] width 16 height 8
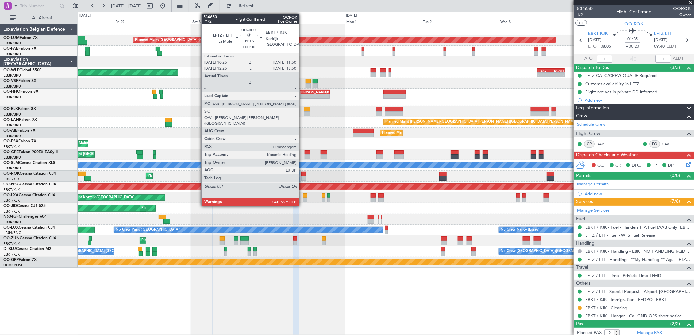
click at [303, 178] on div at bounding box center [303, 178] width 5 height 5
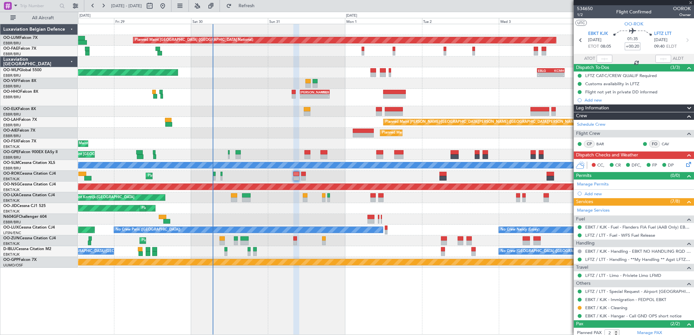
type input "+00:20"
type input "0"
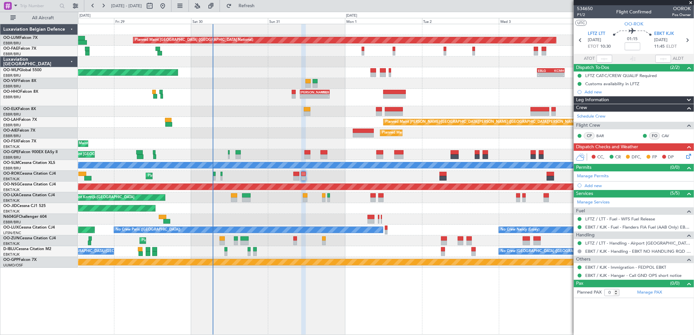
click at [686, 157] on icon at bounding box center [687, 155] width 5 height 5
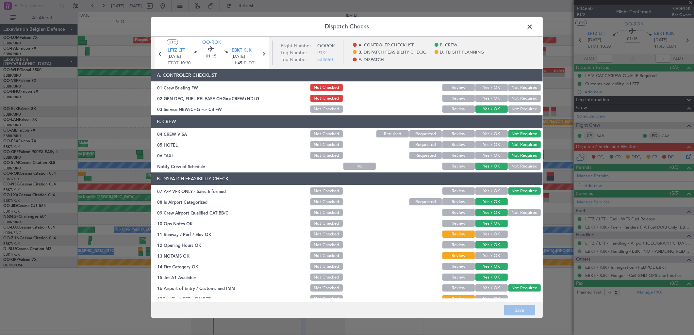
click at [492, 230] on div "Yes / OK" at bounding box center [490, 234] width 33 height 9
click at [493, 234] on button "Yes / OK" at bounding box center [491, 234] width 32 height 7
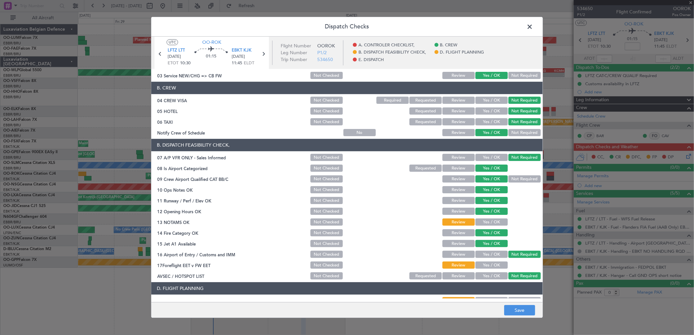
scroll to position [73, 0]
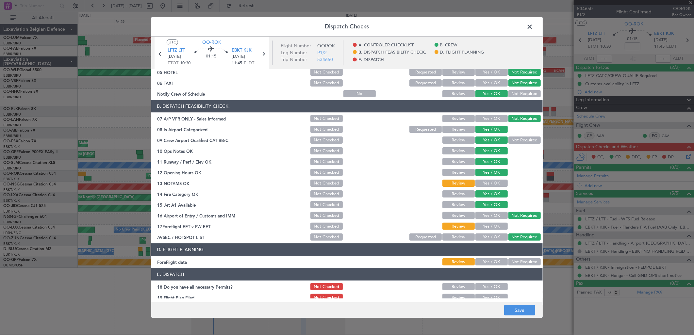
click at [481, 183] on button "Yes / OK" at bounding box center [491, 183] width 32 height 7
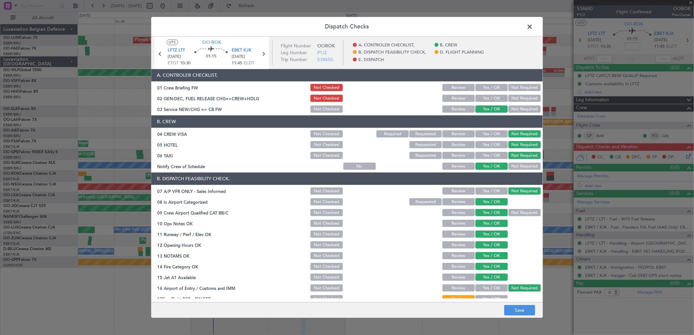
scroll to position [73, 0]
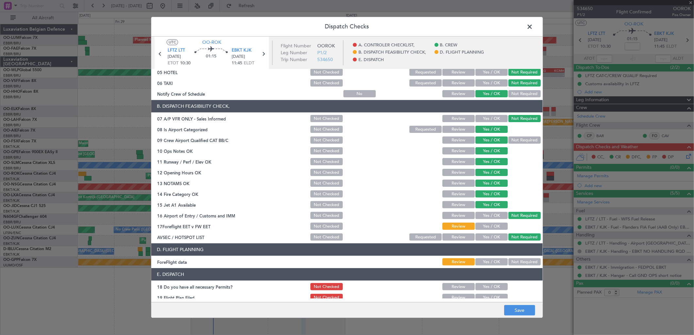
drag, startPoint x: 487, startPoint y: 226, endPoint x: 497, endPoint y: 248, distance: 24.1
click at [488, 226] on button "Yes / OK" at bounding box center [491, 226] width 32 height 7
click at [530, 263] on button "Not Required" at bounding box center [524, 262] width 32 height 7
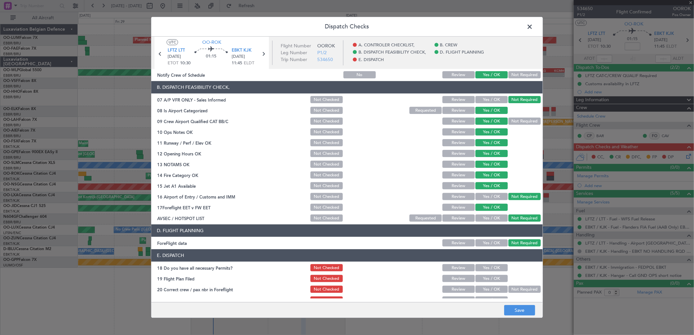
scroll to position [99, 0]
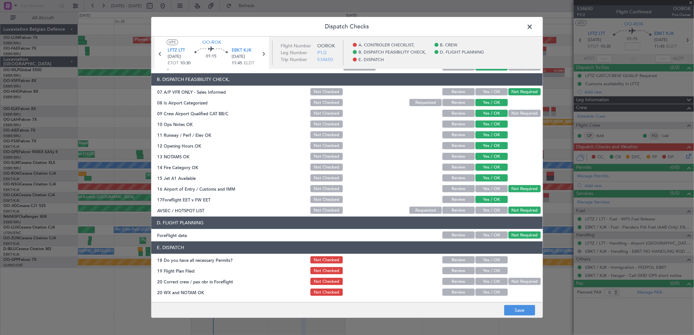
click at [494, 260] on button "Yes / OK" at bounding box center [491, 260] width 32 height 7
click at [492, 274] on button "Yes / OK" at bounding box center [491, 271] width 32 height 7
click at [492, 283] on button "Yes / OK" at bounding box center [491, 281] width 32 height 7
click at [491, 295] on button "Yes / OK" at bounding box center [491, 292] width 32 height 7
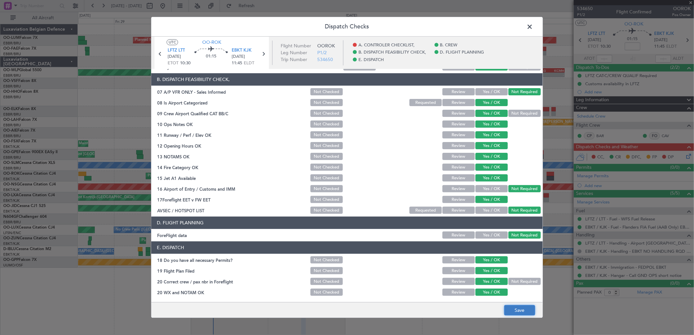
click at [520, 312] on button "Save" at bounding box center [519, 311] width 31 height 10
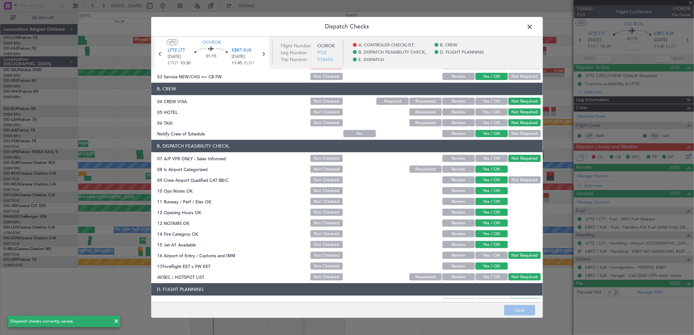
scroll to position [0, 0]
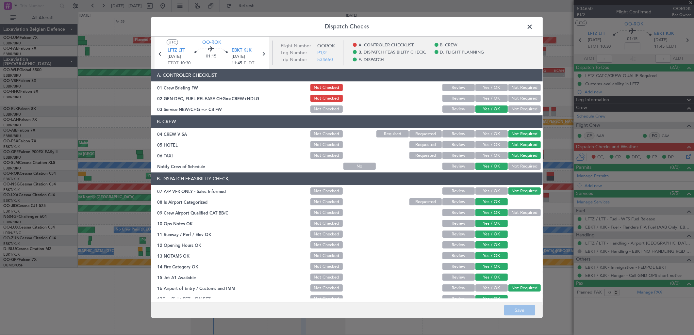
click at [533, 28] on span at bounding box center [533, 28] width 0 height 13
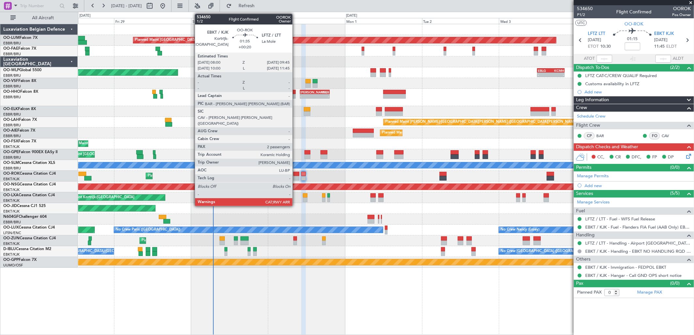
click at [296, 177] on div at bounding box center [296, 178] width 6 height 5
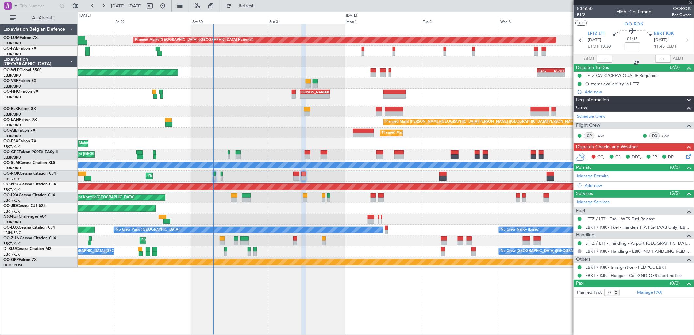
type input "+00:20"
type input "2"
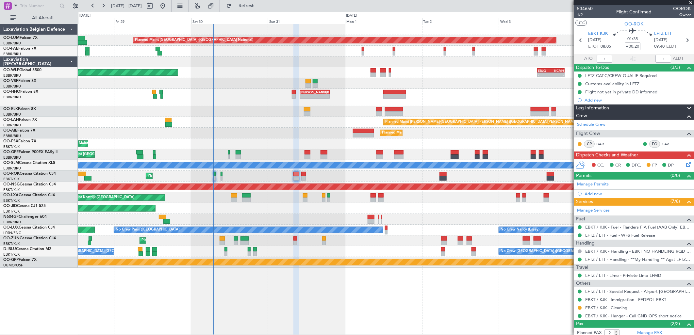
click at [685, 163] on icon at bounding box center [687, 163] width 5 height 5
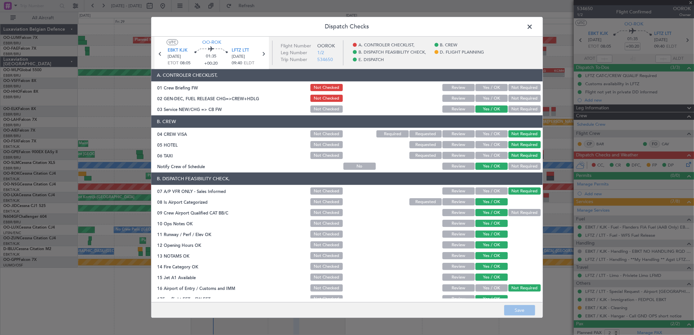
scroll to position [99, 0]
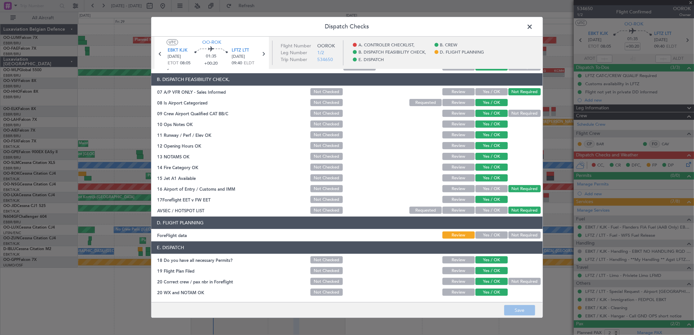
click at [530, 238] on button "Not Required" at bounding box center [524, 235] width 32 height 7
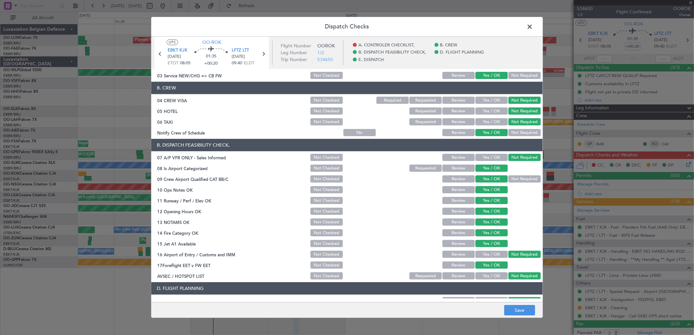
scroll to position [0, 0]
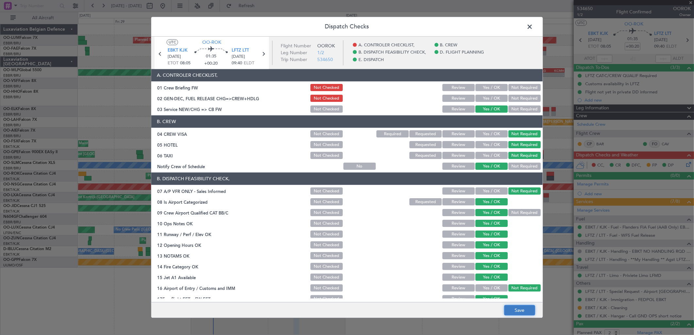
click at [519, 314] on button "Save" at bounding box center [519, 311] width 31 height 10
click at [533, 26] on span at bounding box center [533, 28] width 0 height 13
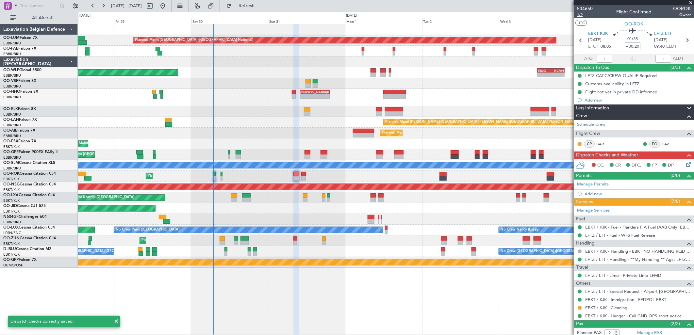
click at [582, 15] on span "1/2" at bounding box center [585, 15] width 16 height 6
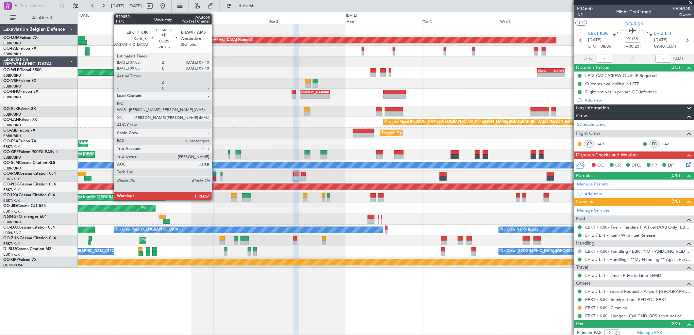
click at [215, 177] on div at bounding box center [214, 178] width 2 height 5
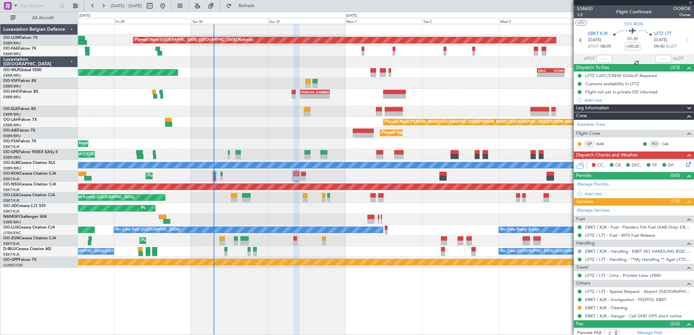
type input "-00:05"
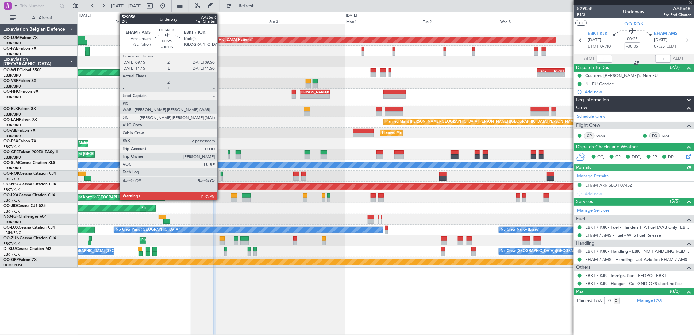
click at [221, 173] on div at bounding box center [222, 174] width 2 height 5
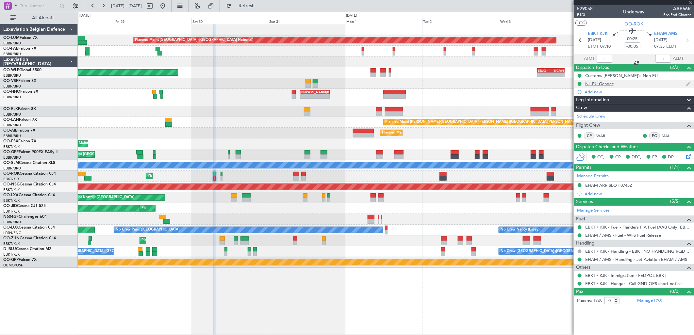
type input "2"
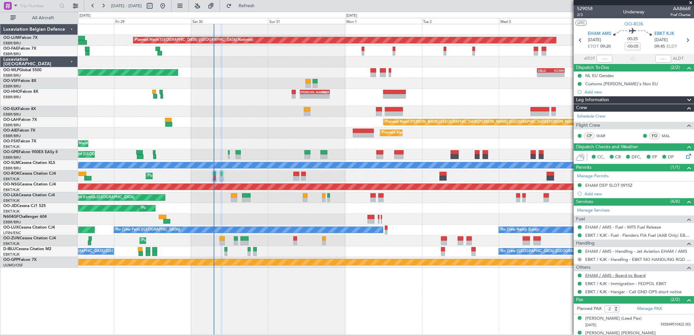
click at [603, 276] on link "EHAM / AMS - Board to Board" at bounding box center [615, 276] width 60 height 6
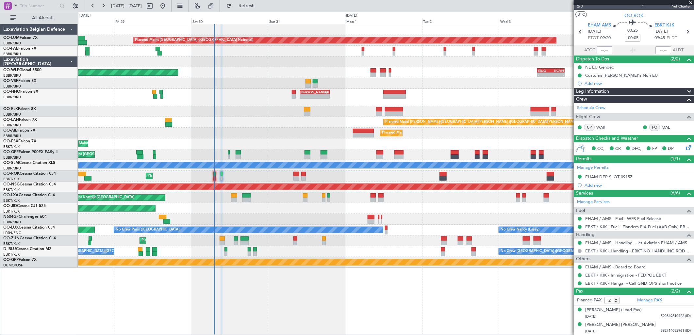
click at [293, 175] on div "Planned Maint Kortrijk-[GEOGRAPHIC_DATA]" at bounding box center [386, 176] width 616 height 11
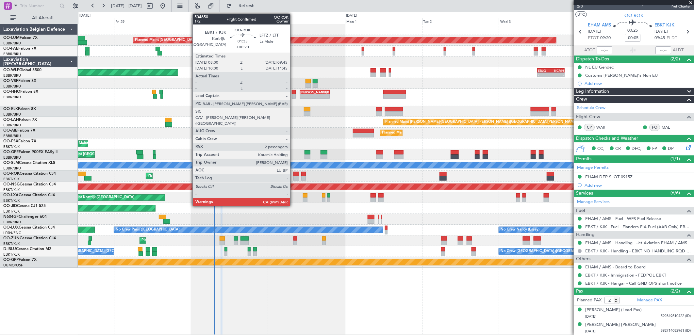
click at [295, 174] on div at bounding box center [296, 174] width 6 height 5
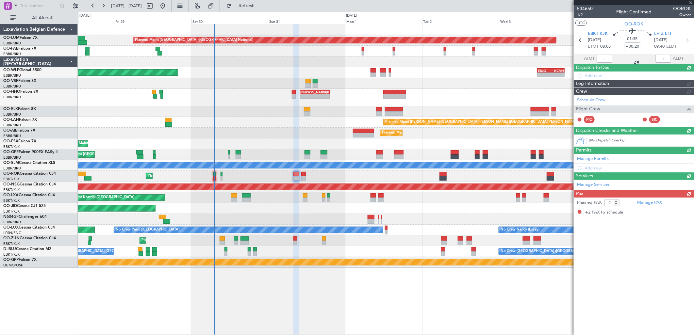
scroll to position [0, 0]
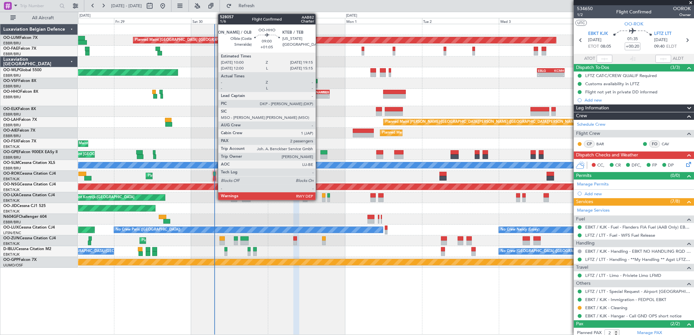
click at [319, 93] on div "KTEB" at bounding box center [322, 92] width 14 height 4
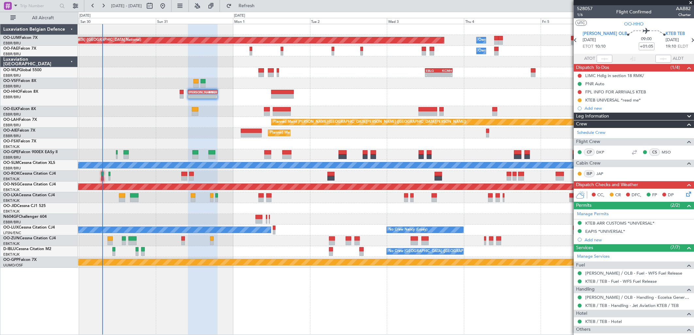
click at [379, 147] on div "Planned Maint Brussels (Brussels National) Owner Melsbroek Air Base Owner Melsb…" at bounding box center [386, 146] width 616 height 244
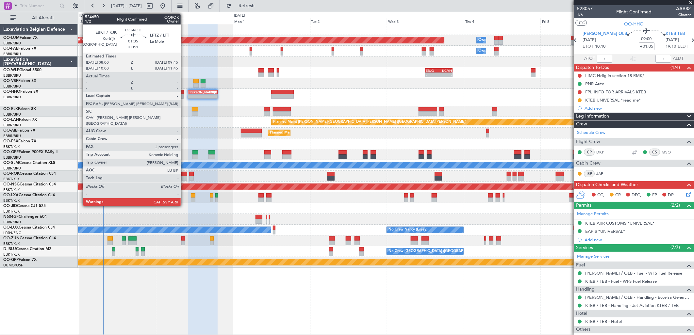
click at [184, 175] on div at bounding box center [184, 174] width 6 height 5
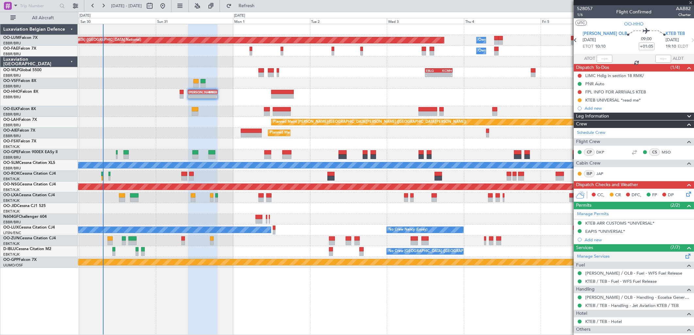
type input "+00:20"
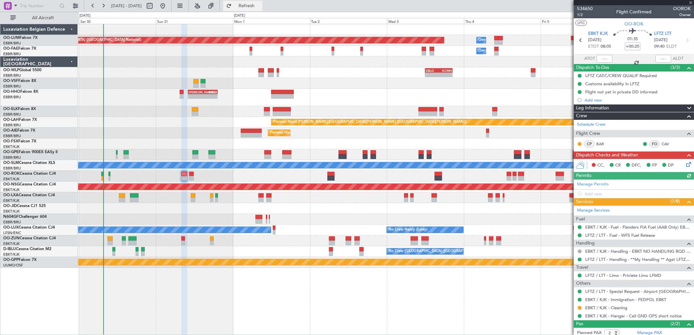
click at [256, 10] on button "Refresh" at bounding box center [242, 6] width 39 height 10
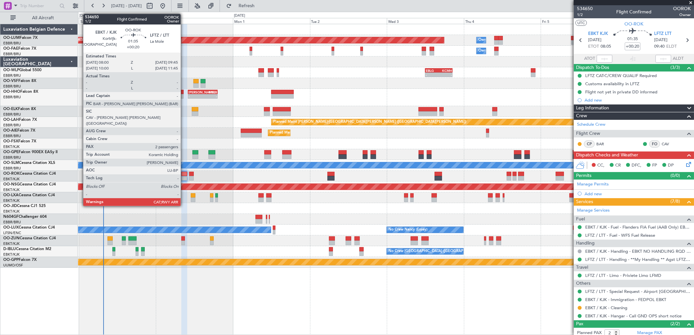
click at [184, 176] on div at bounding box center [184, 174] width 6 height 5
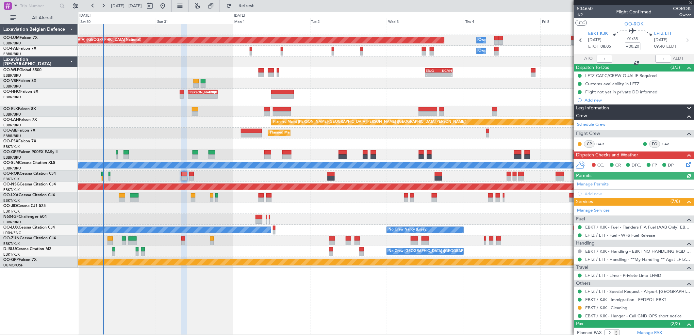
click at [685, 166] on icon at bounding box center [687, 163] width 5 height 5
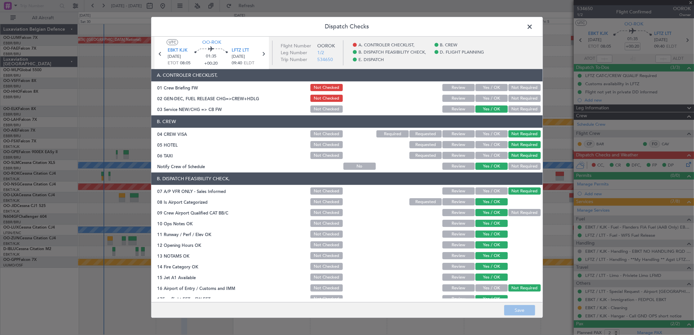
drag, startPoint x: 489, startPoint y: 95, endPoint x: 492, endPoint y: 91, distance: 5.7
click at [489, 95] on button "Yes / OK" at bounding box center [491, 98] width 32 height 7
click at [492, 90] on button "Yes / OK" at bounding box center [491, 87] width 32 height 7
click at [522, 316] on footer "Save" at bounding box center [346, 311] width 391 height 16
click at [533, 311] on button "Save" at bounding box center [519, 311] width 31 height 10
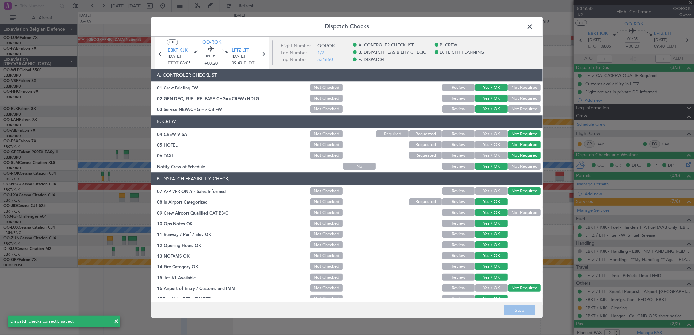
click at [263, 54] on icon at bounding box center [263, 54] width 8 height 8
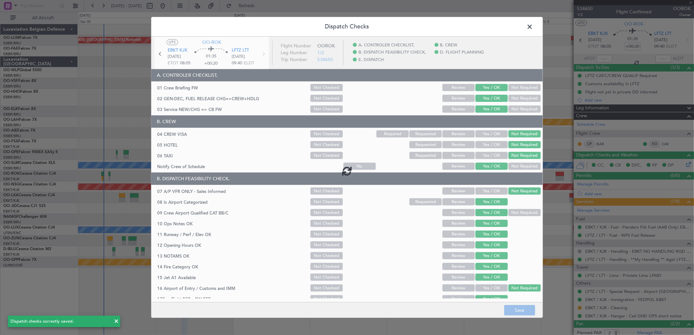
type input "0"
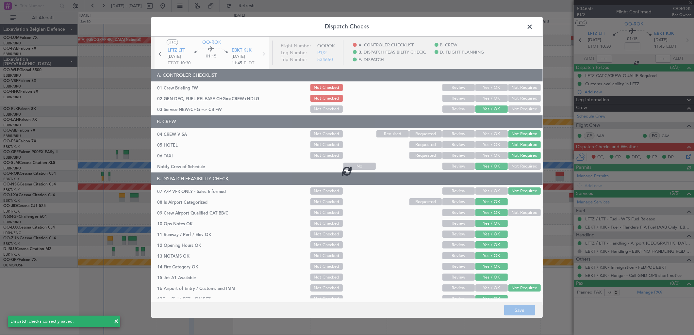
click at [483, 86] on div at bounding box center [346, 171] width 391 height 268
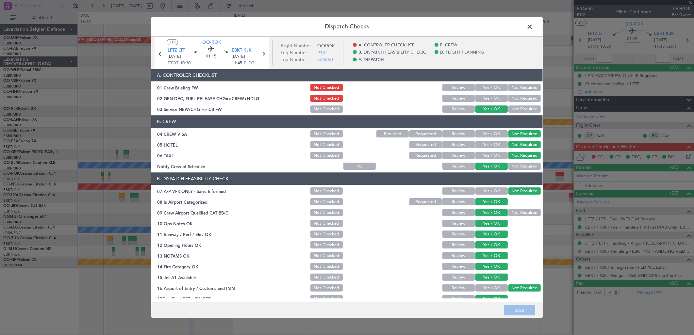
click at [483, 86] on button "Yes / OK" at bounding box center [491, 87] width 32 height 7
click at [486, 93] on section "A. CONTROLER CHECKLIST, 01 Crew Briefing FW Not Checked Review Yes / OK Not Req…" at bounding box center [346, 91] width 391 height 45
click at [487, 98] on button "Yes / OK" at bounding box center [491, 98] width 32 height 7
click at [525, 311] on button "Save" at bounding box center [519, 311] width 31 height 10
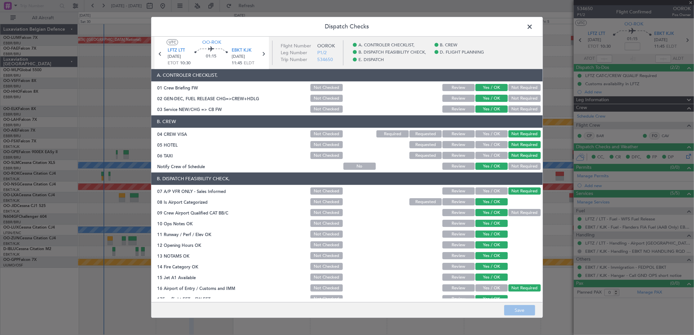
drag, startPoint x: 530, startPoint y: 31, endPoint x: 530, endPoint y: 24, distance: 7.2
click at [533, 28] on span at bounding box center [533, 28] width 0 height 13
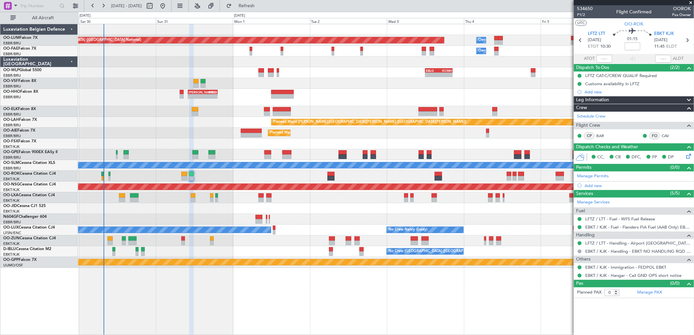
click at [530, 24] on div at bounding box center [386, 29] width 616 height 11
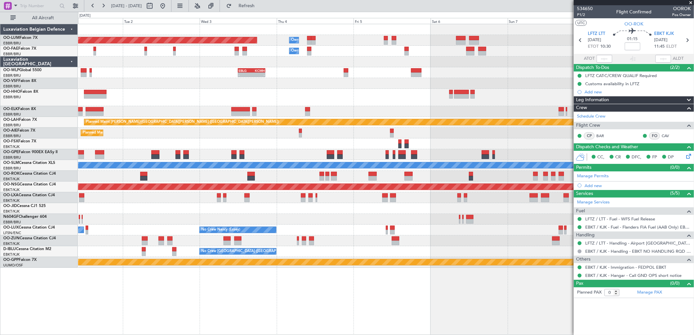
click at [479, 94] on div "Owner Melsbroek Air Base Planned Maint Brussels (Brussels National) Owner Melsb…" at bounding box center [386, 146] width 616 height 244
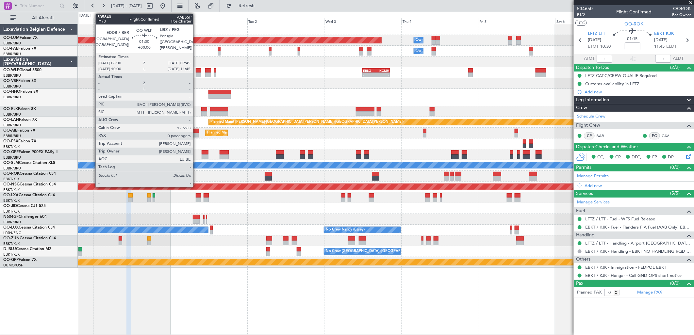
click at [196, 69] on div at bounding box center [199, 70] width 6 height 5
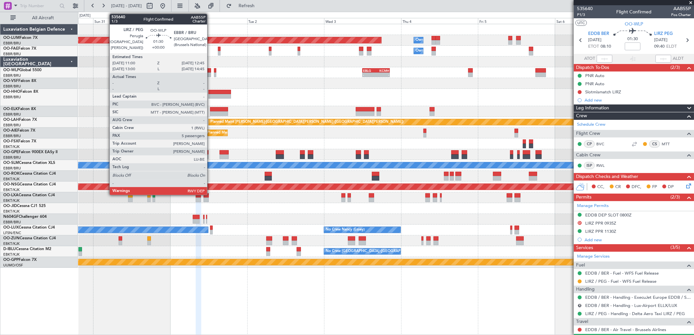
click at [210, 70] on div at bounding box center [208, 70] width 6 height 5
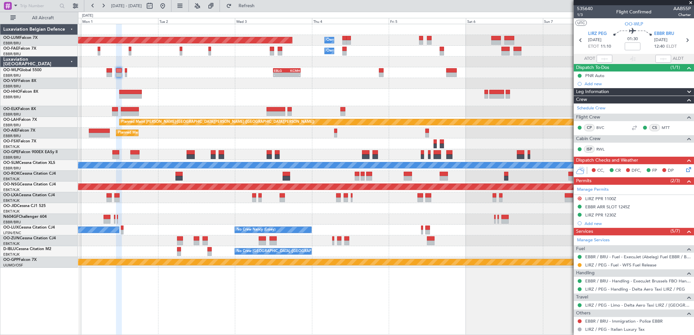
click at [318, 105] on div "Planned Maint Brussels (Brussels National) Owner Melsbroek Air Base Owner Melsb…" at bounding box center [386, 146] width 616 height 244
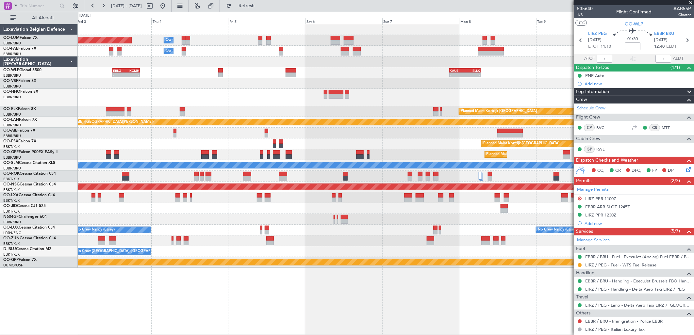
click at [322, 112] on div "Planned Maint Brussels (Brussels National) Owner Melsbroek Air Base Owner Melsb…" at bounding box center [386, 146] width 616 height 244
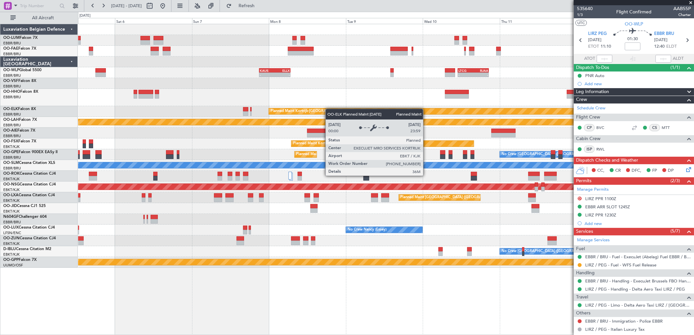
click at [302, 111] on div "Owner Melsbroek Air Base Planned Maint Brussels (Brussels National) Owner Melsb…" at bounding box center [386, 146] width 616 height 244
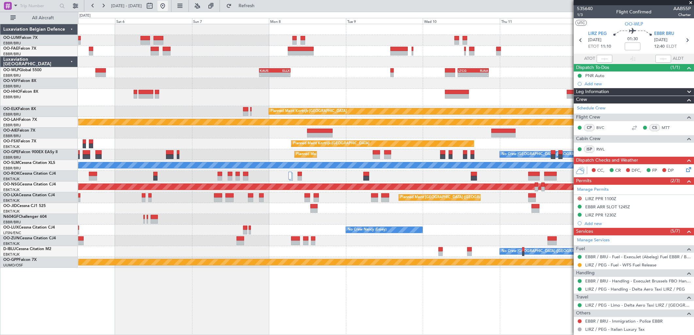
click at [168, 7] on button at bounding box center [162, 6] width 10 height 10
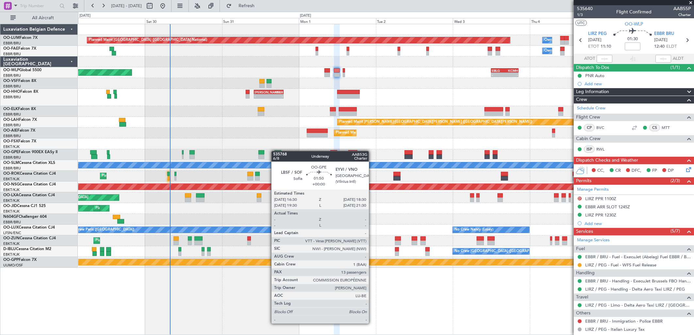
click at [275, 151] on div "Planned Maint Brussels (Brussels National) Owner Melsbroek Air Base Owner Melsb…" at bounding box center [386, 146] width 616 height 244
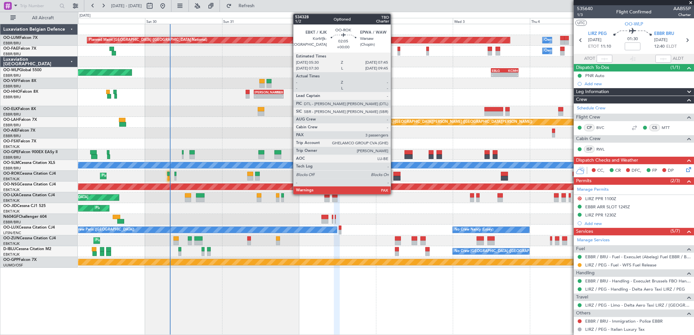
click at [394, 174] on div at bounding box center [397, 174] width 8 height 5
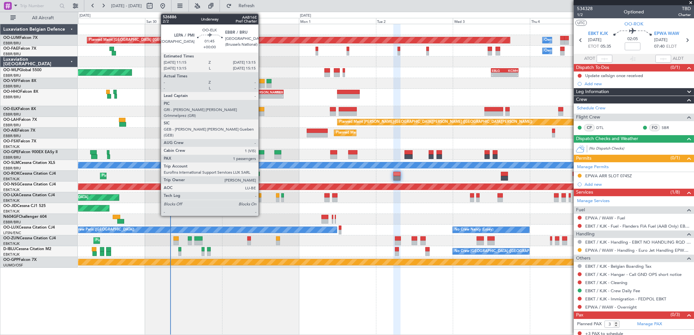
click at [262, 111] on div at bounding box center [261, 113] width 7 height 5
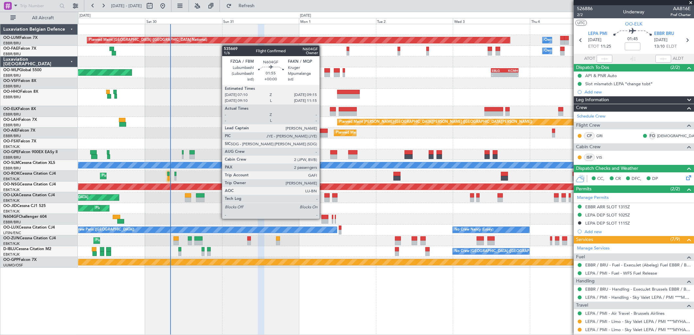
click at [323, 218] on div at bounding box center [325, 217] width 7 height 5
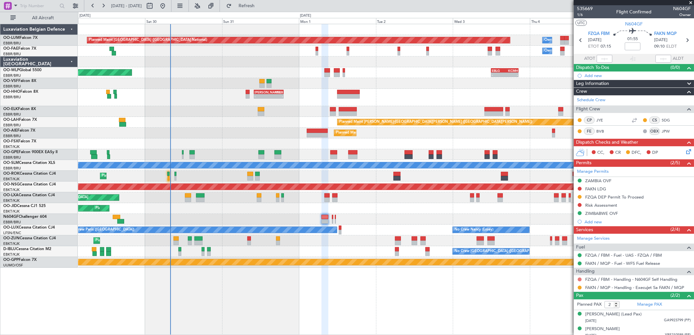
click at [580, 279] on button at bounding box center [580, 280] width 4 height 4
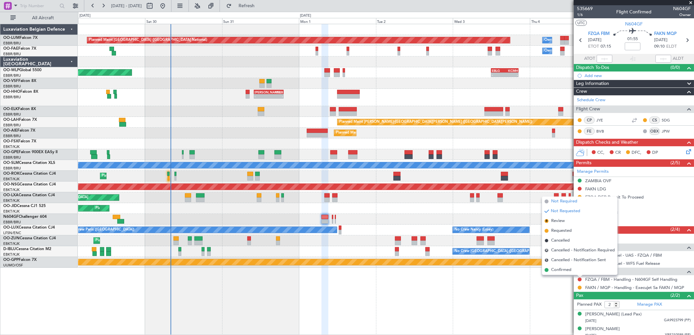
click at [563, 203] on span "Not Required" at bounding box center [564, 201] width 26 height 7
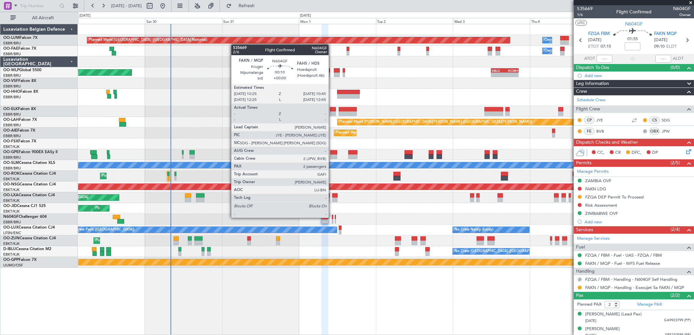
click at [332, 217] on div at bounding box center [332, 217] width 1 height 5
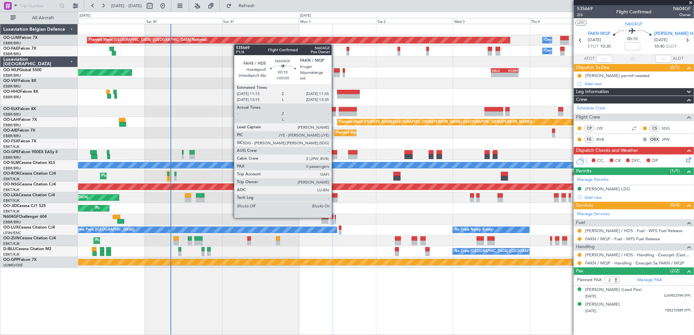
click at [335, 217] on div at bounding box center [335, 217] width 1 height 5
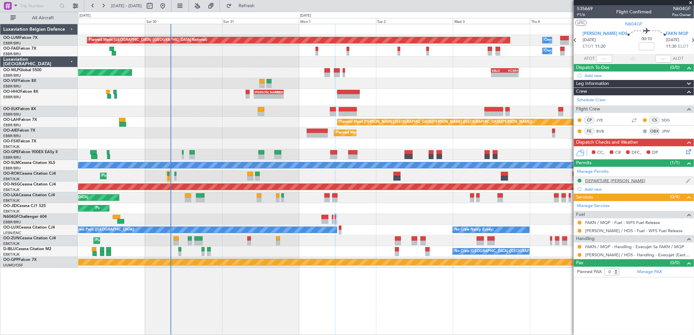
click at [601, 179] on div "DEPARTURE FAHS" at bounding box center [615, 181] width 60 height 6
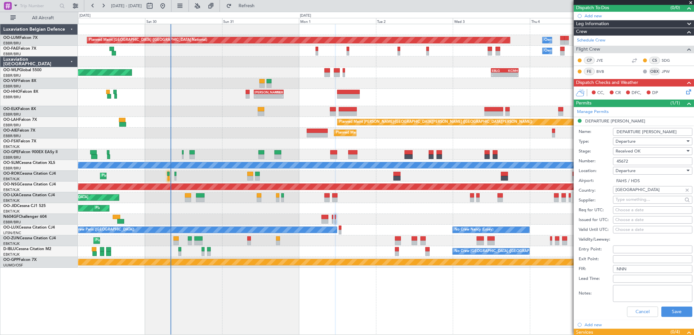
scroll to position [138, 0]
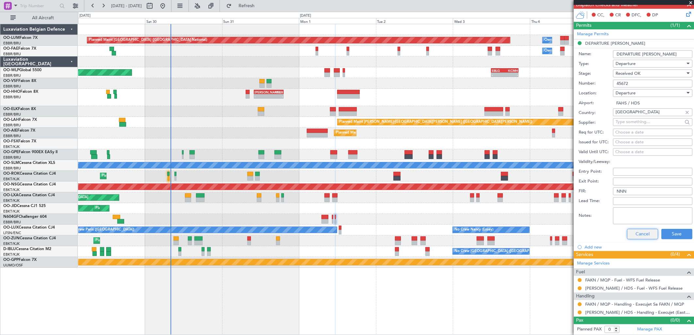
click at [631, 235] on button "Cancel" at bounding box center [642, 234] width 31 height 10
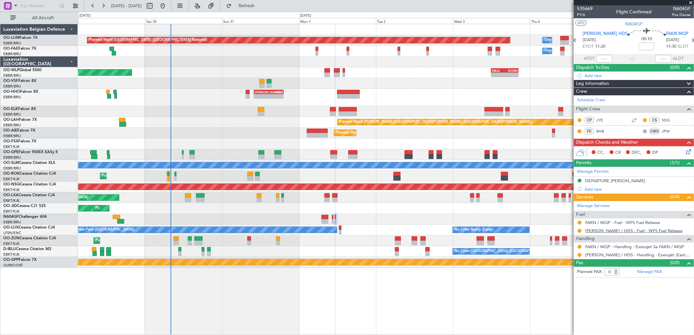
scroll to position [0, 0]
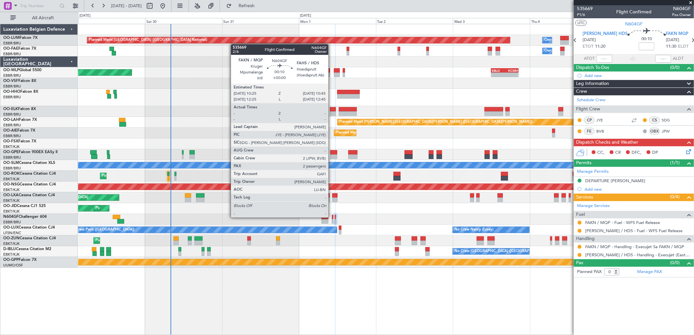
click at [332, 217] on div at bounding box center [332, 217] width 1 height 5
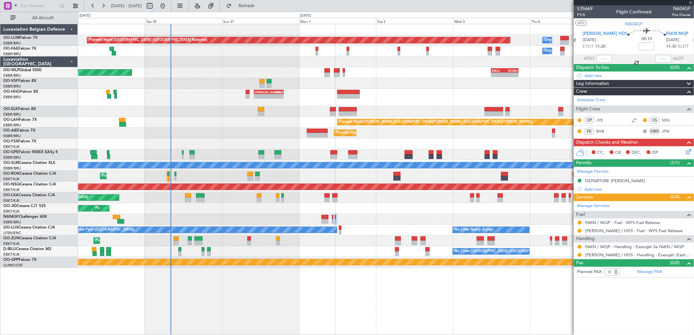
type input "2"
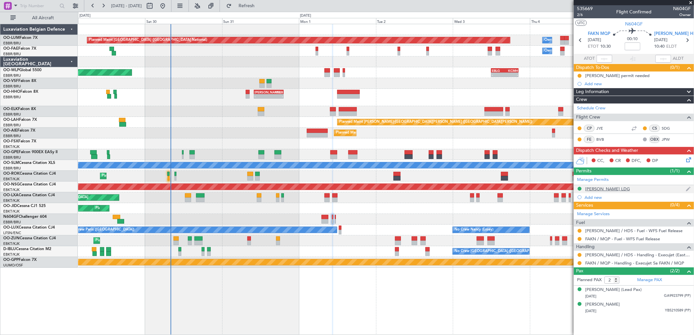
click at [596, 188] on div "[PERSON_NAME] LDG" at bounding box center [607, 189] width 45 height 6
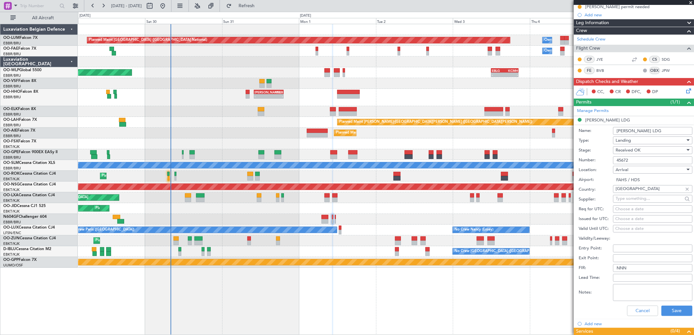
scroll to position [145, 0]
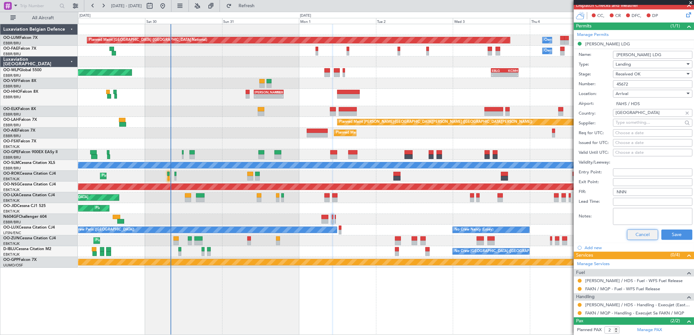
click at [638, 239] on button "Cancel" at bounding box center [642, 235] width 31 height 10
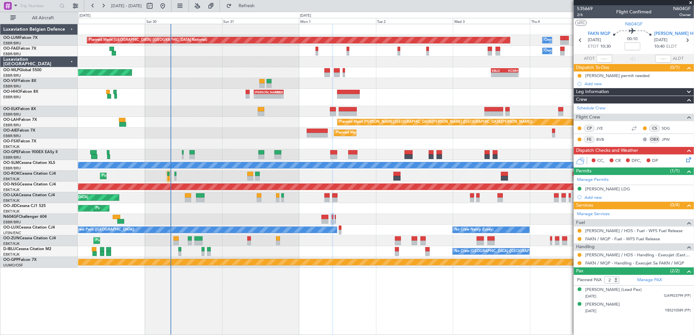
scroll to position [0, 0]
click at [688, 160] on icon at bounding box center [687, 158] width 5 height 5
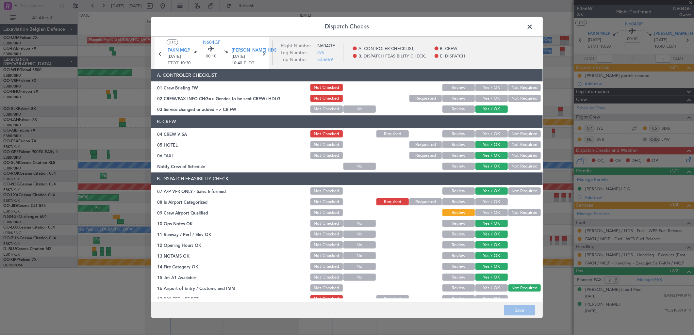
click at [533, 28] on span at bounding box center [533, 28] width 0 height 13
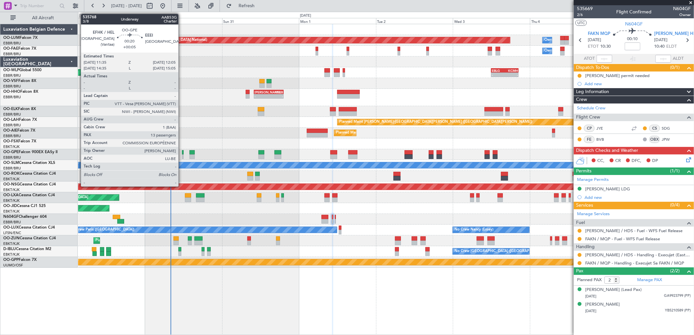
click at [182, 153] on div at bounding box center [183, 152] width 2 height 5
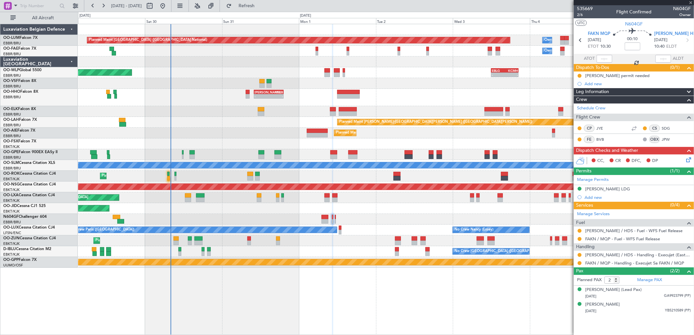
type input "+00:05"
type input "13"
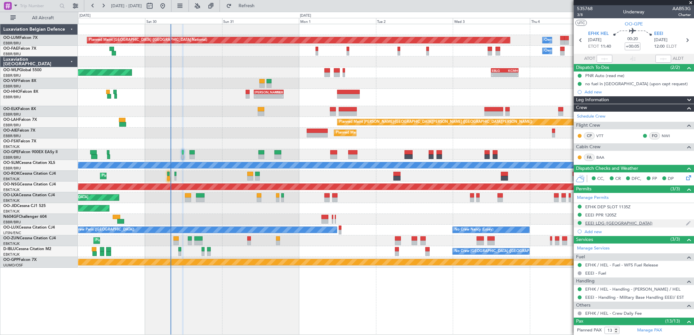
click at [600, 220] on div "EEEI LDG ([GEOGRAPHIC_DATA])" at bounding box center [634, 224] width 120 height 8
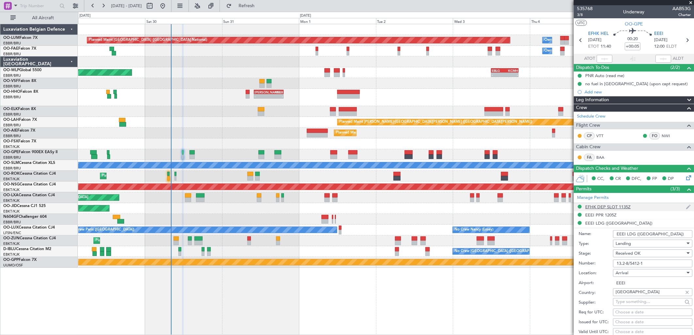
click at [593, 206] on div "EFHK DEP SLOT 1135Z" at bounding box center [607, 207] width 45 height 6
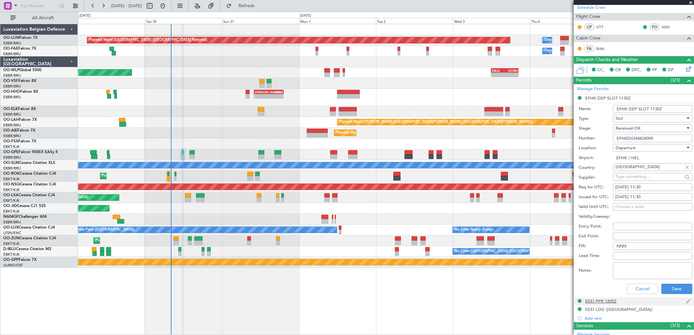
scroll to position [145, 0]
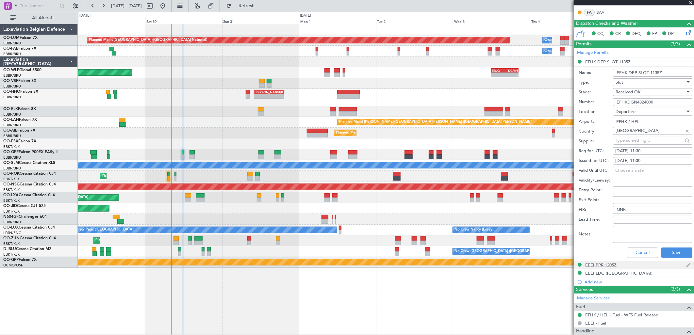
click at [602, 265] on div "EEEI PPR 1205Z" at bounding box center [600, 265] width 31 height 6
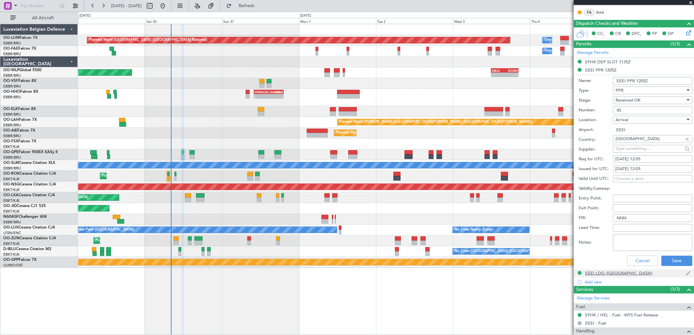
click at [598, 273] on div "EEEI LDG ([GEOGRAPHIC_DATA])" at bounding box center [618, 274] width 67 height 6
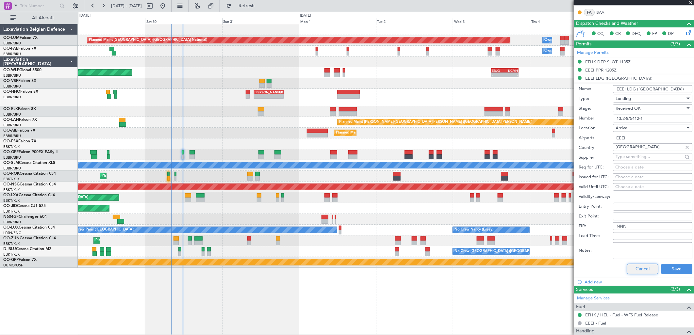
click at [634, 271] on button "Cancel" at bounding box center [642, 269] width 31 height 10
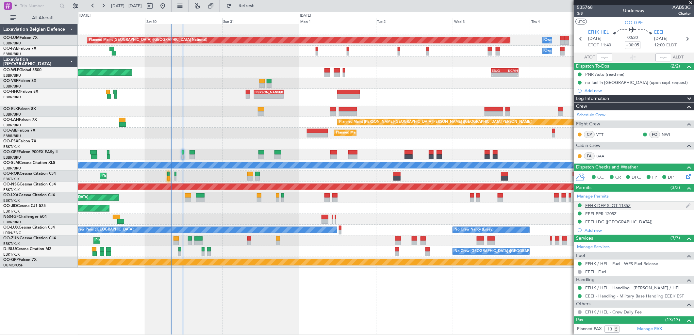
scroll to position [0, 0]
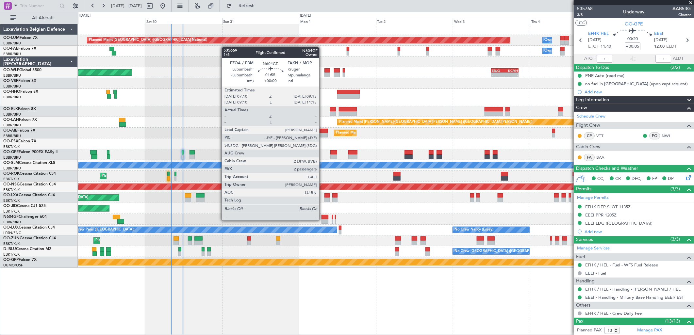
click at [322, 221] on div at bounding box center [325, 221] width 7 height 5
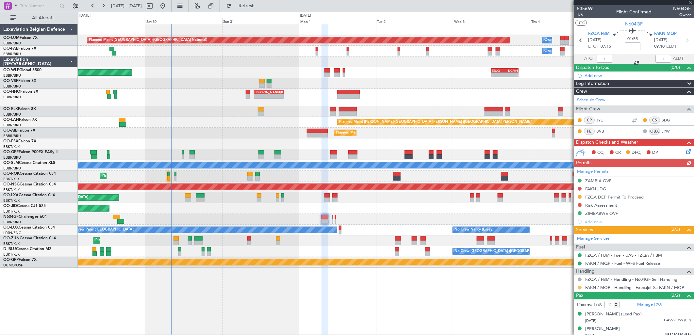
click at [578, 289] on button at bounding box center [580, 288] width 4 height 4
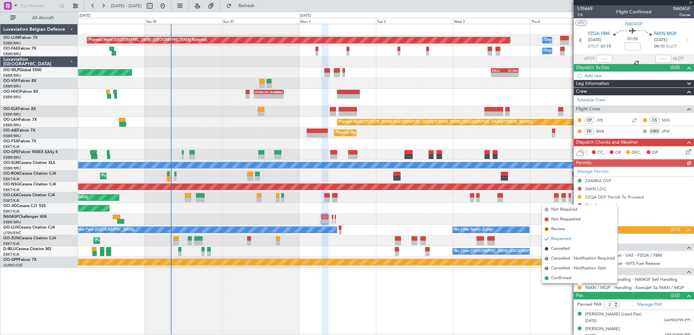
drag, startPoint x: 568, startPoint y: 282, endPoint x: 565, endPoint y: 278, distance: 5.0
click at [568, 282] on li "Confirmed" at bounding box center [579, 278] width 75 height 10
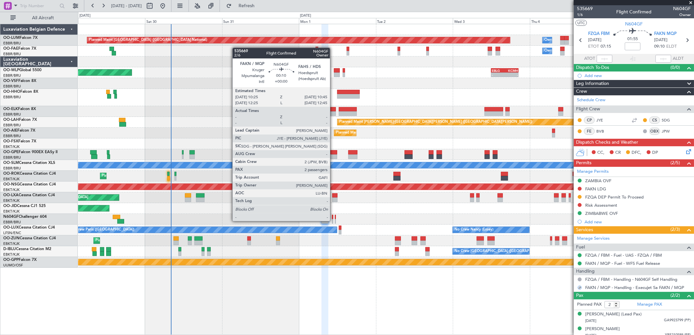
click at [333, 221] on div at bounding box center [332, 221] width 1 height 5
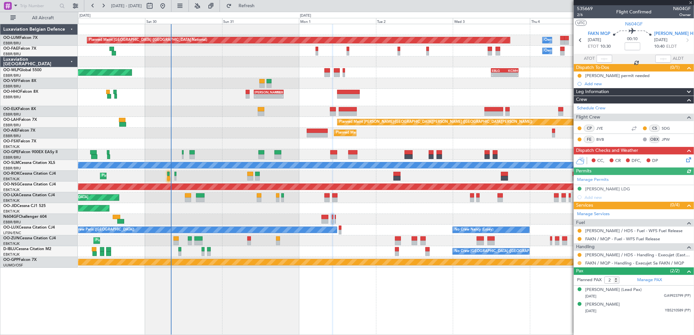
click at [581, 263] on button at bounding box center [580, 263] width 4 height 4
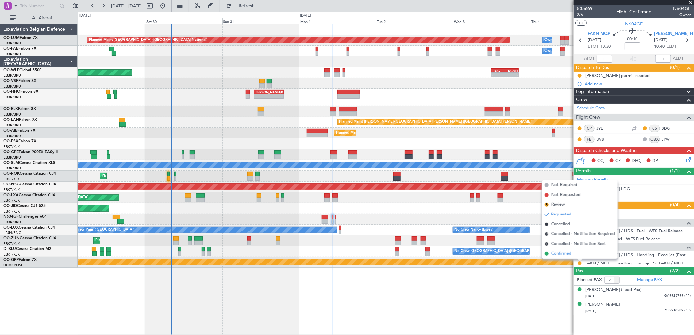
click at [566, 256] on span "Confirmed" at bounding box center [561, 254] width 20 height 7
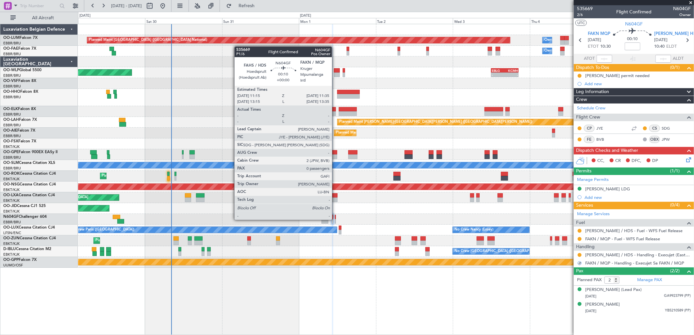
click at [335, 219] on div at bounding box center [335, 221] width 1 height 5
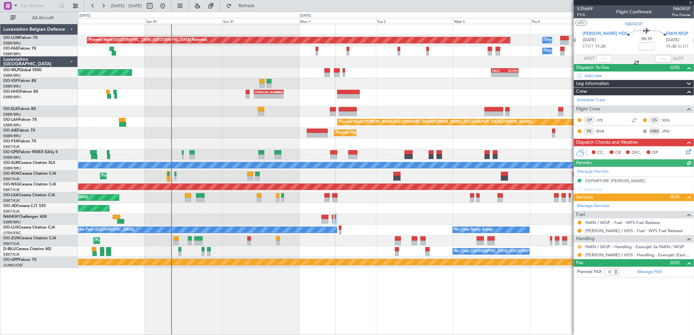
click at [579, 246] on button at bounding box center [580, 247] width 4 height 4
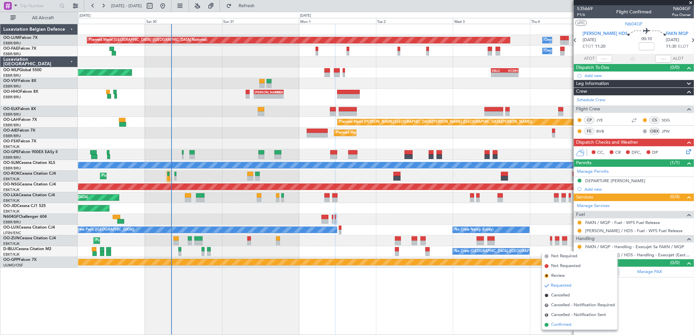
click at [553, 323] on span "Confirmed" at bounding box center [561, 325] width 20 height 7
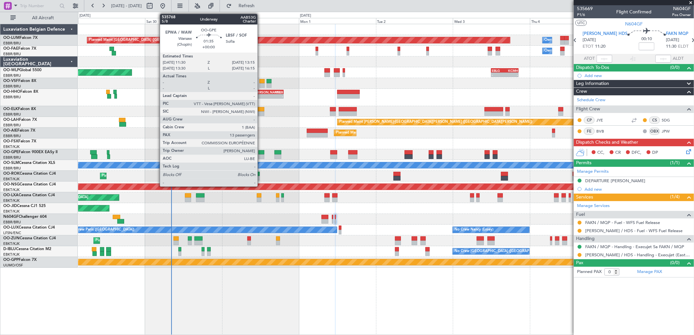
click at [261, 156] on div at bounding box center [261, 157] width 6 height 5
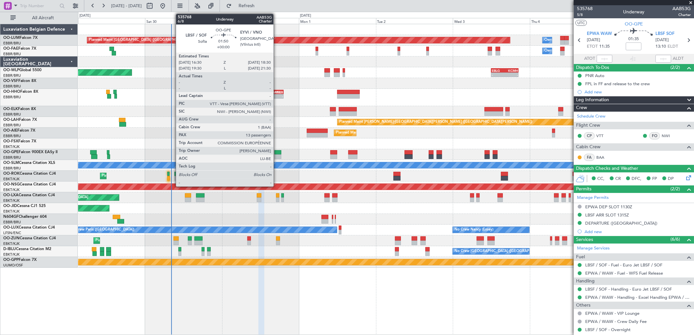
click at [277, 155] on div at bounding box center [277, 157] width 7 height 5
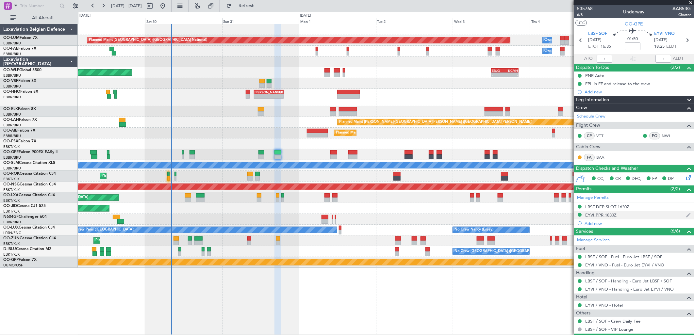
click at [616, 216] on div "EYVI PPR 1830Z" at bounding box center [600, 215] width 31 height 6
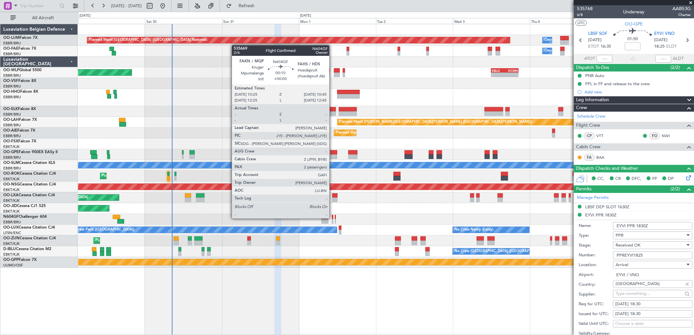
click at [333, 218] on div at bounding box center [332, 217] width 1 height 5
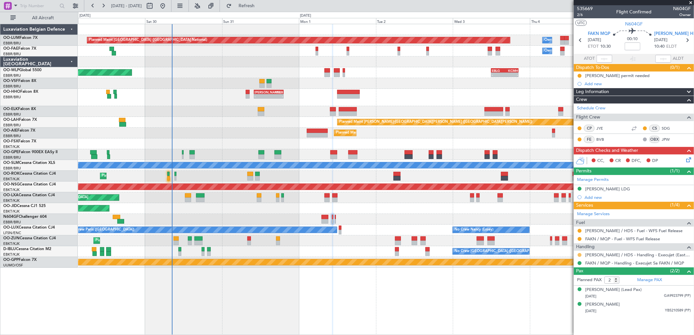
click at [581, 256] on button at bounding box center [580, 255] width 4 height 4
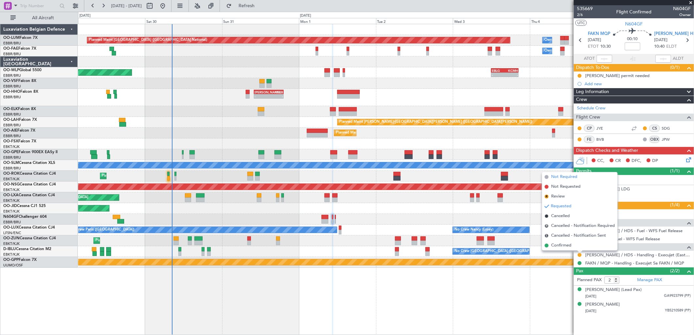
click at [571, 174] on span "Not Required" at bounding box center [564, 177] width 26 height 7
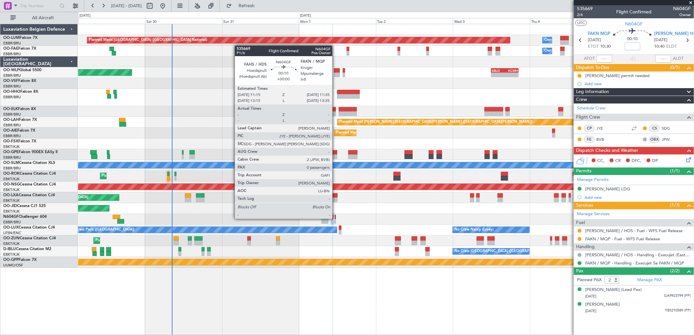
click at [336, 218] on div at bounding box center [335, 217] width 1 height 5
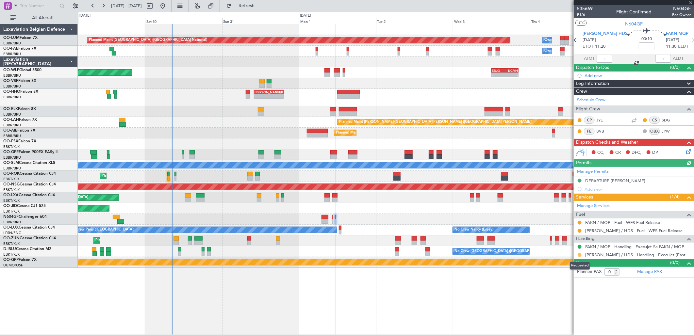
click at [579, 256] on button at bounding box center [580, 255] width 4 height 4
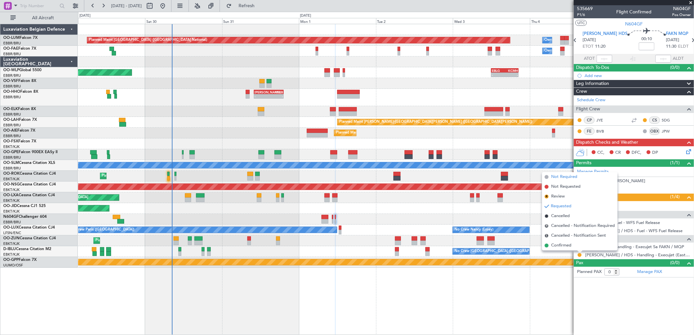
click at [568, 177] on span "Not Required" at bounding box center [564, 177] width 26 height 7
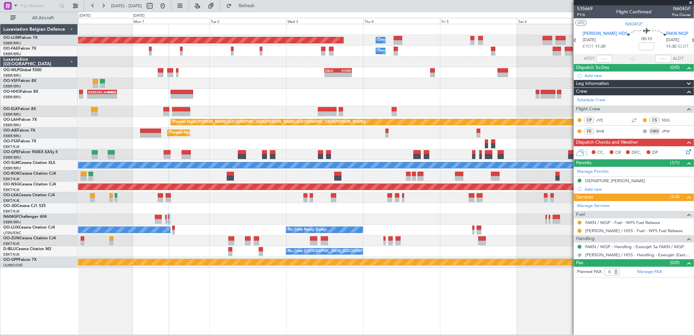
click at [333, 211] on div "Planned Maint Kortrijk-[GEOGRAPHIC_DATA] AOG Maint [GEOGRAPHIC_DATA]-[GEOGRAPHI…" at bounding box center [386, 208] width 616 height 11
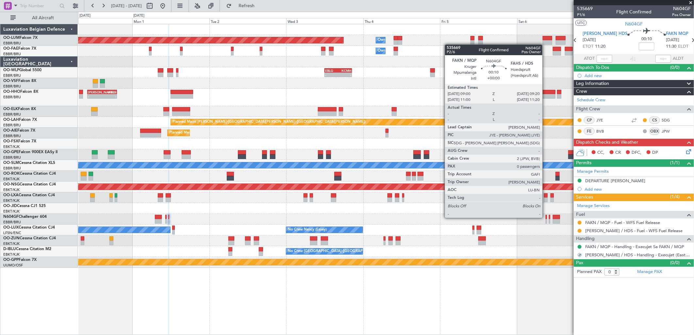
click at [545, 217] on div at bounding box center [386, 219] width 616 height 11
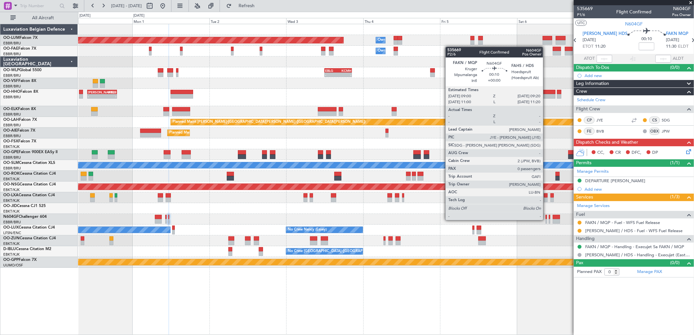
click at [546, 220] on div at bounding box center [546, 221] width 1 height 5
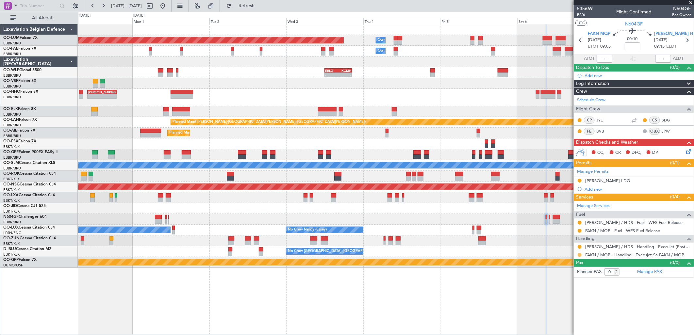
click at [580, 256] on button at bounding box center [580, 255] width 4 height 4
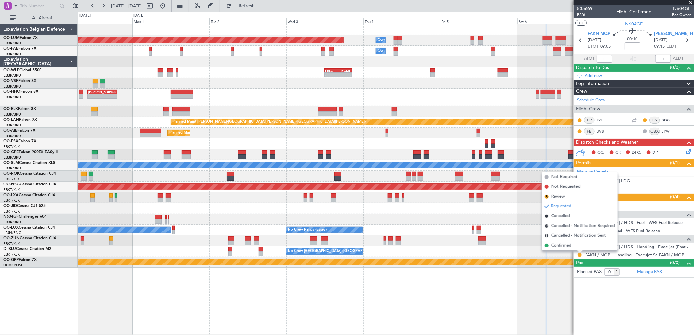
drag, startPoint x: 559, startPoint y: 245, endPoint x: 504, endPoint y: 243, distance: 54.9
click at [558, 244] on span "Confirmed" at bounding box center [561, 245] width 20 height 7
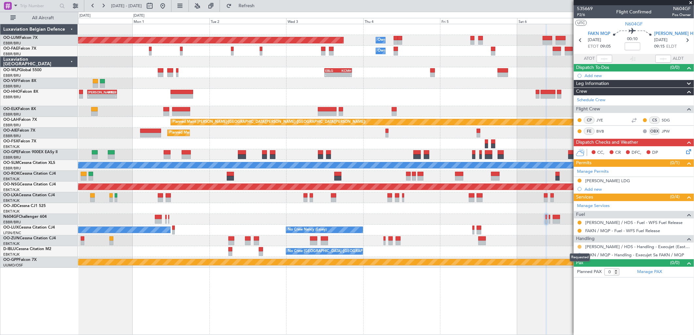
click at [582, 247] on button at bounding box center [580, 247] width 4 height 4
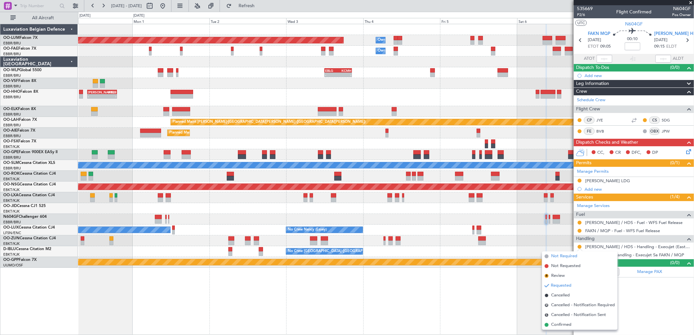
click at [570, 254] on span "Not Required" at bounding box center [564, 256] width 26 height 7
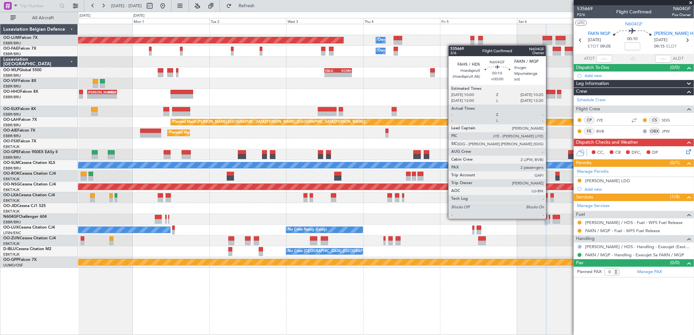
click at [549, 218] on div at bounding box center [549, 217] width 1 height 5
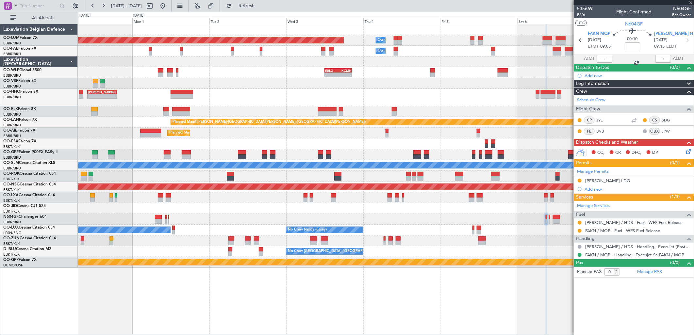
type input "2"
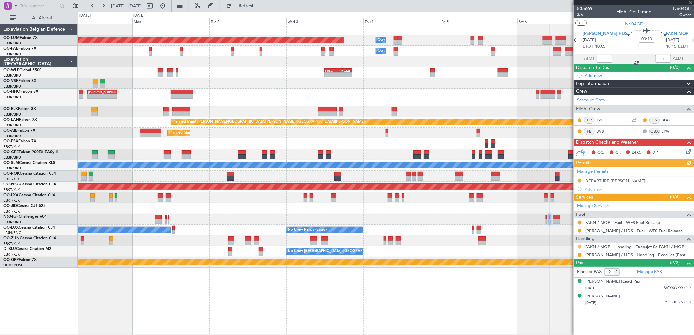
click at [580, 249] on mat-tooltip-component "Requested" at bounding box center [579, 257] width 29 height 17
click at [578, 245] on button at bounding box center [580, 247] width 4 height 4
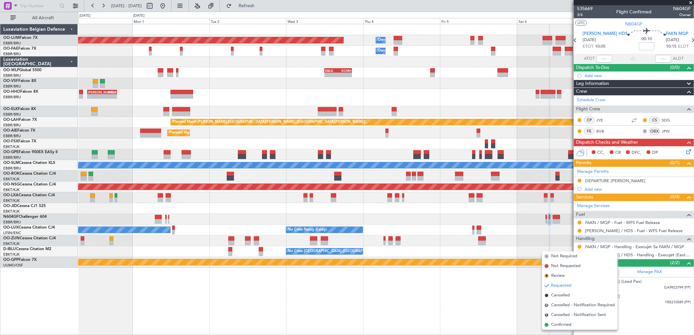
drag, startPoint x: 561, startPoint y: 325, endPoint x: 566, endPoint y: 314, distance: 12.1
click at [563, 320] on li "Confirmed" at bounding box center [579, 325] width 75 height 10
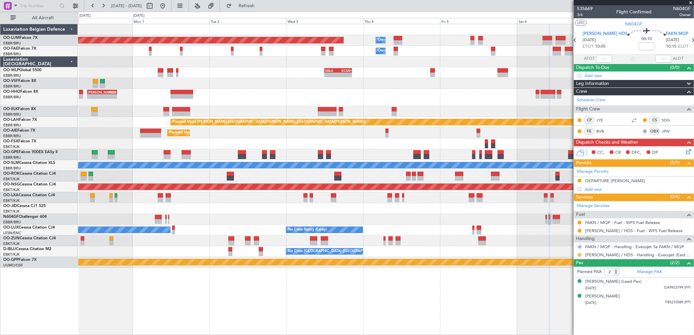
click at [579, 256] on button at bounding box center [580, 255] width 4 height 4
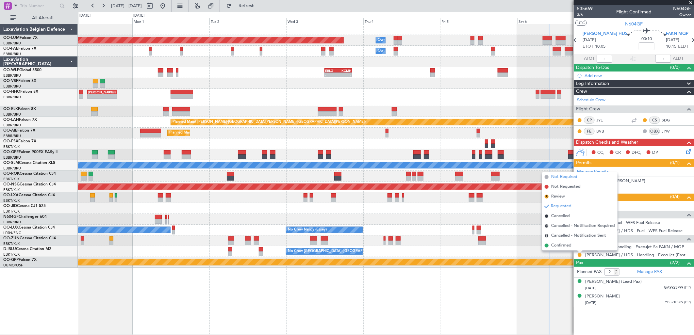
click at [565, 177] on span "Not Required" at bounding box center [564, 177] width 26 height 7
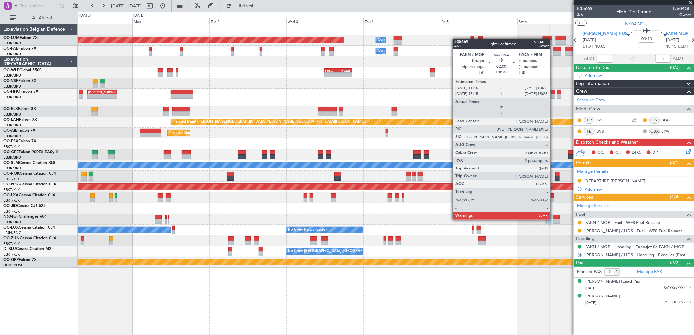
click at [553, 219] on div at bounding box center [556, 221] width 7 height 5
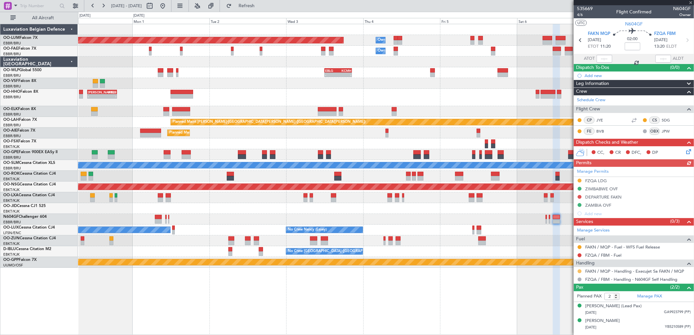
click at [580, 271] on button at bounding box center [580, 272] width 4 height 4
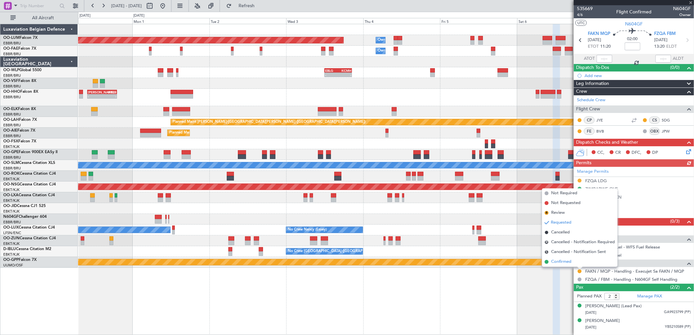
click at [570, 265] on span "Confirmed" at bounding box center [561, 262] width 20 height 7
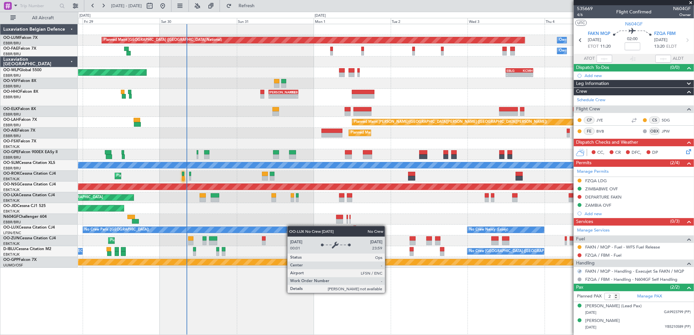
click at [471, 229] on div "No Crew Nancy (Essey) No Crew Paris (Le Bourget) Planned Maint Paris (Le Bourge…" at bounding box center [386, 230] width 616 height 11
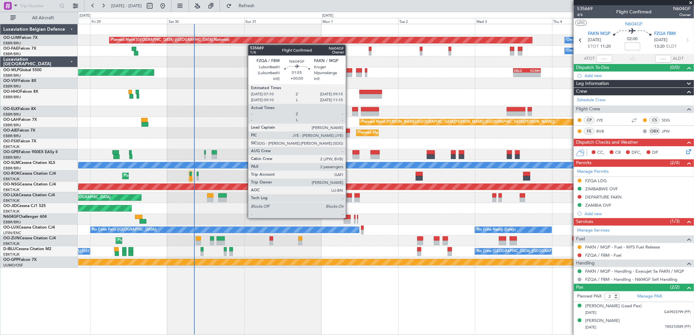
click at [349, 218] on div at bounding box center [347, 217] width 7 height 5
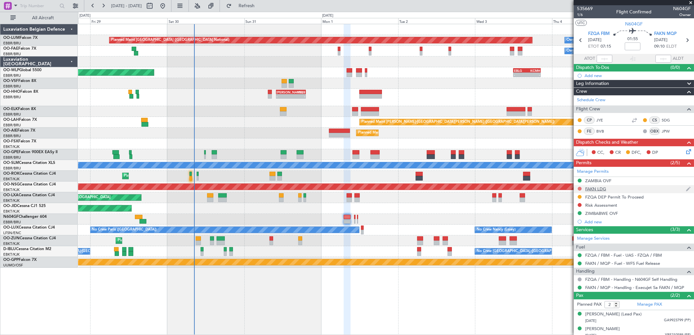
click at [580, 188] on button at bounding box center [580, 189] width 4 height 4
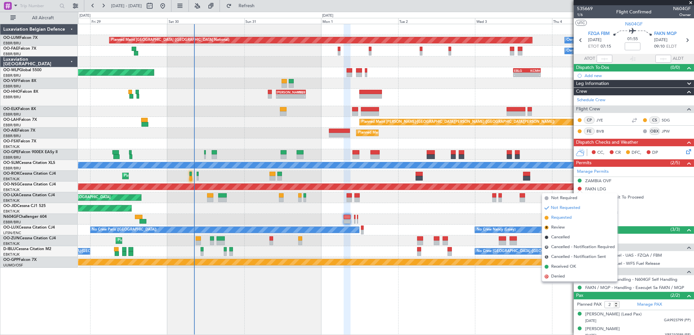
click at [567, 218] on span "Requested" at bounding box center [561, 218] width 21 height 7
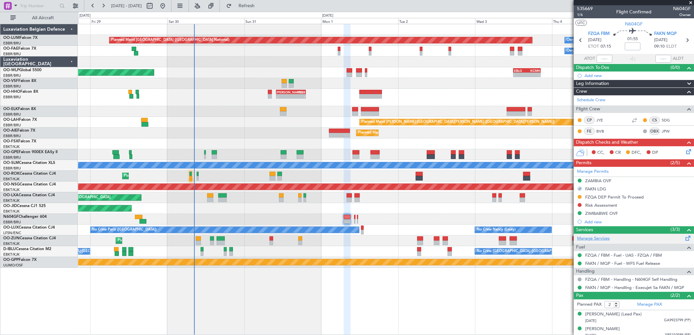
scroll to position [4, 0]
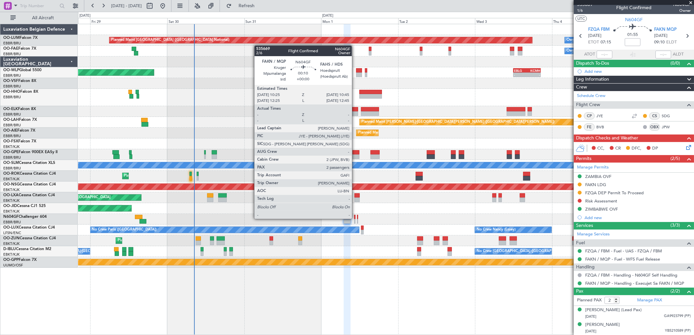
click at [355, 218] on div at bounding box center [354, 217] width 1 height 5
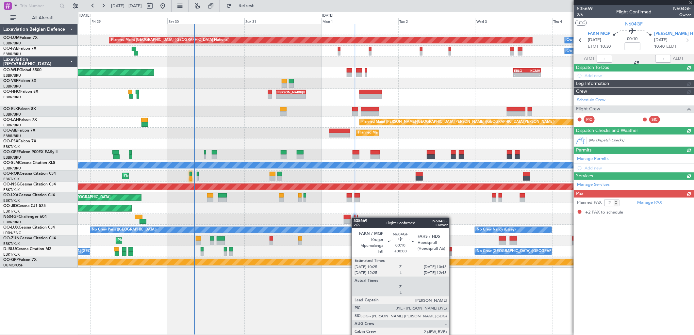
scroll to position [0, 0]
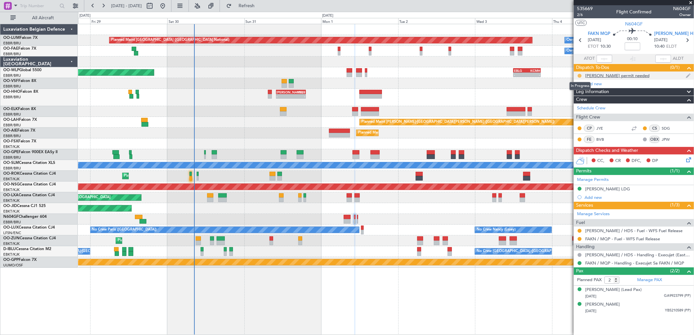
click at [580, 75] on button at bounding box center [580, 76] width 4 height 4
click at [582, 106] on span "Completed" at bounding box center [582, 104] width 22 height 7
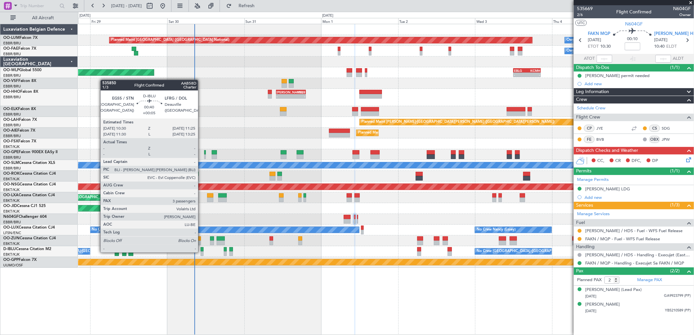
click at [201, 252] on div at bounding box center [202, 254] width 3 height 5
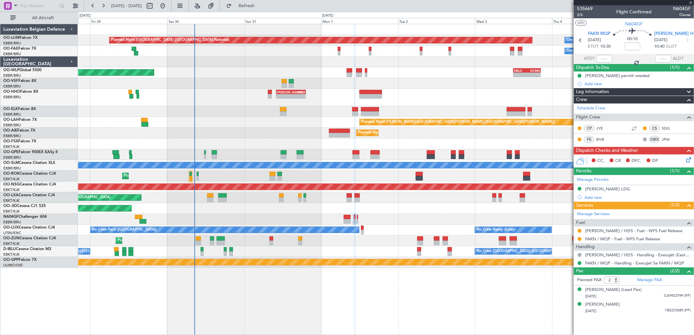
type input "+00:05"
type input "3"
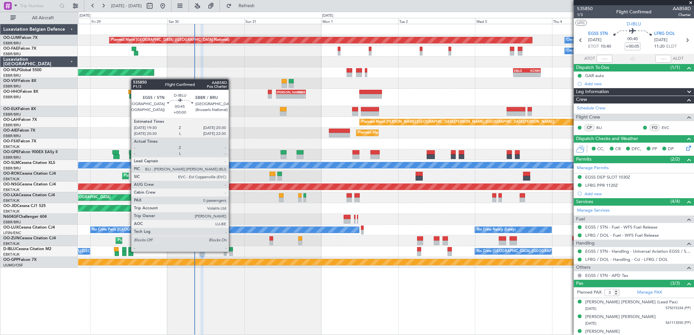
click at [232, 252] on div at bounding box center [230, 254] width 3 height 5
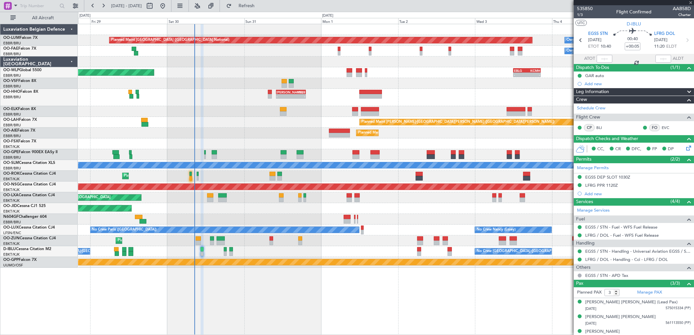
type input "0"
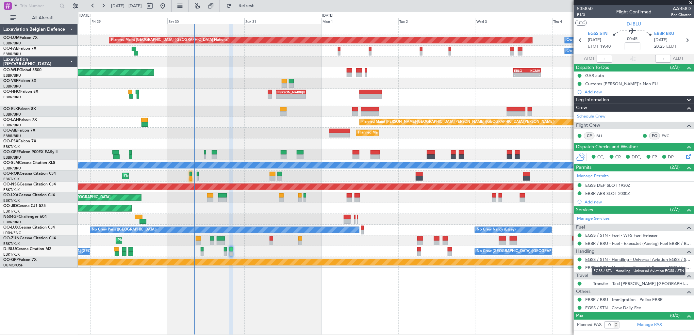
click at [601, 262] on link "EGSS / STN - Handling - Universal Aviation EGSS / STN" at bounding box center [638, 260] width 106 height 6
click at [581, 13] on span "P1/3" at bounding box center [585, 15] width 16 height 6
click at [607, 260] on link "EGSS / STN - Handling - Universal Aviation EGSS / STN" at bounding box center [638, 260] width 106 height 6
click at [255, 8] on span "Refresh" at bounding box center [246, 6] width 27 height 5
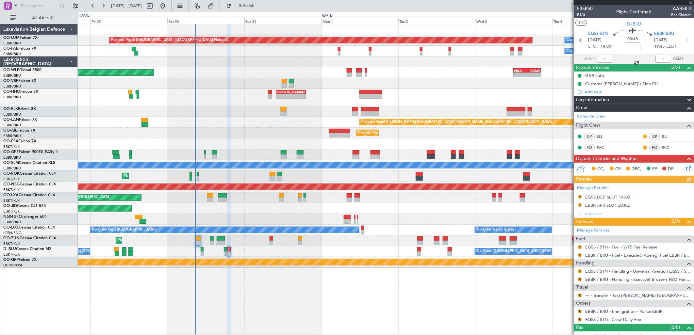
click at [608, 282] on mat-tooltip-component "EGSS / STN - Handling - Universal Aviation EGSS / STN" at bounding box center [636, 282] width 103 height 17
click at [605, 279] on link "EBBR / BRU - Handling - ExecuJet Brussels FBO Handling Abelag" at bounding box center [638, 280] width 106 height 6
click at [580, 272] on button "R" at bounding box center [580, 272] width 4 height 4
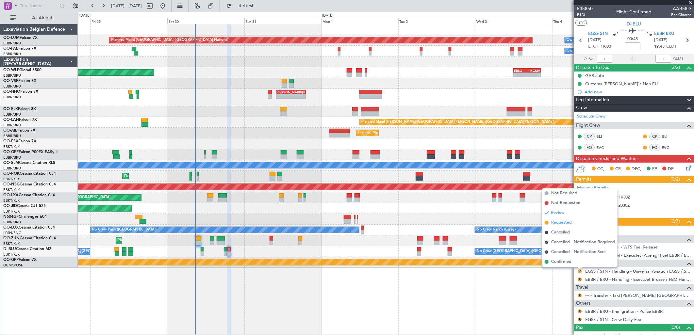
click at [561, 224] on span "Requested" at bounding box center [561, 223] width 21 height 7
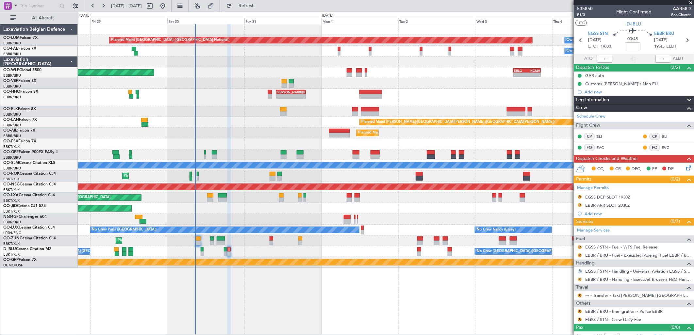
click at [579, 281] on button "R" at bounding box center [580, 280] width 4 height 4
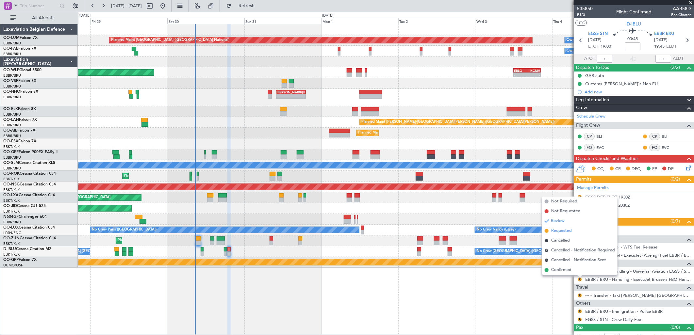
click at [559, 231] on span "Requested" at bounding box center [561, 231] width 21 height 7
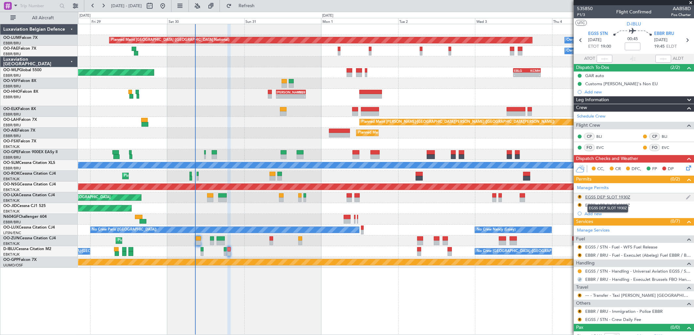
click at [610, 197] on div "EGSS DEP SLOT 1930Z" at bounding box center [607, 197] width 45 height 6
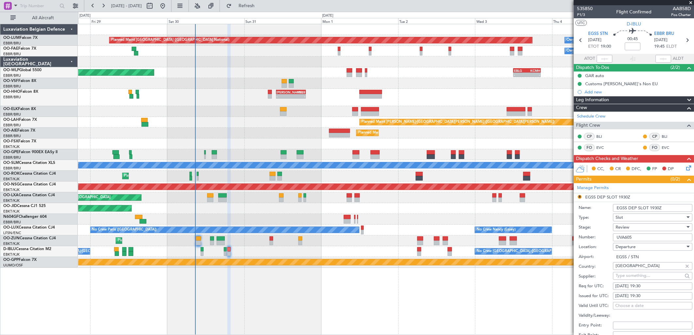
click at [638, 287] on div "30/08/2025 19:30" at bounding box center [652, 286] width 75 height 7
select select "8"
select select "2025"
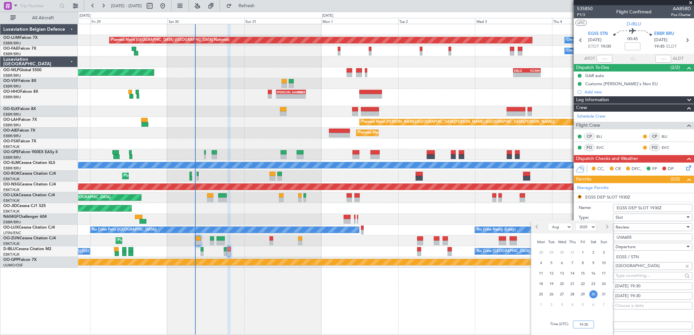
click at [584, 326] on input "19:30" at bounding box center [583, 325] width 21 height 8
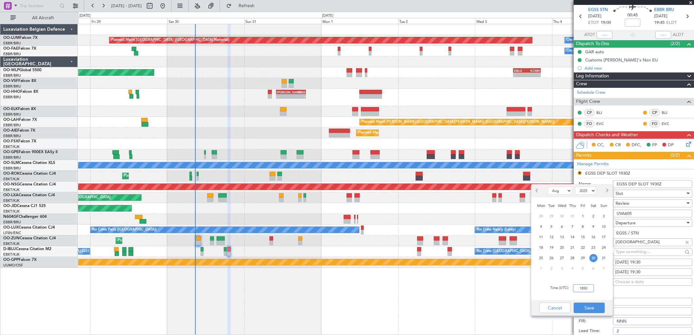
scroll to position [36, 0]
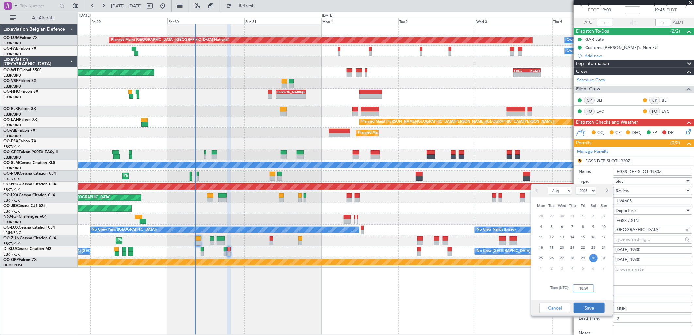
type input "18:50"
click at [596, 312] on button "Save" at bounding box center [589, 308] width 31 height 10
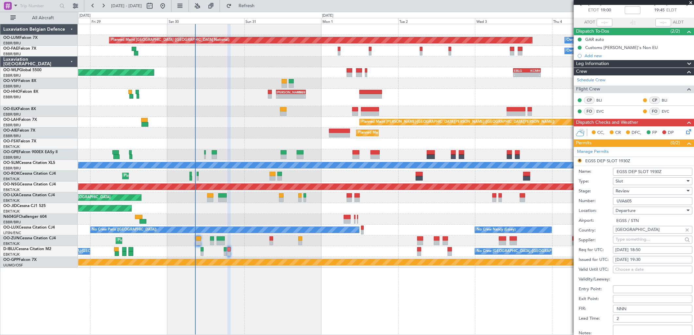
click at [657, 255] on div "Issued for UTC: 30/08/2025 19:30" at bounding box center [636, 260] width 114 height 10
click at [643, 260] on div "30/08/2025 19:30" at bounding box center [652, 260] width 75 height 7
select select "8"
select select "2025"
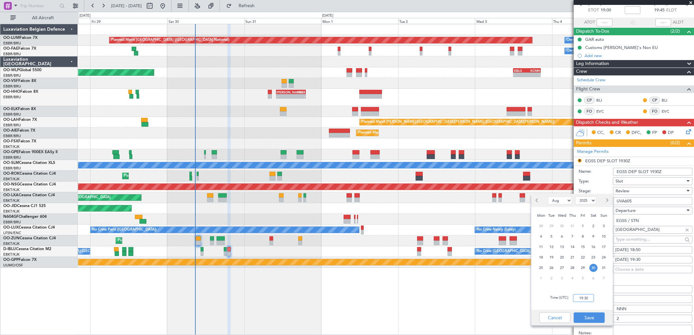
click at [582, 300] on input "19:30" at bounding box center [583, 298] width 21 height 8
type input "1850"
click at [646, 273] on div "Choose a date" at bounding box center [652, 270] width 75 height 7
select select "8"
select select "2025"
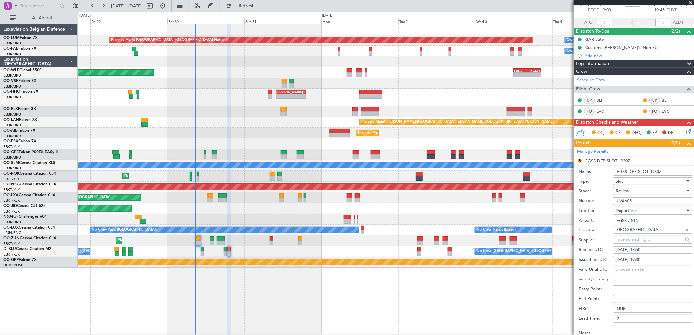
click at [651, 256] on div "Issued for UTC: 30/08/2025 19:30" at bounding box center [636, 260] width 114 height 10
click at [646, 261] on div "30/08/2025 19:30" at bounding box center [652, 260] width 75 height 7
select select "8"
select select "2025"
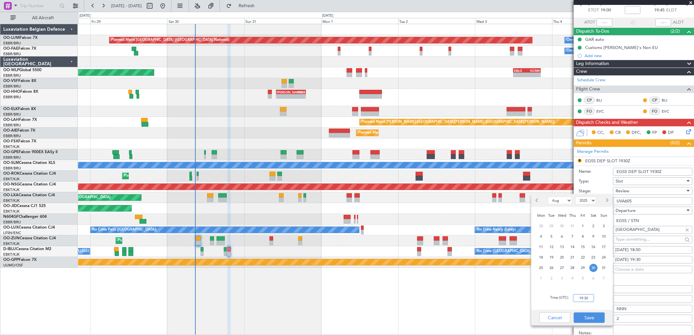
click at [593, 299] on input "19:30" at bounding box center [583, 298] width 21 height 8
click at [603, 298] on div "Time (UTC): 1850" at bounding box center [572, 299] width 82 height 24
type input "18:50"
click at [590, 315] on button "Save" at bounding box center [589, 318] width 31 height 10
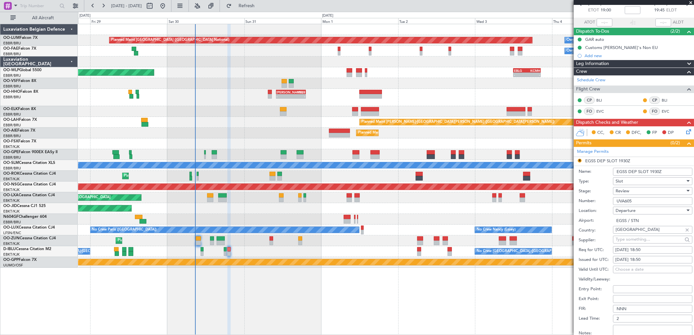
scroll to position [145, 0]
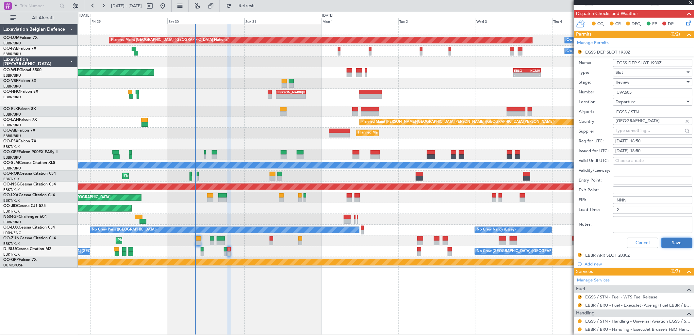
click at [668, 246] on button "Save" at bounding box center [676, 243] width 31 height 10
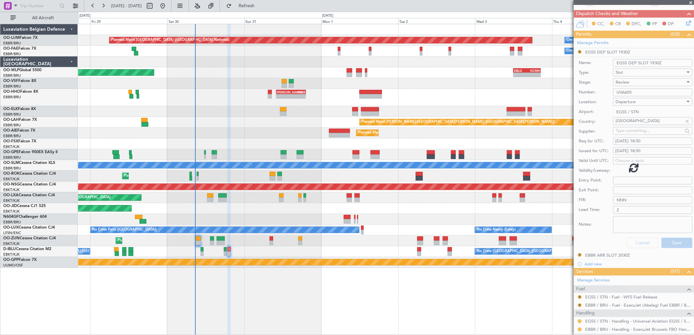
scroll to position [7, 0]
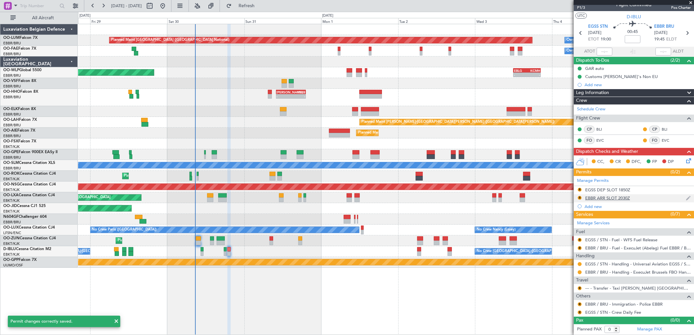
click at [611, 197] on div "EBBR ARR SLOT 2030Z" at bounding box center [607, 198] width 45 height 6
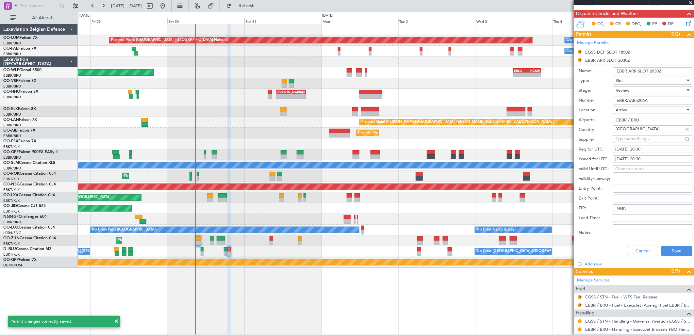
click at [649, 148] on div "30/08/2025 20:30" at bounding box center [652, 149] width 75 height 7
select select "8"
select select "2025"
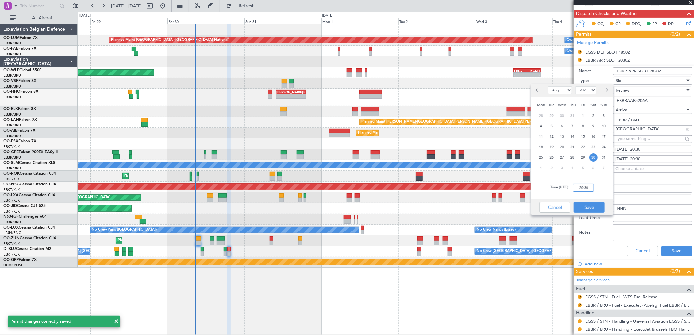
click at [586, 186] on input "20:30" at bounding box center [583, 188] width 21 height 8
click at [601, 183] on div "Time (UTC): 1950" at bounding box center [572, 188] width 82 height 24
type input "19:50"
click at [593, 205] on button "Save" at bounding box center [589, 207] width 31 height 10
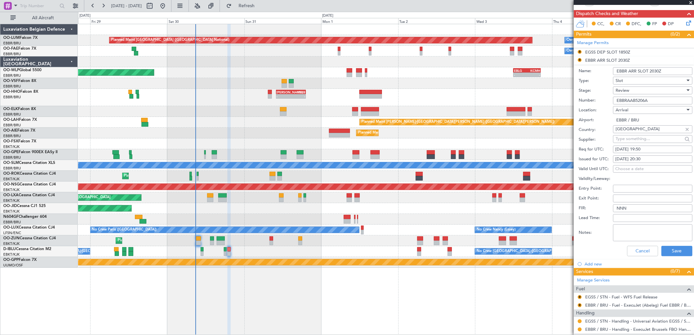
click at [632, 160] on div "30/08/2025 20:30" at bounding box center [652, 159] width 75 height 7
select select "8"
select select "2025"
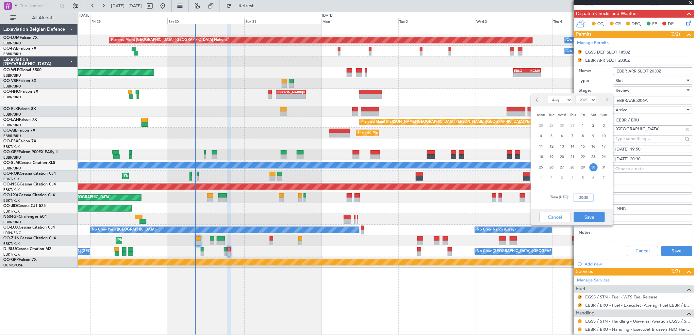
click at [582, 195] on input "20:30" at bounding box center [583, 198] width 21 height 8
click at [598, 197] on div "Time (UTC): 1950" at bounding box center [572, 198] width 82 height 24
type input "19:50"
click at [592, 214] on button "Save" at bounding box center [589, 217] width 31 height 10
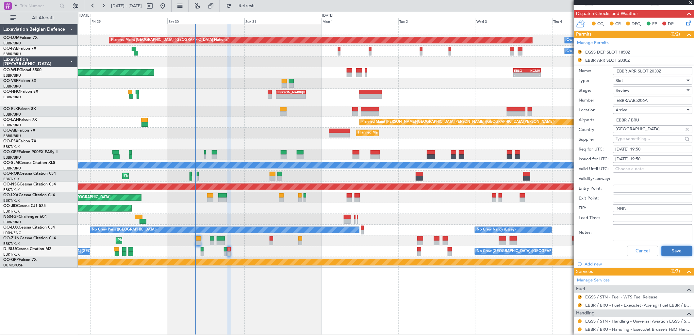
click at [662, 247] on button "Save" at bounding box center [676, 251] width 31 height 10
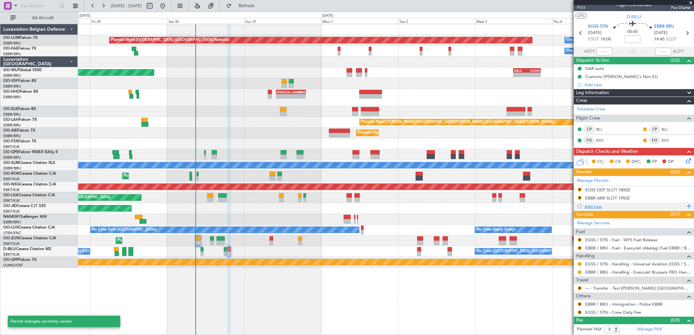
scroll to position [7, 0]
click at [580, 189] on button "R" at bounding box center [580, 190] width 4 height 4
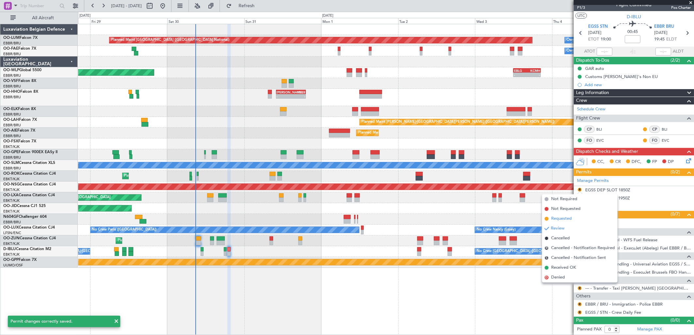
click at [572, 215] on li "Requested" at bounding box center [579, 219] width 75 height 10
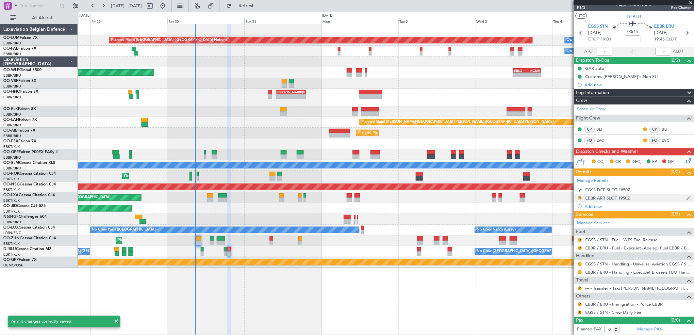
click at [580, 198] on button "R" at bounding box center [580, 198] width 4 height 4
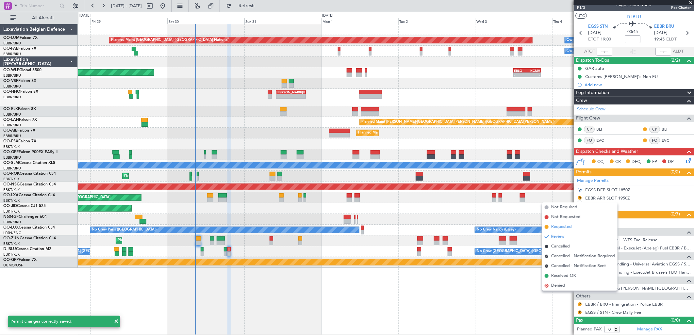
click at [573, 223] on li "Requested" at bounding box center [579, 227] width 75 height 10
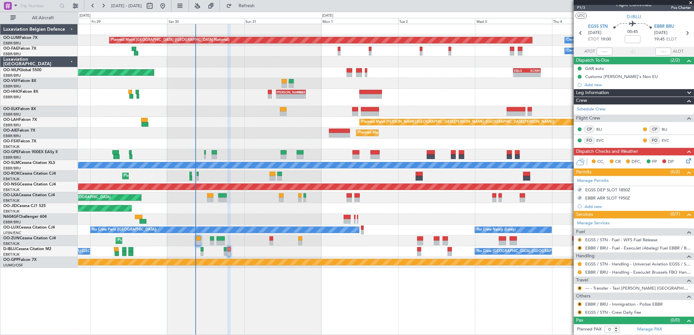
click at [580, 242] on mat-tooltip-component "Review" at bounding box center [580, 250] width 24 height 17
click at [579, 239] on button "R" at bounding box center [580, 240] width 4 height 4
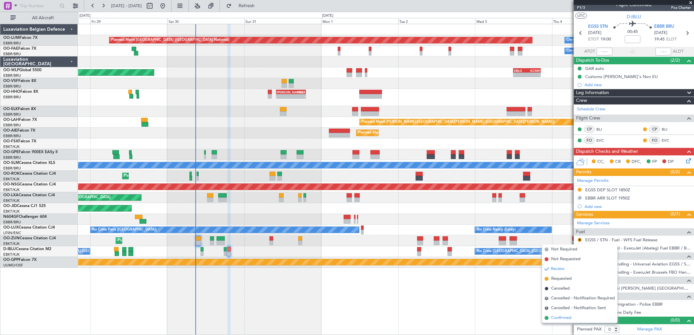
click at [558, 319] on span "Confirmed" at bounding box center [561, 318] width 20 height 7
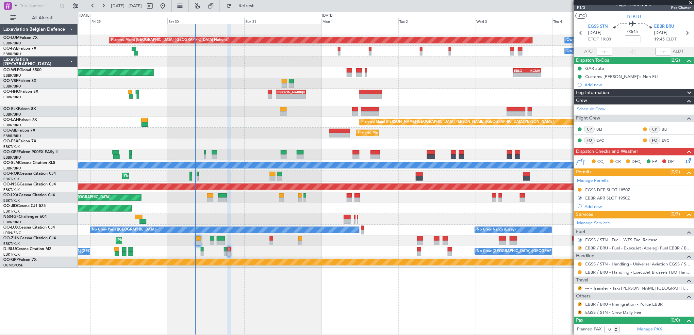
click at [580, 247] on button "R" at bounding box center [580, 248] width 4 height 4
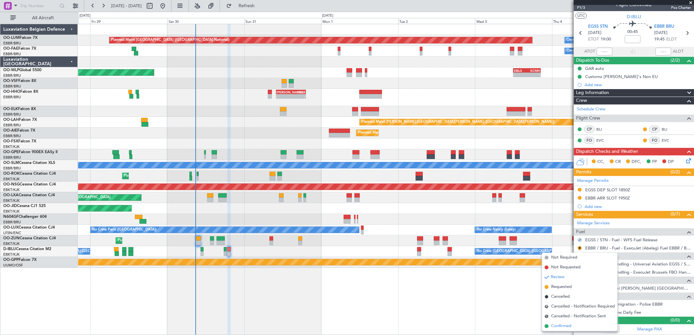
click at [557, 324] on span "Confirmed" at bounding box center [561, 326] width 20 height 7
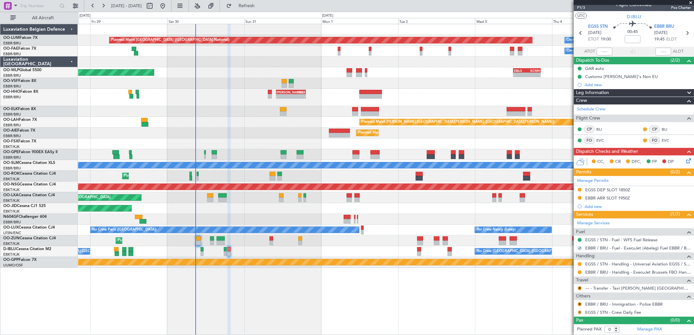
click at [579, 312] on button "R" at bounding box center [580, 313] width 4 height 4
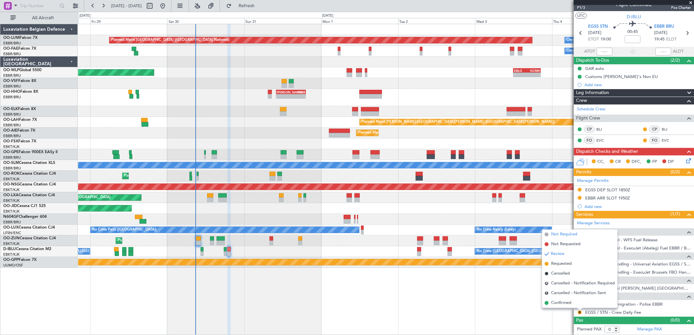
click at [561, 231] on span "Not Required" at bounding box center [564, 234] width 26 height 7
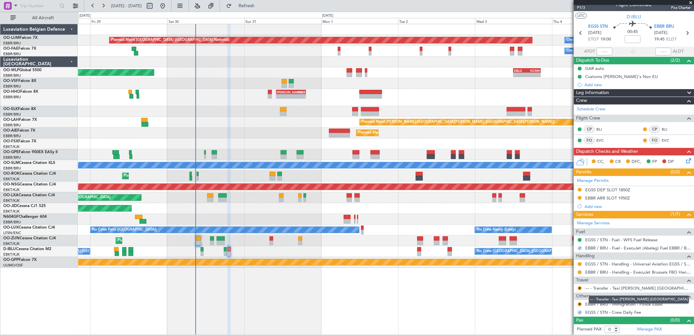
click at [598, 306] on mat-tooltip-component "--- - Transfer - Taxi [PERSON_NAME] [GEOGRAPHIC_DATA]" at bounding box center [638, 299] width 109 height 17
click at [635, 302] on mat-tooltip-component "In Progress" at bounding box center [631, 309] width 30 height 17
click at [601, 304] on link "EBBR / BRU - Immigration - Police EBBR" at bounding box center [623, 305] width 77 height 6
click at [260, 7] on span "Refresh" at bounding box center [246, 6] width 27 height 5
click at [578, 304] on button at bounding box center [580, 305] width 4 height 4
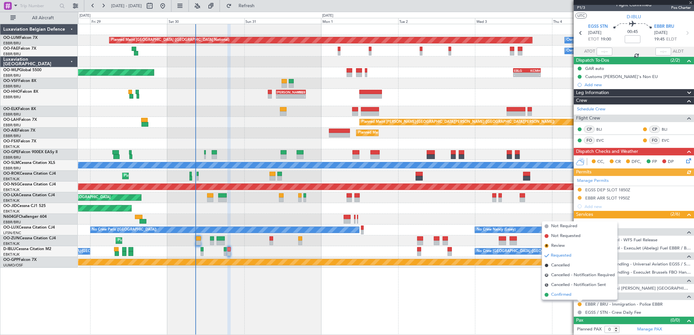
click at [561, 293] on span "Confirmed" at bounding box center [561, 295] width 20 height 7
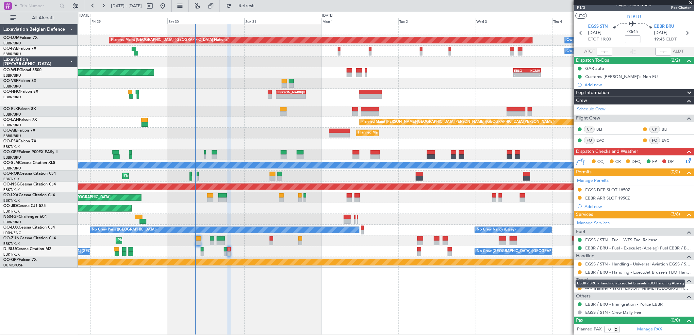
click at [579, 289] on mat-tooltip-component "EBBR / BRU - Handling - ExecuJet Brussels FBO Handling Abelag" at bounding box center [630, 283] width 119 height 17
click at [581, 288] on button "R" at bounding box center [580, 289] width 4 height 4
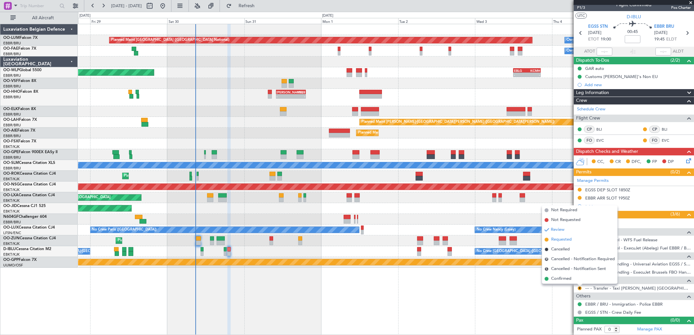
click at [561, 241] on span "Requested" at bounding box center [561, 240] width 21 height 7
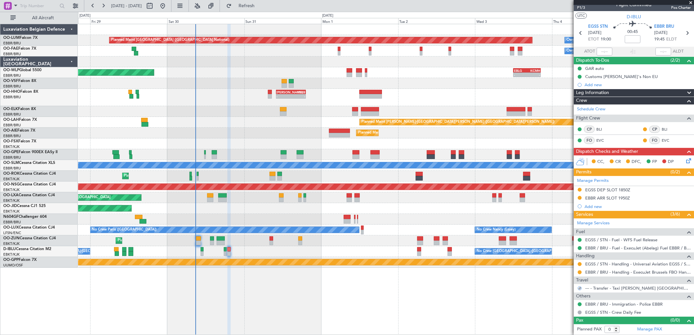
click at [685, 161] on icon at bounding box center [687, 159] width 5 height 5
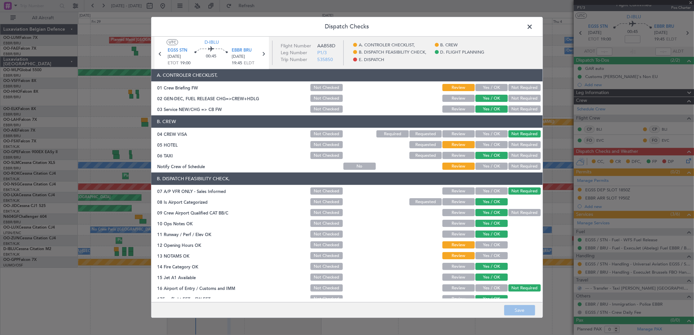
click at [524, 144] on button "Not Required" at bounding box center [524, 144] width 32 height 7
click at [490, 167] on button "Yes / OK" at bounding box center [491, 166] width 32 height 7
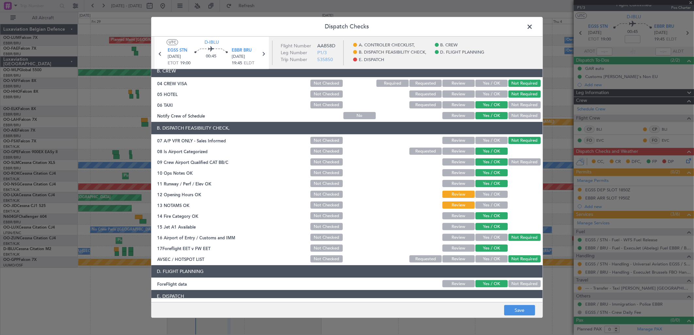
scroll to position [0, 0]
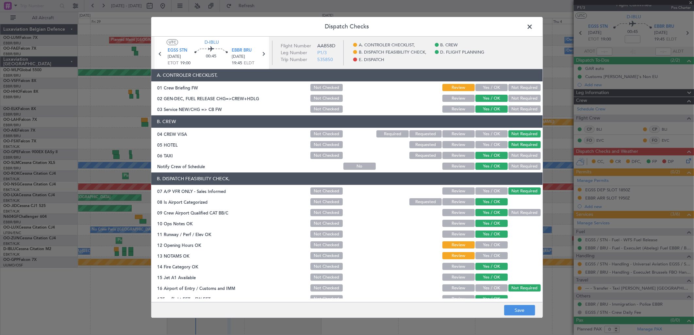
click at [419, 155] on button "Requested" at bounding box center [425, 155] width 32 height 7
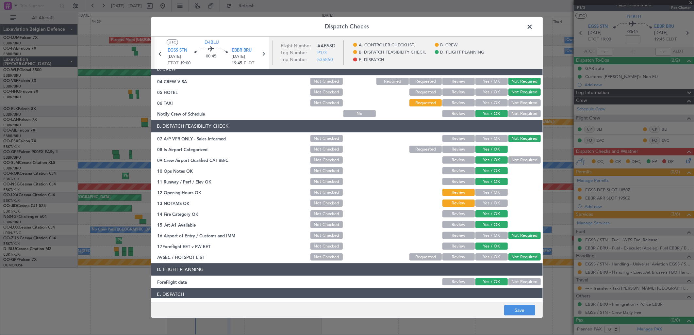
scroll to position [99, 0]
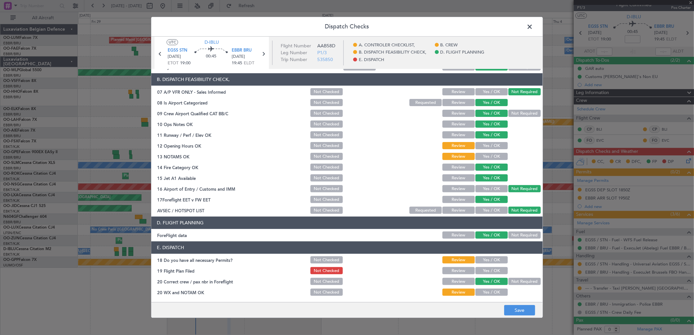
click at [475, 145] on button "Yes / OK" at bounding box center [491, 145] width 32 height 7
click at [477, 157] on button "Yes / OK" at bounding box center [491, 156] width 32 height 7
click at [492, 292] on button "Yes / OK" at bounding box center [491, 292] width 32 height 7
click at [452, 269] on button "Review" at bounding box center [458, 271] width 32 height 7
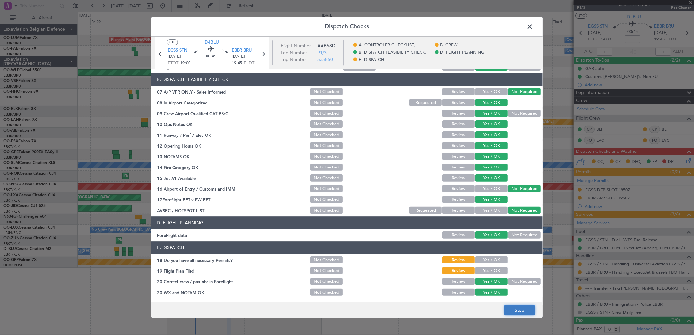
click at [524, 312] on button "Save" at bounding box center [519, 311] width 31 height 10
click at [533, 25] on span at bounding box center [533, 28] width 0 height 13
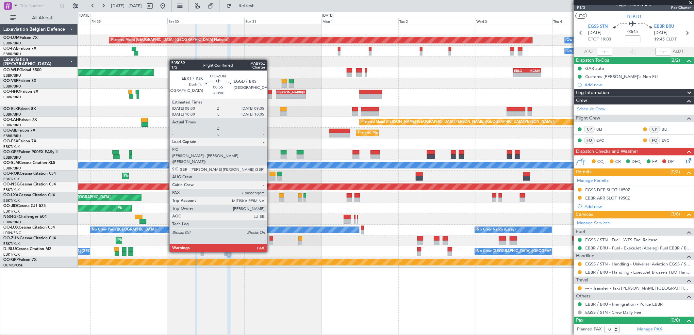
click at [270, 240] on div at bounding box center [272, 239] width 4 height 5
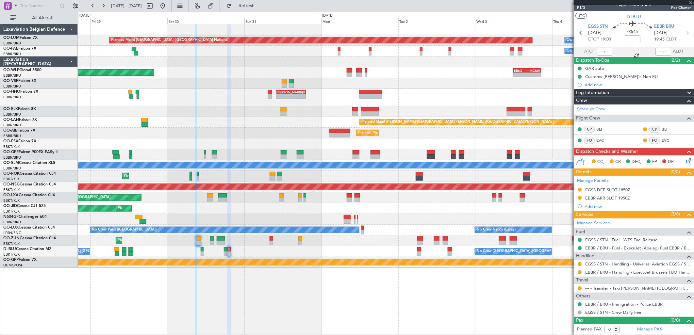
type input "7"
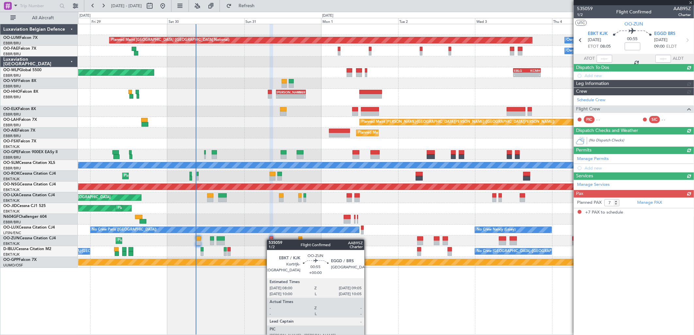
scroll to position [0, 0]
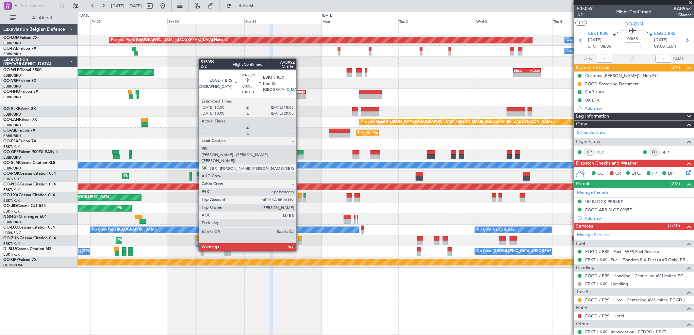
click at [300, 239] on div at bounding box center [300, 239] width 4 height 5
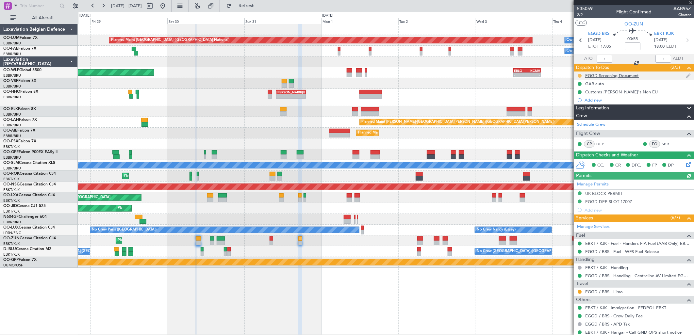
click at [580, 74] on button at bounding box center [580, 76] width 4 height 4
click at [576, 115] on span "Cancelled" at bounding box center [580, 114] width 19 height 7
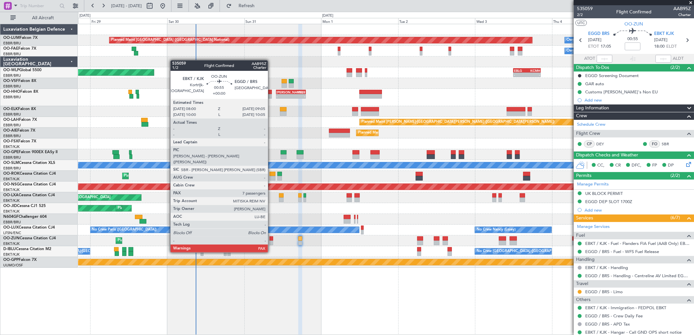
click at [271, 240] on div at bounding box center [272, 239] width 4 height 5
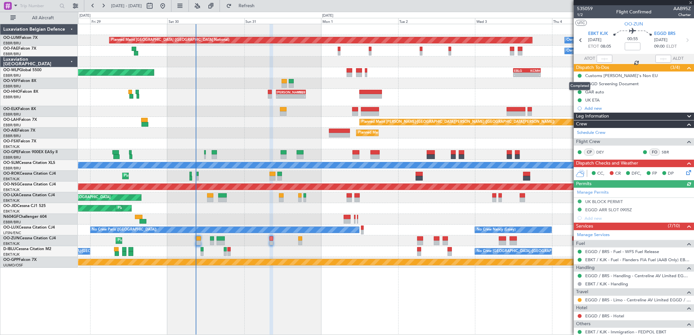
click at [578, 85] on div "Completed" at bounding box center [579, 86] width 21 height 8
click at [579, 83] on button at bounding box center [580, 84] width 4 height 4
click at [570, 123] on li "Cancelled" at bounding box center [579, 123] width 35 height 10
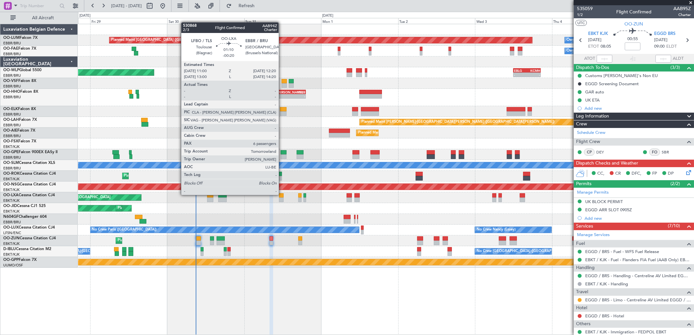
click at [282, 195] on div at bounding box center [281, 195] width 5 height 5
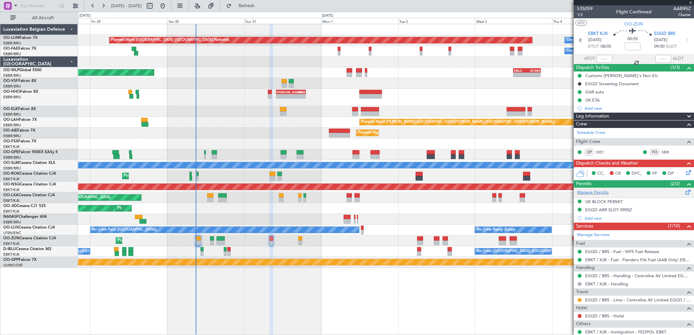
type input "-00:20"
type input "6"
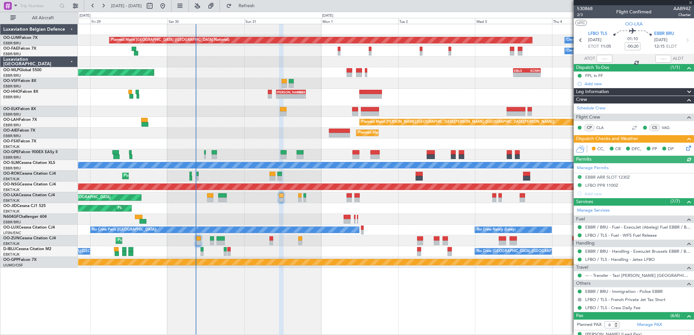
click at [685, 146] on icon at bounding box center [687, 146] width 5 height 5
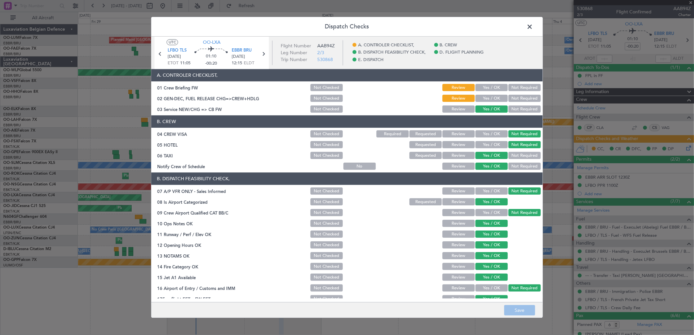
click at [487, 100] on button "Yes / OK" at bounding box center [491, 98] width 32 height 7
click at [489, 89] on button "Yes / OK" at bounding box center [491, 87] width 32 height 7
click at [513, 312] on button "Save" at bounding box center [519, 311] width 31 height 10
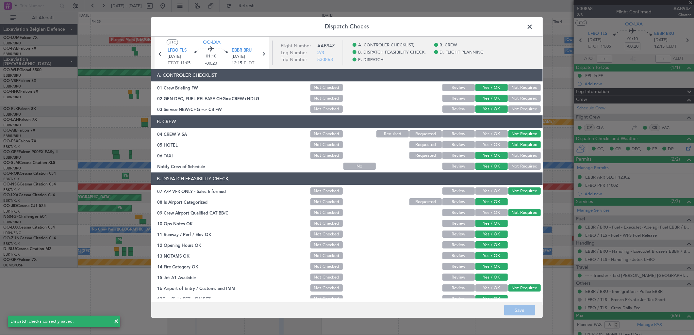
click at [533, 25] on span at bounding box center [533, 28] width 0 height 13
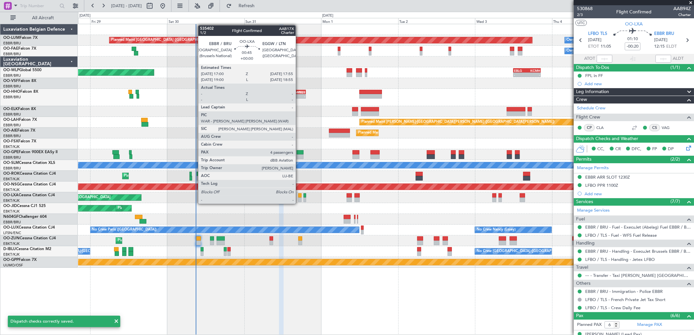
click at [299, 198] on div at bounding box center [299, 200] width 3 height 5
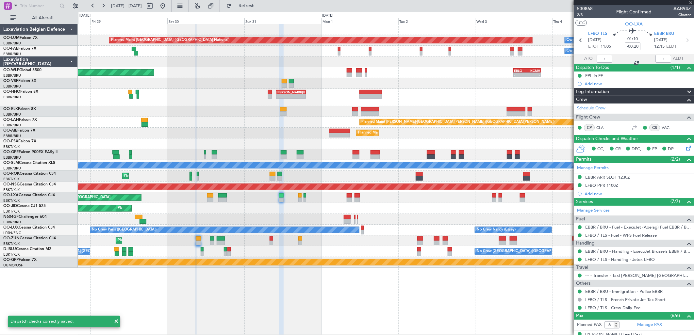
type input "4"
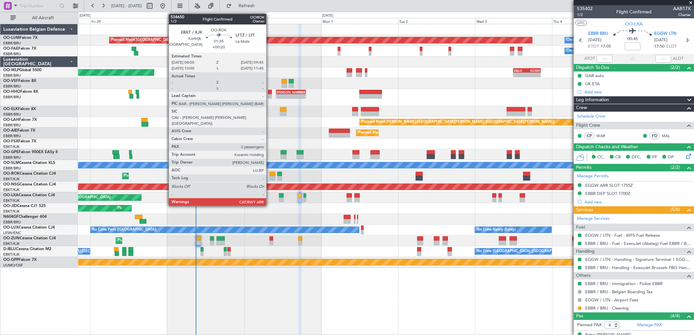
click at [270, 178] on div at bounding box center [273, 178] width 6 height 5
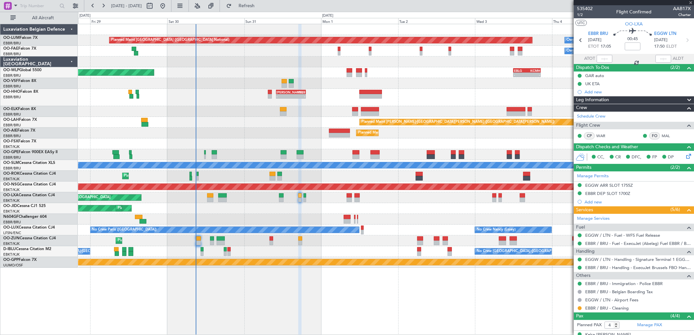
type input "+00:20"
type input "2"
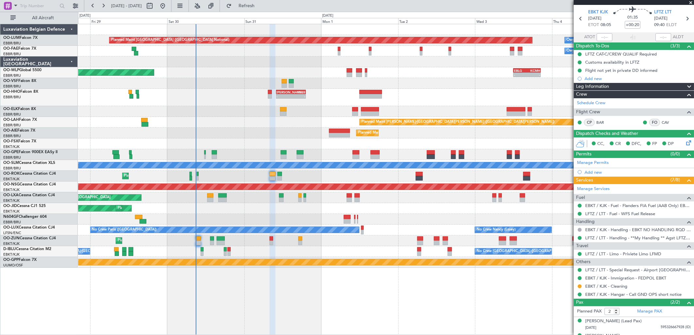
scroll to position [33, 0]
